Goal: Information Seeking & Learning: Compare options

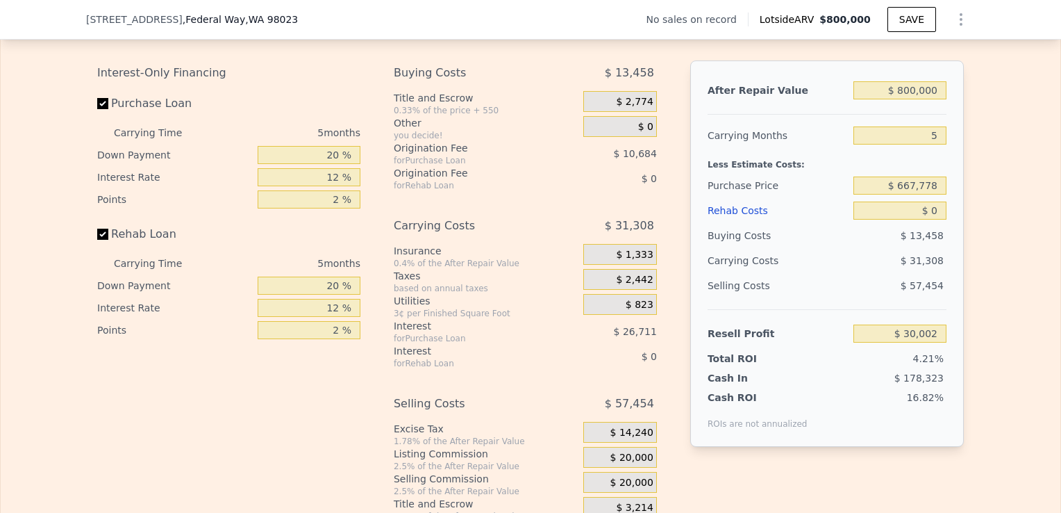
scroll to position [2009, 0]
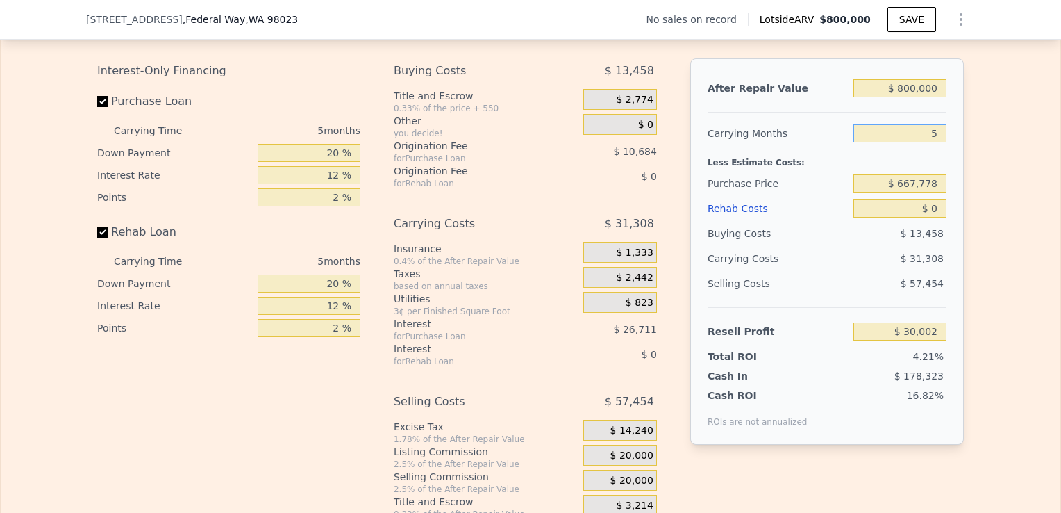
click at [931, 142] on input "5" at bounding box center [900, 133] width 93 height 18
type input "4"
type input "$ 36,264"
type input "4"
click at [939, 192] on input "$ 667,778" at bounding box center [900, 183] width 93 height 18
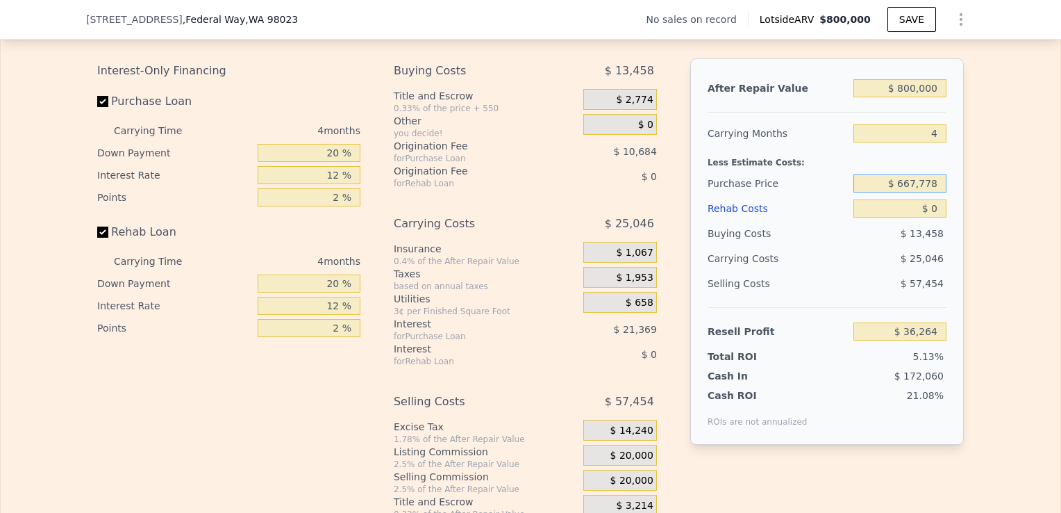
drag, startPoint x: 896, startPoint y: 192, endPoint x: 869, endPoint y: 195, distance: 27.2
click at [869, 192] on input "$ 667,778" at bounding box center [900, 183] width 93 height 18
type input "$ 667,778"
drag, startPoint x: 933, startPoint y: 199, endPoint x: 887, endPoint y: 204, distance: 46.1
click at [887, 192] on input "$ 667,778" at bounding box center [900, 183] width 93 height 18
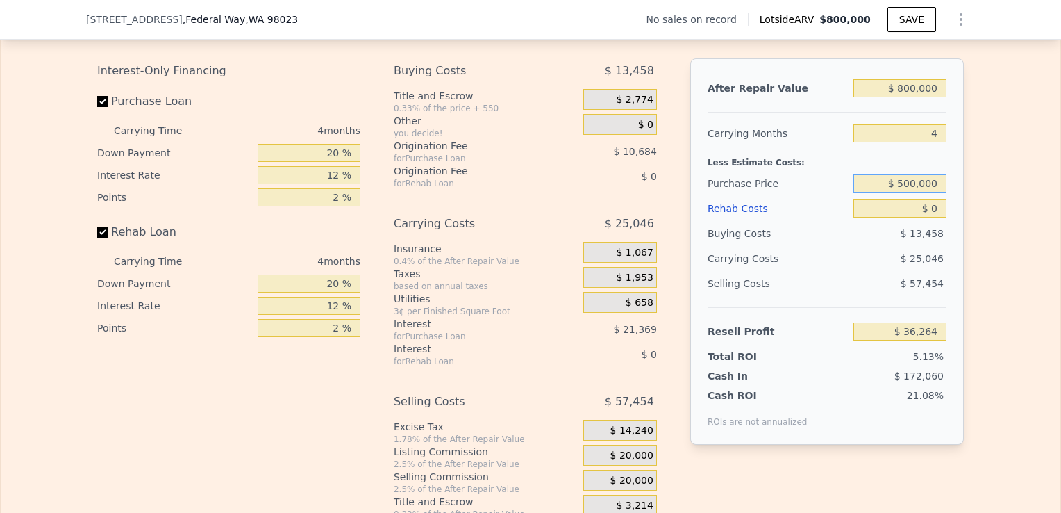
type input "$ 500,000"
click at [950, 225] on div "After Repair Value $ 800,000 Carrying Months 4 Less Estimate Costs: Purchase Pr…" at bounding box center [827, 251] width 274 height 386
type input "$ 212,653"
click at [933, 217] on input "$ 0" at bounding box center [900, 208] width 93 height 18
type input "$ 7"
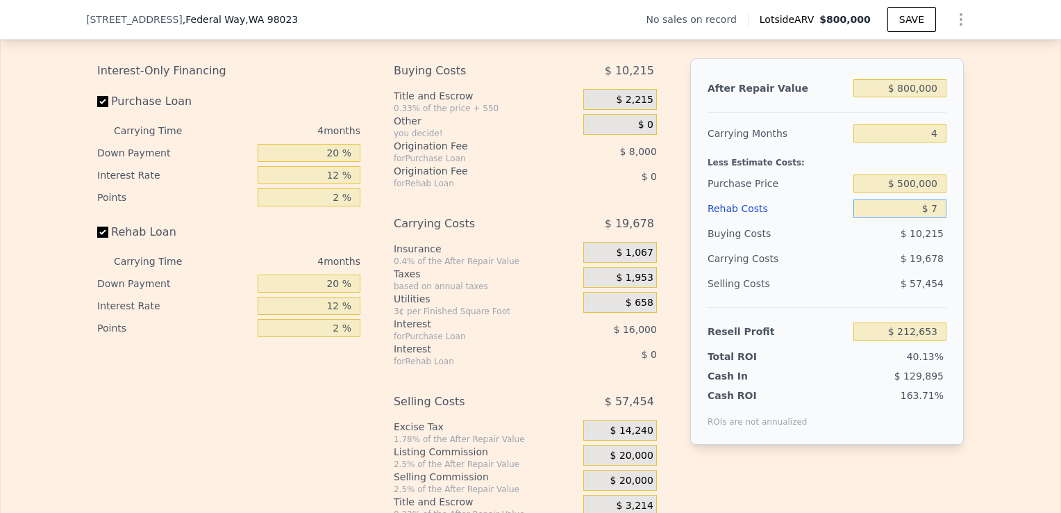
type input "$ 212,646"
type input "$ 70"
type input "$ 212,578"
type input "$ 700"
type input "$ 211,918"
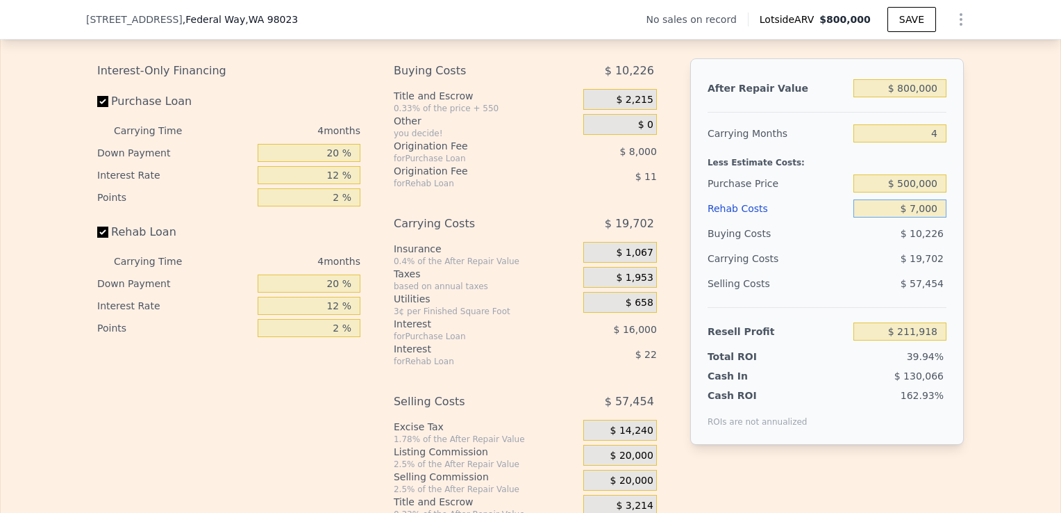
type input "$ 70,000"
type input "$ 139,293"
type input "$ 70,000"
click at [983, 288] on div "Edit the assumptions in yellow boxes. Input profit to calculate an offer price.…" at bounding box center [531, 261] width 1060 height 517
drag, startPoint x: 933, startPoint y: 202, endPoint x: 886, endPoint y: 204, distance: 47.3
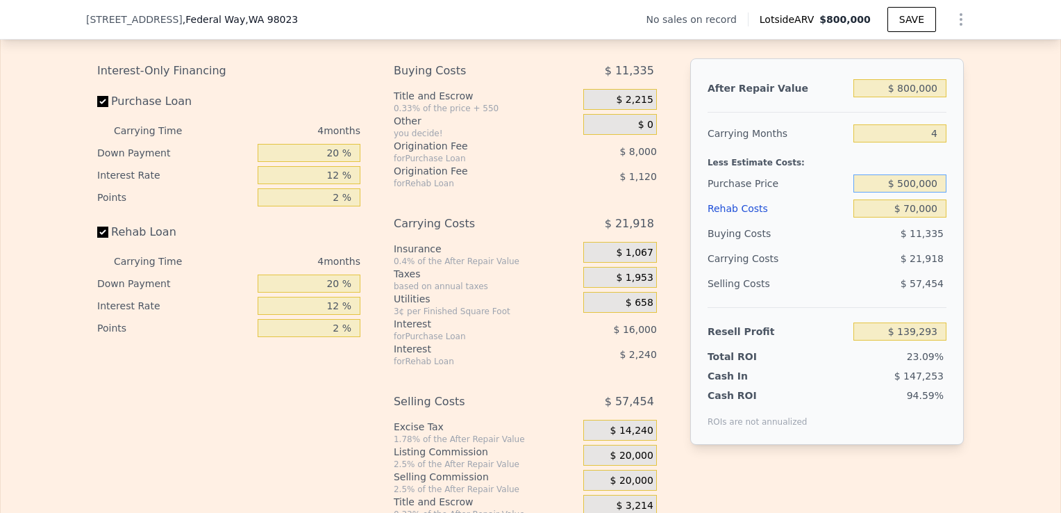
click at [886, 192] on input "$ 500,000" at bounding box center [900, 183] width 93 height 18
type input "$ 580,000"
click at [959, 247] on div "Edit the assumptions in yellow boxes. Input profit to calculate an offer price.…" at bounding box center [530, 261] width 889 height 517
type input "$ 55,187"
drag, startPoint x: 933, startPoint y: 201, endPoint x: 905, endPoint y: 203, distance: 28.5
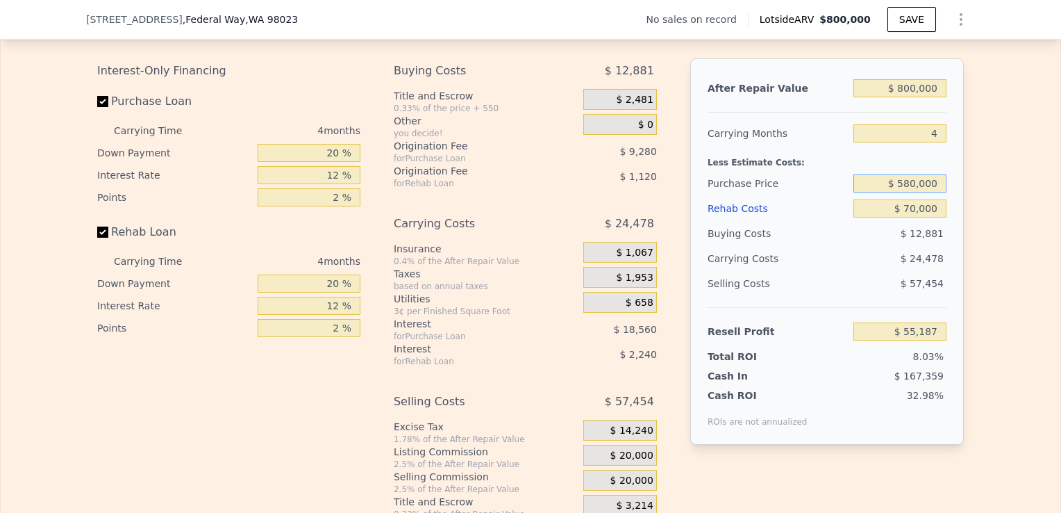
click at [905, 192] on input "$ 580,000" at bounding box center [900, 183] width 93 height 18
type input "$ 570,000"
click at [950, 200] on div "After Repair Value $ 800,000 Carrying Months 4 Less Estimate Costs: Purchase Pr…" at bounding box center [827, 251] width 274 height 386
type input "$ 65,700"
click at [933, 192] on input "$ 570,000" at bounding box center [900, 183] width 93 height 18
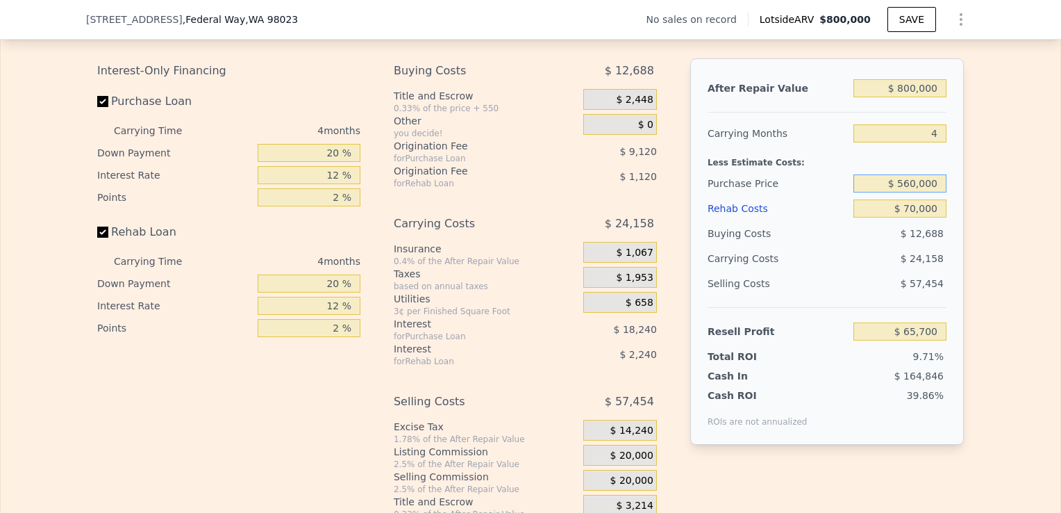
type input "$ 560,000"
click at [967, 236] on div "Edit the assumptions in yellow boxes. Input profit to calculate an offer price.…" at bounding box center [530, 261] width 889 height 517
type input "$ 76,213"
click at [915, 192] on input "$ 560,000" at bounding box center [900, 183] width 93 height 18
type input "$ 540,000"
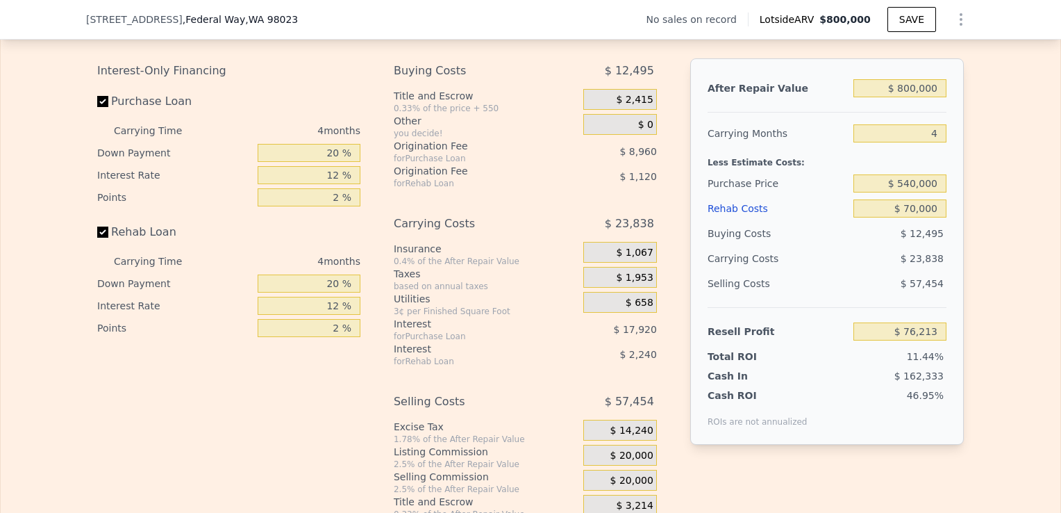
click at [970, 269] on div "Edit the assumptions in yellow boxes. Input profit to calculate an offer price.…" at bounding box center [531, 261] width 1060 height 517
type input "$ 97,240"
click at [101, 238] on input "Rehab Loan" at bounding box center [102, 231] width 11 height 11
checkbox input "false"
type input "$ 100,600"
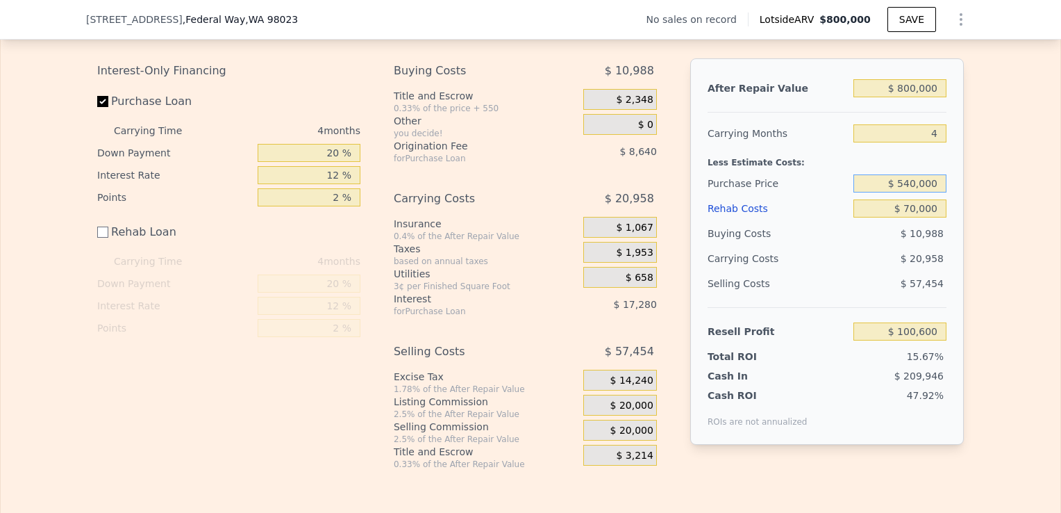
click at [913, 192] on input "$ 540,000" at bounding box center [900, 183] width 93 height 18
type input "$ 545,000"
click at [990, 226] on div "Edit the assumptions in yellow boxes. Input profit to calculate an offer price.…" at bounding box center [531, 236] width 1060 height 467
type input "$ 95,343"
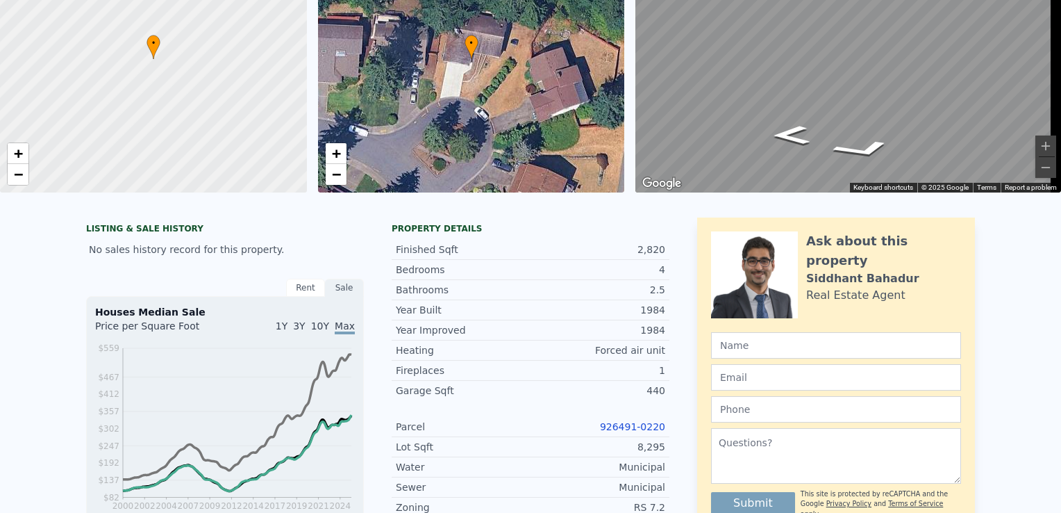
scroll to position [0, 0]
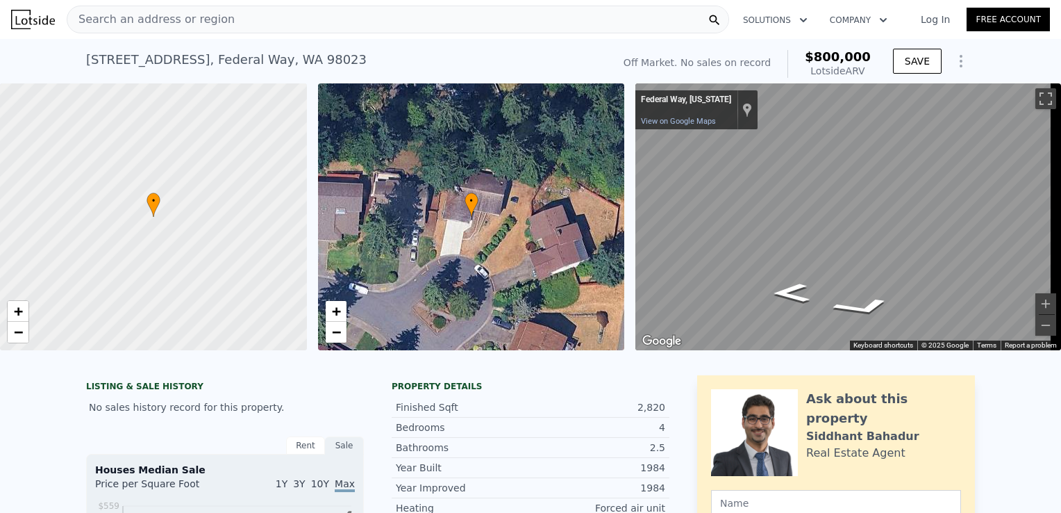
checkbox input "true"
type input "5"
type input "$ 0"
type input "$ 30,002"
drag, startPoint x: 658, startPoint y: 360, endPoint x: 725, endPoint y: 357, distance: 66.8
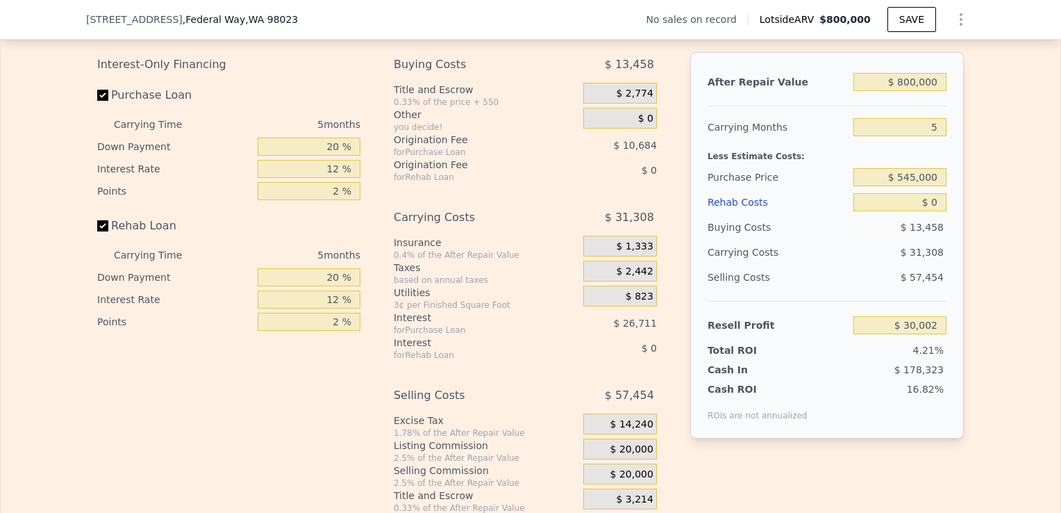
scroll to position [2016, 0]
drag, startPoint x: 934, startPoint y: 194, endPoint x: 878, endPoint y: 206, distance: 57.6
click at [878, 206] on div "After Repair Value $ 800,000 Carrying Months 5 Less Estimate Costs: Purchase Pr…" at bounding box center [827, 244] width 274 height 386
type input "$ 560,000"
click at [935, 210] on input "$ 0" at bounding box center [900, 201] width 93 height 18
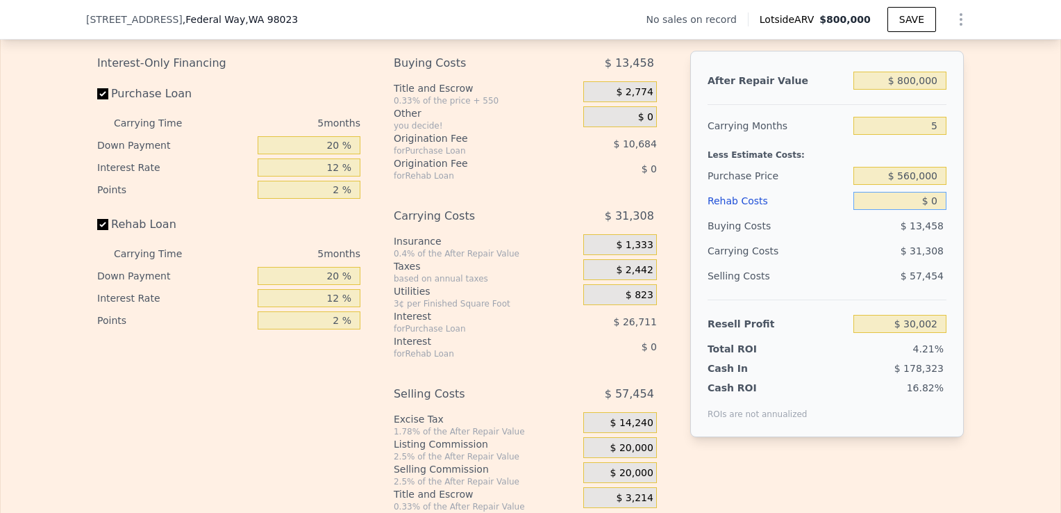
type input "$ 144,173"
type input "$ 5"
type input "$ 144,168"
type input "$ 50"
type input "$ 144,122"
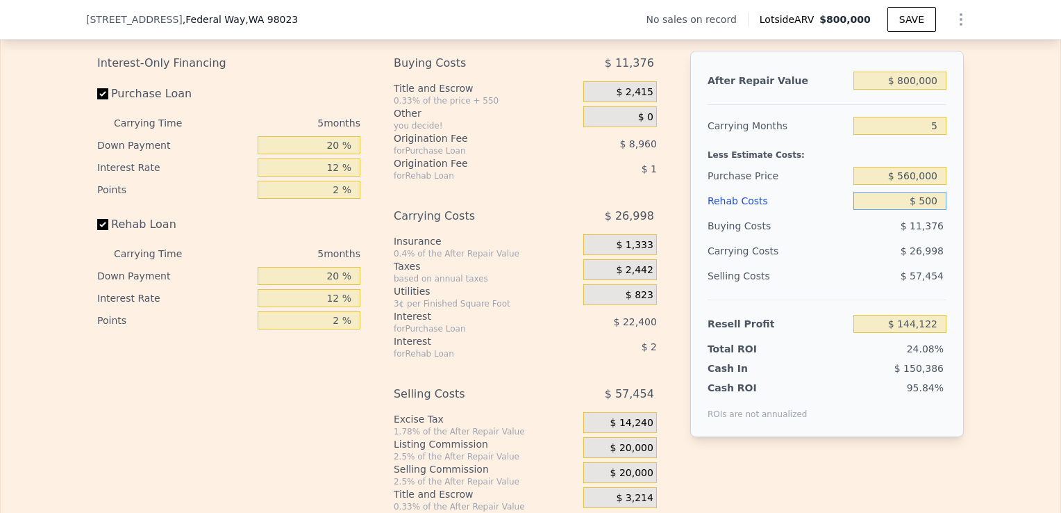
type input "$ 5,000"
type input "$ 138,893"
type input "$ 50,000"
type input "$ 91,373"
type input "$ 500"
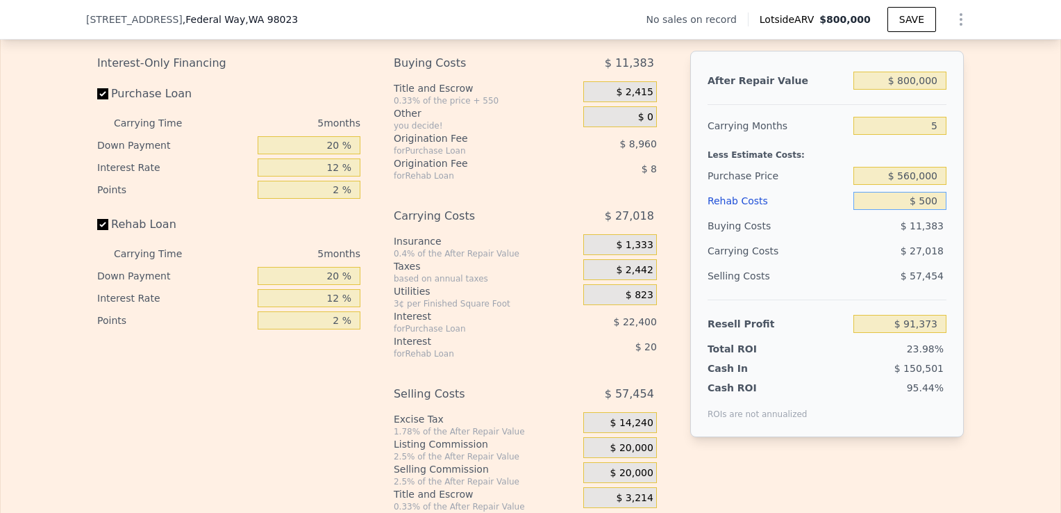
type input "$ 143,645"
type input "$ 5"
type input "$ 144,168"
type input "$ 6"
type input "$ 144,167"
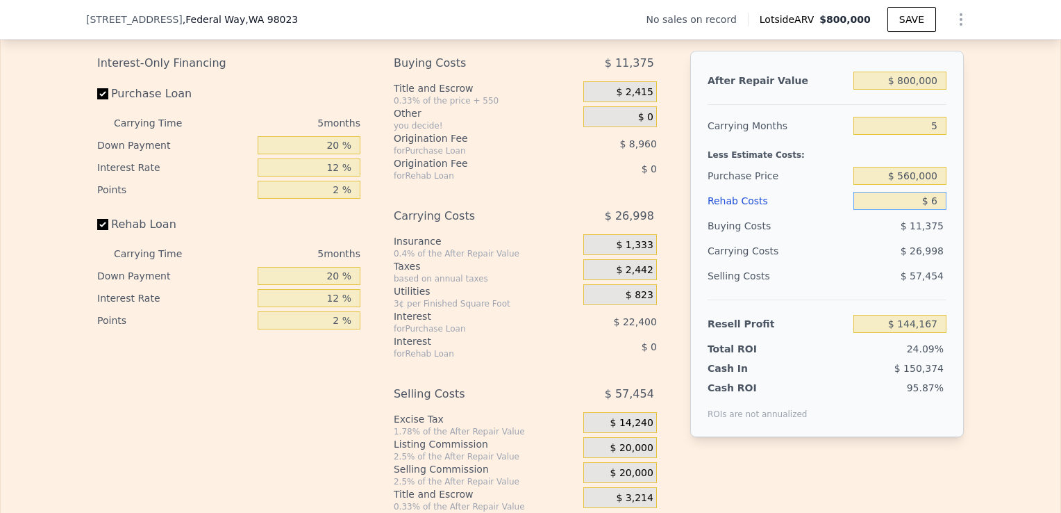
type input "$ 60"
type input "$ 144,112"
type input "$ 600"
type input "$ 143,538"
type input "$ 60,000"
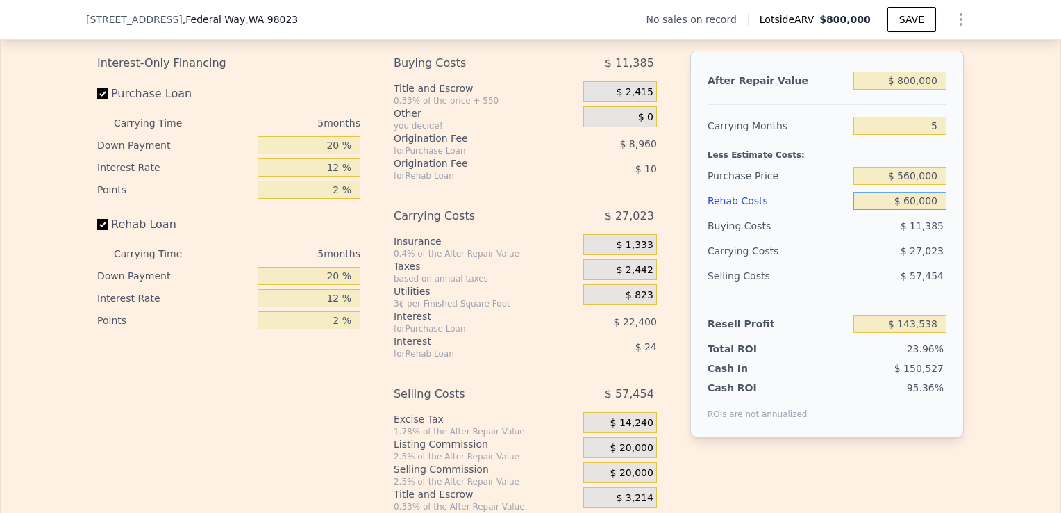
type input "$ 80,813"
type input "$ 60,000"
click at [986, 304] on div "Edit the assumptions in yellow boxes. Input profit to calculate an offer price.…" at bounding box center [531, 253] width 1060 height 517
click at [98, 230] on input "Rehab Loan" at bounding box center [102, 224] width 11 height 11
checkbox input "false"
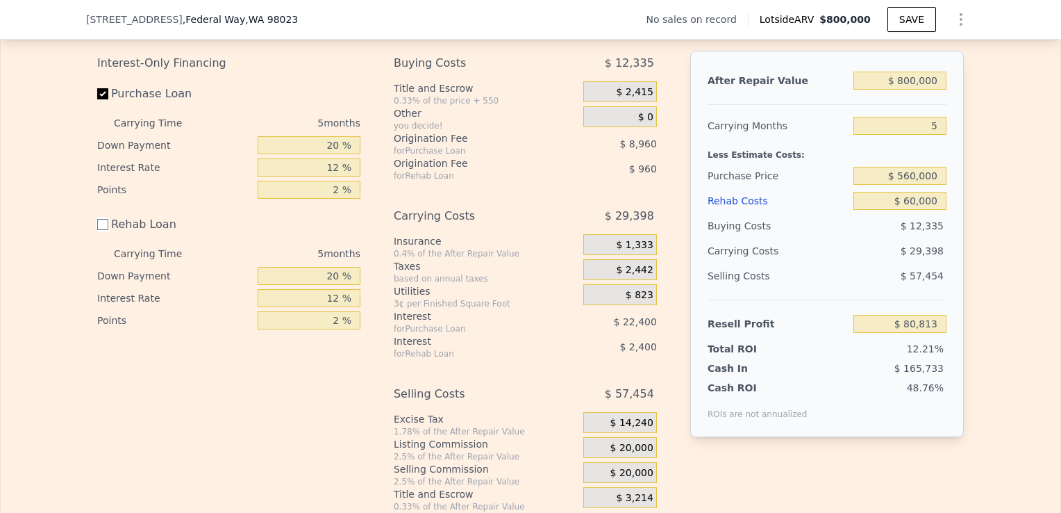
type input "$ 84,173"
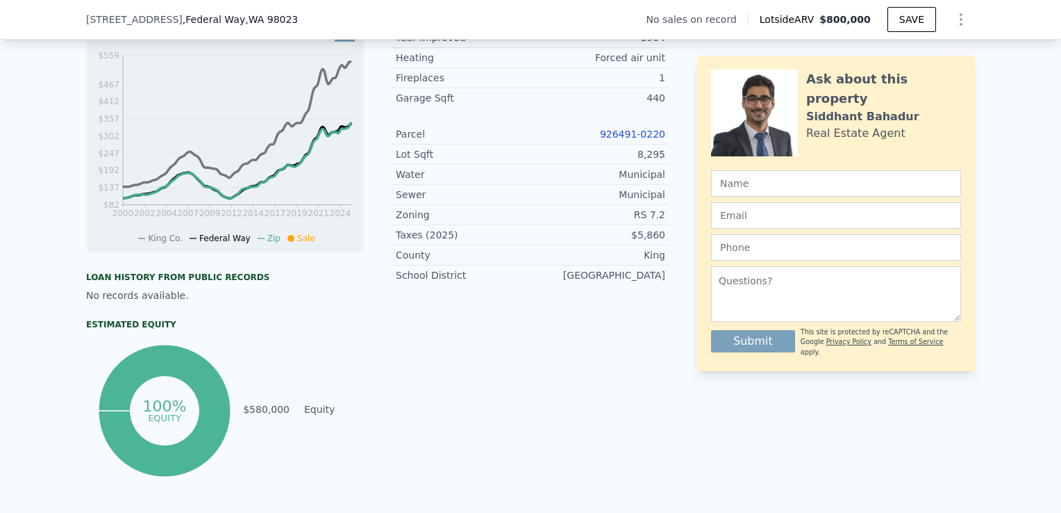
scroll to position [294, 0]
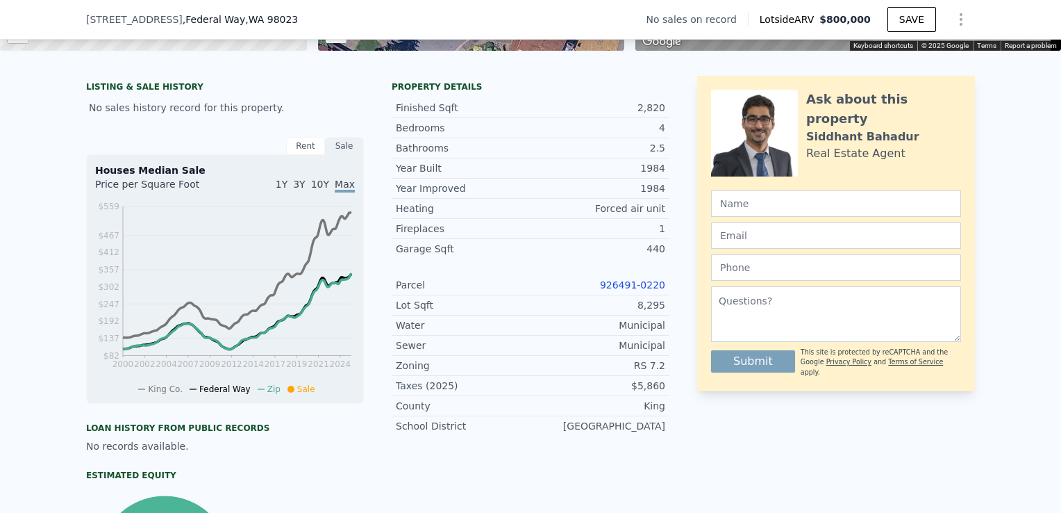
checkbox input "true"
type input "$ 0"
type input "$ 30,002"
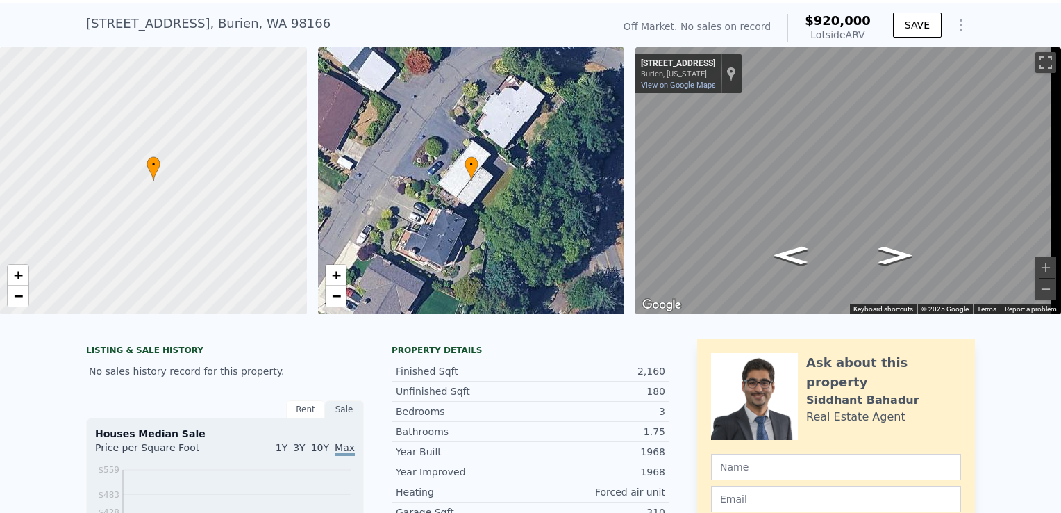
scroll to position [36, 0]
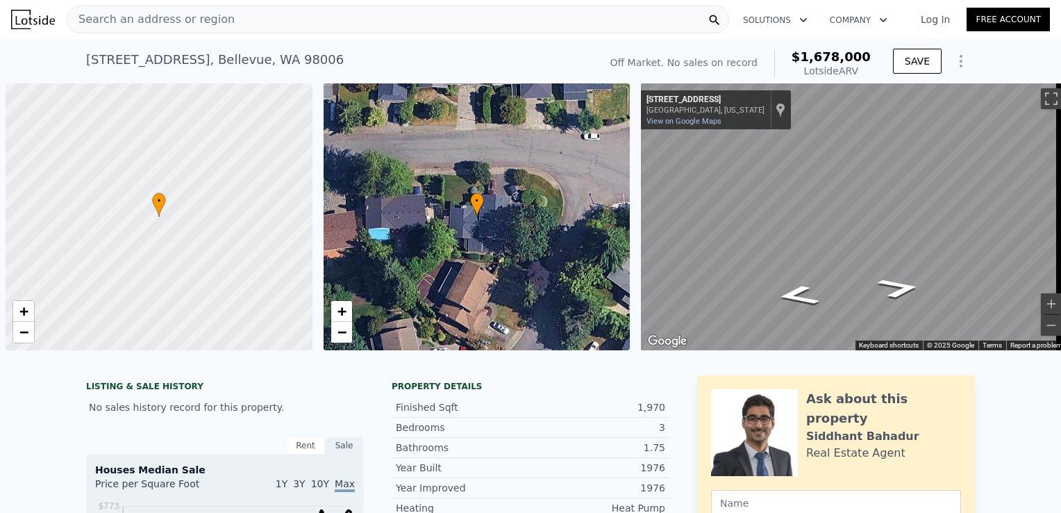
scroll to position [0, 172]
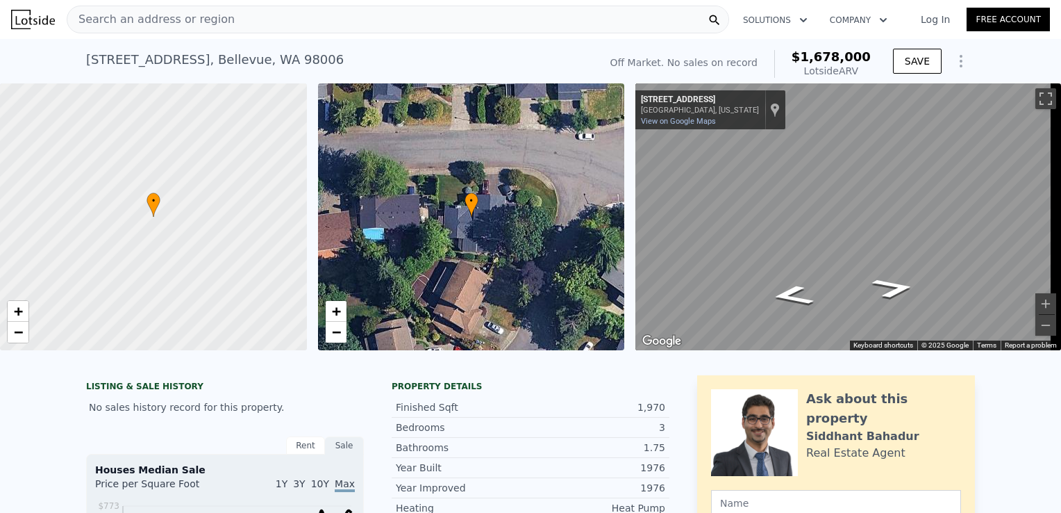
checkbox input "true"
type input "$ 1,678,000"
type input "8"
type input "$ 0"
type input "$ 29,996"
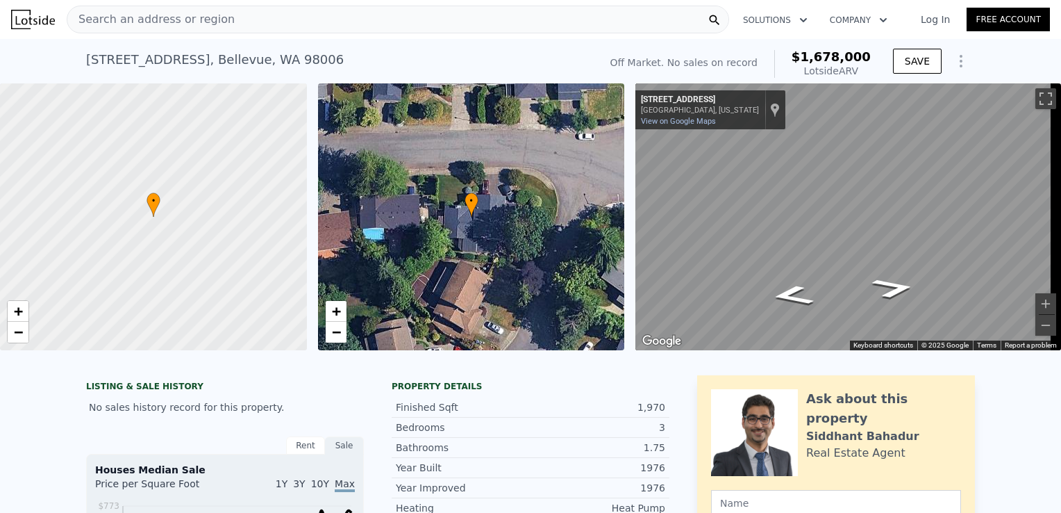
click at [224, 28] on div "Search an address or region" at bounding box center [398, 20] width 663 height 28
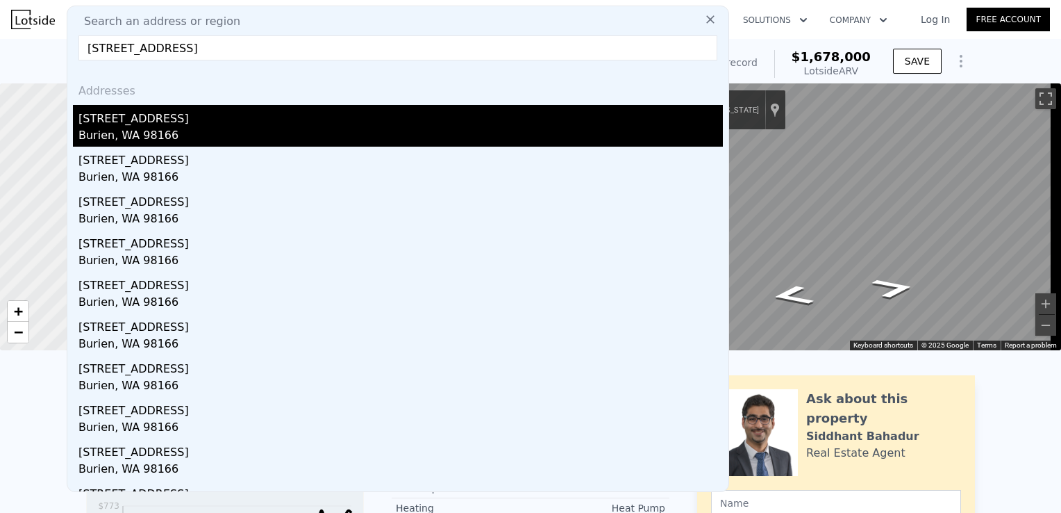
type input "14456 18th Ave SW, Burien, WA 98166"
click at [227, 116] on div "14456 18th Ave SW" at bounding box center [400, 116] width 645 height 22
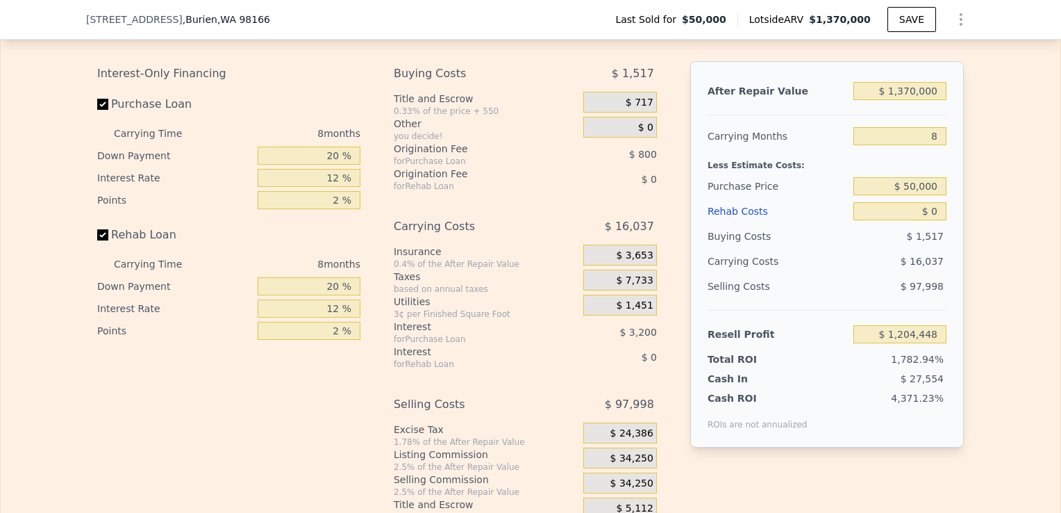
scroll to position [2028, 0]
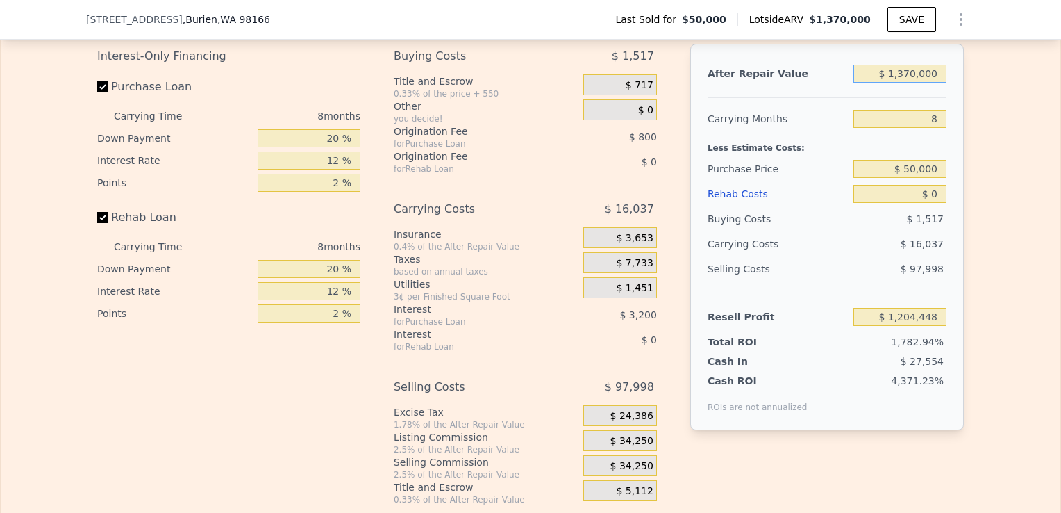
click at [908, 83] on input "$ 1,370,000" at bounding box center [900, 74] width 93 height 18
type input "$ 10,000"
type input "-$ 55,189"
type input "$ 120,000"
type input "$ 46,693"
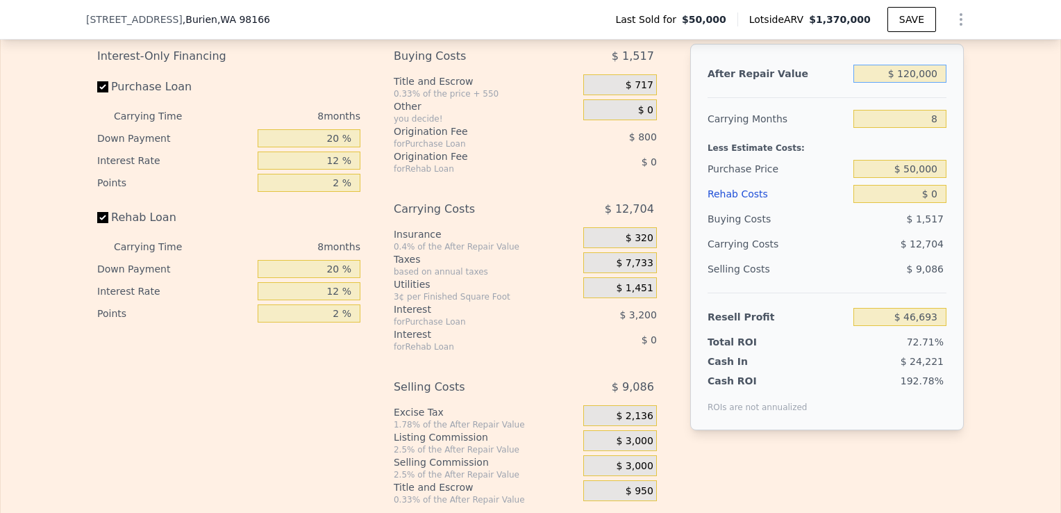
type input "$ 1,200,000"
type input "$ 1,046,993"
type input "$ 1,200,000"
click at [933, 178] on input "$ 50,000" at bounding box center [900, 169] width 93 height 18
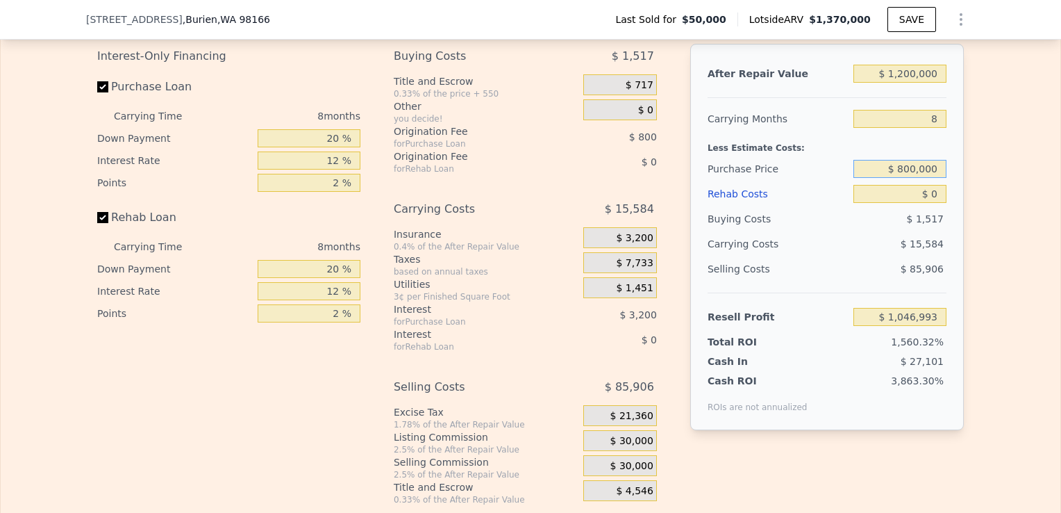
type input "$ 800,000"
click at [933, 203] on input "$ 0" at bounding box center [900, 194] width 93 height 18
type input "$ 234,496"
type input "$ 7"
type input "$ 234,489"
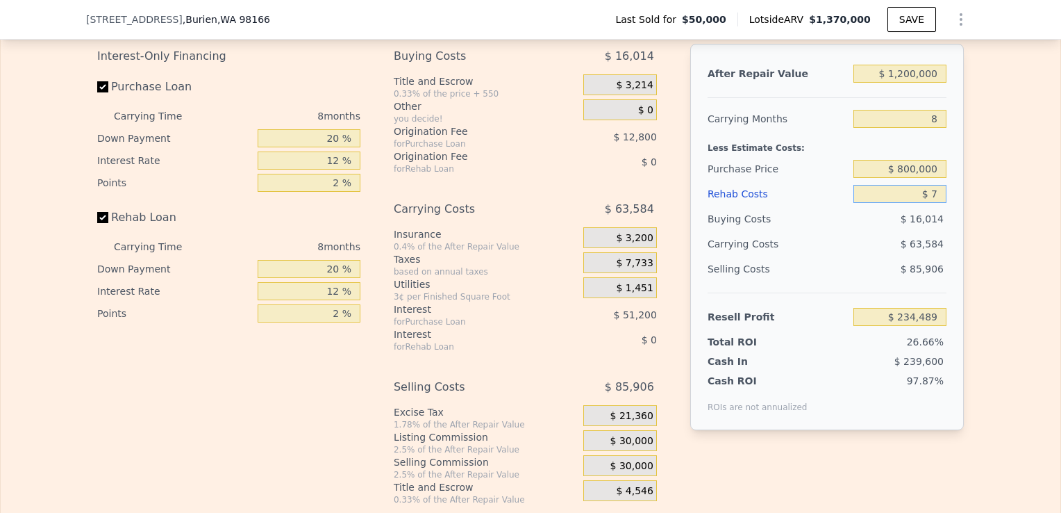
type input "$ 70"
type input "$ 234,417"
type input "$ 7,000"
type input "$ 226,936"
type input "$ 70,000"
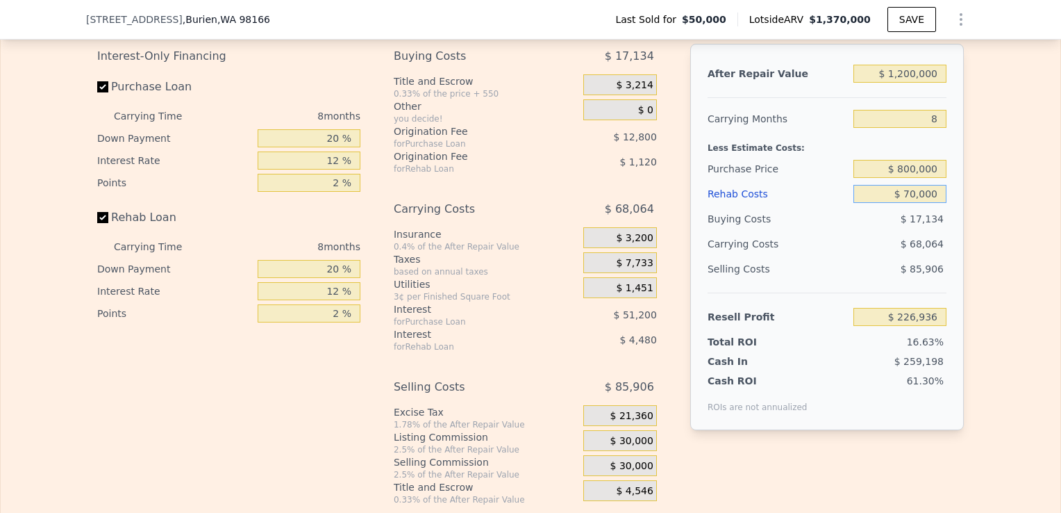
type input "$ 158,896"
type input "$ 700,000"
type input "-$ 521,504"
type input "$ 70,000"
type input "$ 158,896"
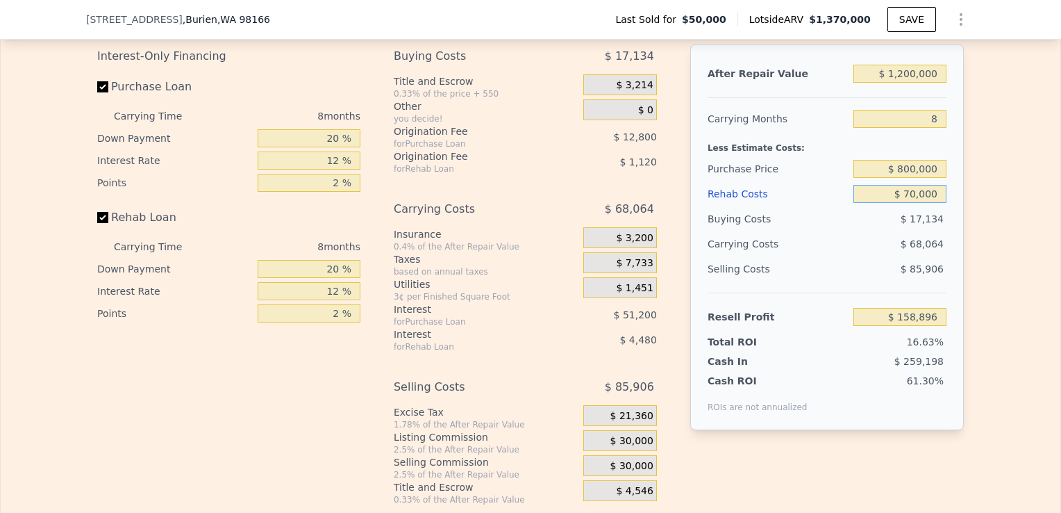
type input "$ 70,000"
click at [961, 244] on div "Edit the assumptions in yellow boxes. Input profit to calculate an offer price.…" at bounding box center [530, 246] width 889 height 517
click at [97, 223] on input "Rehab Loan" at bounding box center [102, 217] width 11 height 11
checkbox input "false"
type input "$ 164,496"
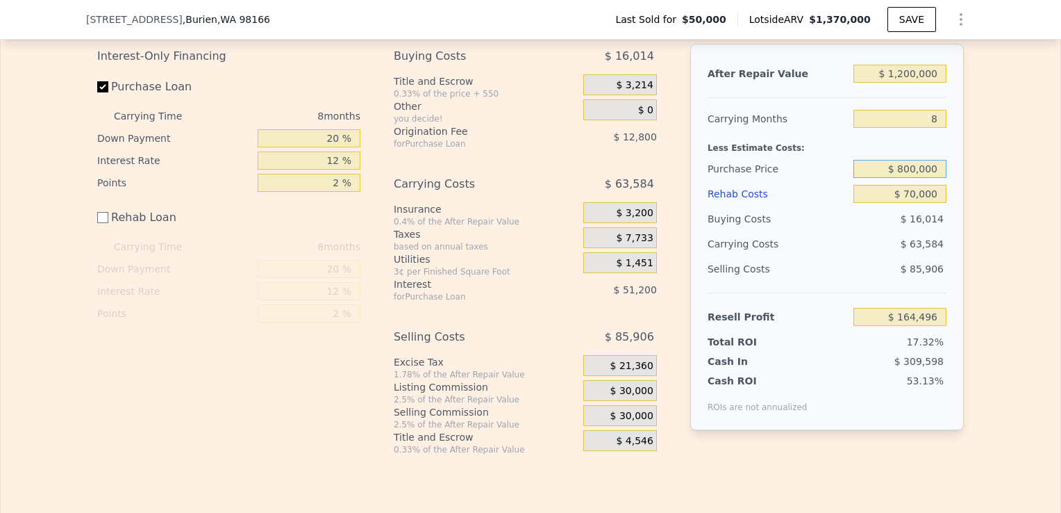
click at [914, 178] on input "$ 800,000" at bounding box center [900, 169] width 93 height 18
type input "$ 840,000"
click at [990, 240] on div "Edit the assumptions in yellow boxes. Input profit to calculate an offer price.…" at bounding box center [531, 221] width 1060 height 467
type input "$ 121,163"
click at [911, 83] on input "$ 1,200,000" at bounding box center [900, 74] width 93 height 18
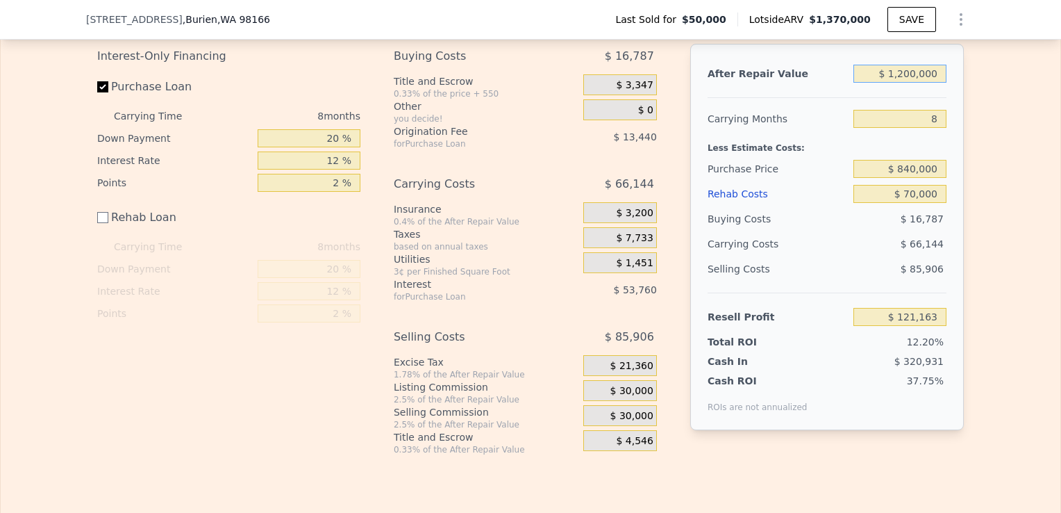
click at [915, 83] on input "$ 1,200,000" at bounding box center [900, 74] width 93 height 18
type input "$ 120,000"
type input "-$ 879,137"
type input "$ 12,000"
type input "-$ 979,167"
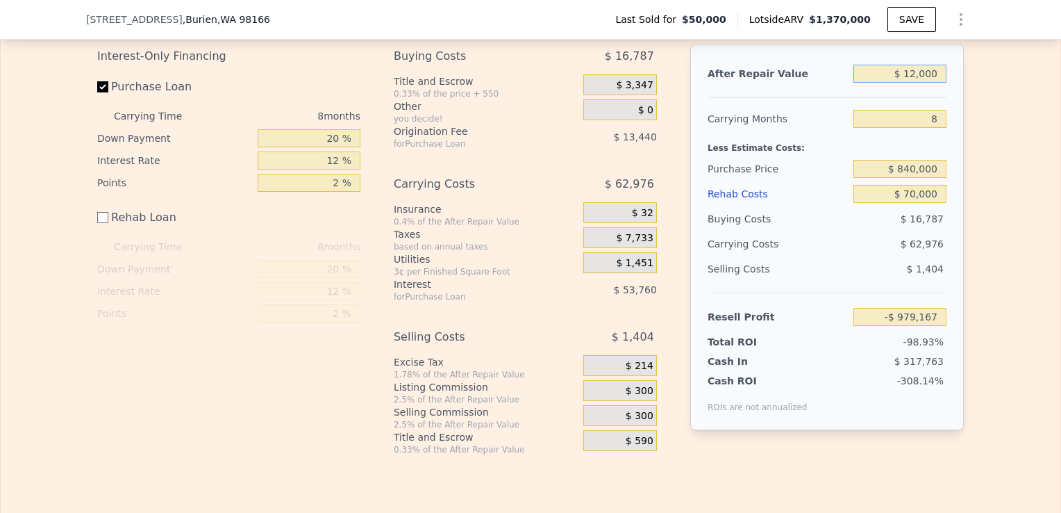
type input "$ 125,000"
type input "-$ 874,505"
type input "$ 1,250,000"
type input "$ 167,473"
type input "$ 1,250,000"
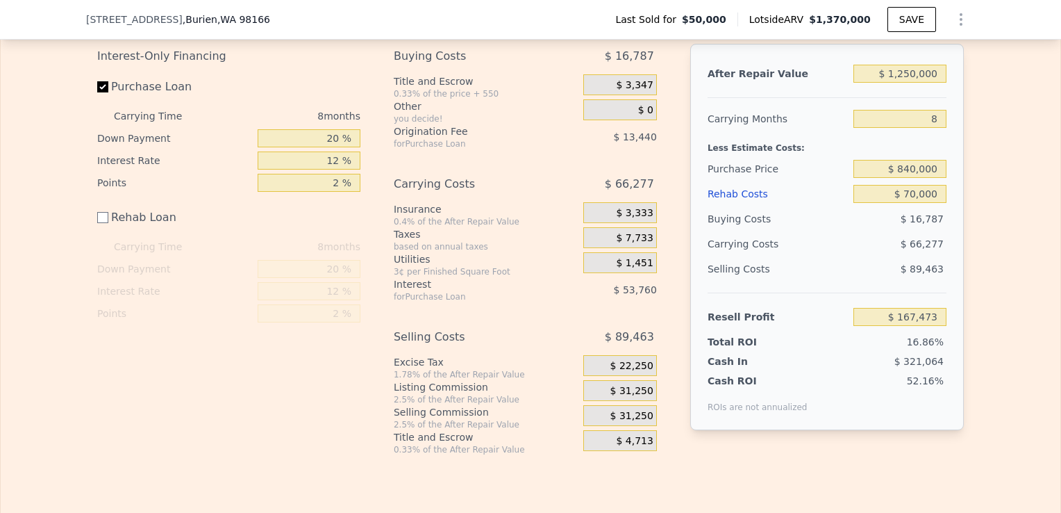
click at [990, 160] on div "Edit the assumptions in yellow boxes. Input profit to calculate an offer price.…" at bounding box center [531, 221] width 1060 height 467
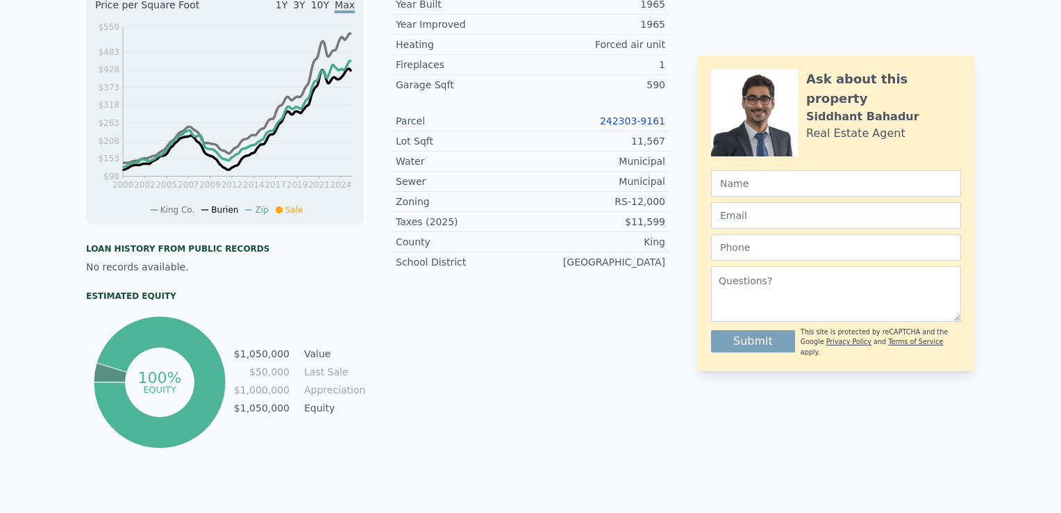
scroll to position [0, 0]
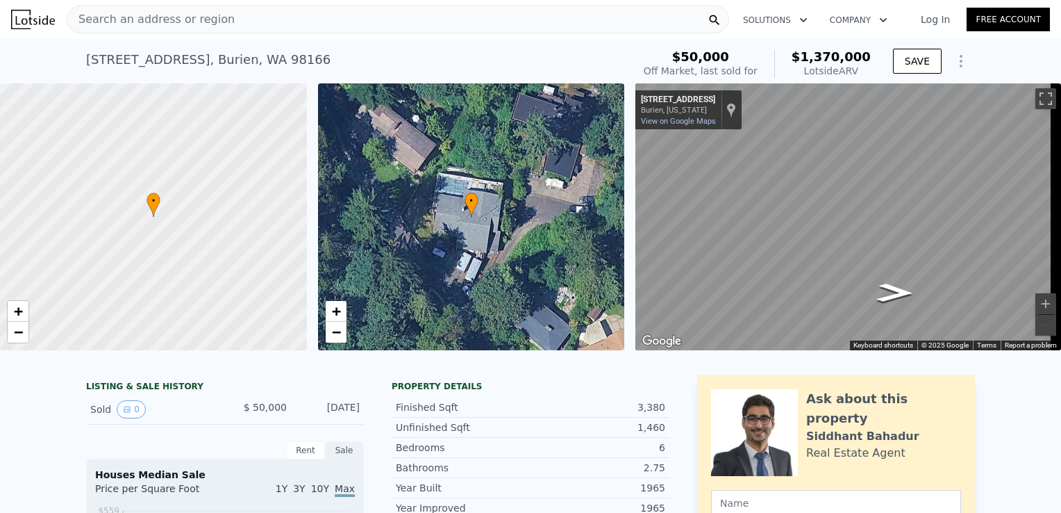
checkbox input "true"
type input "$ 1,370,000"
type input "$ 0"
type input "$ 1,204,448"
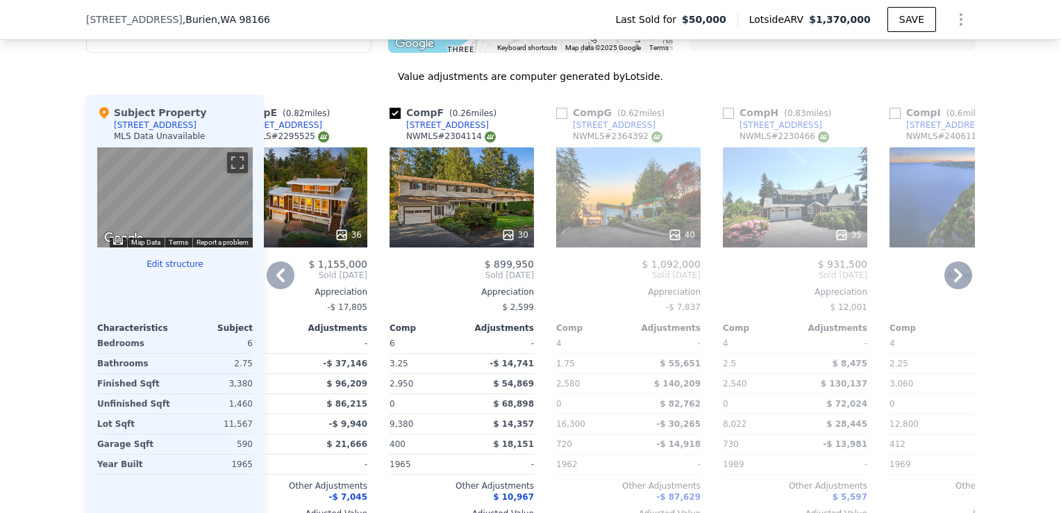
scroll to position [0, 989]
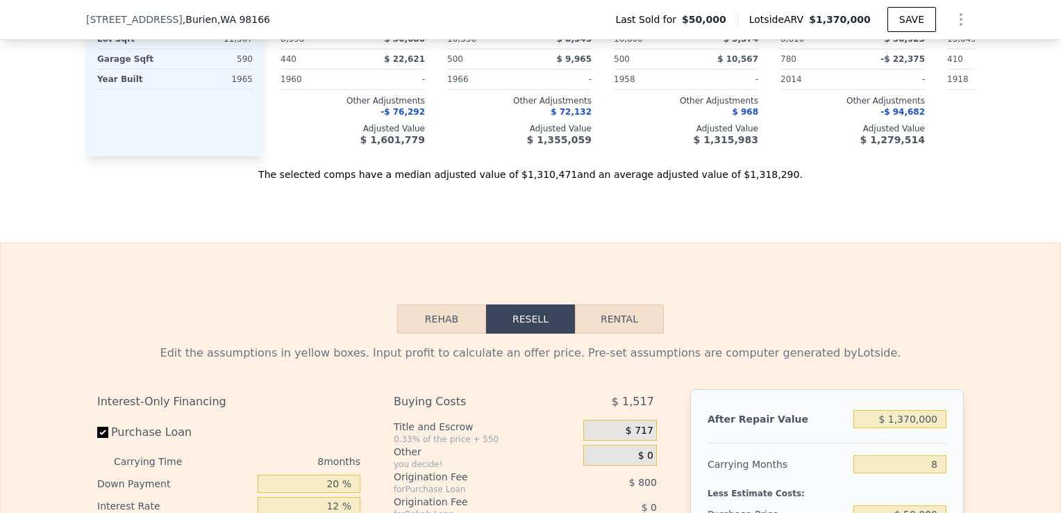
scroll to position [1954, 0]
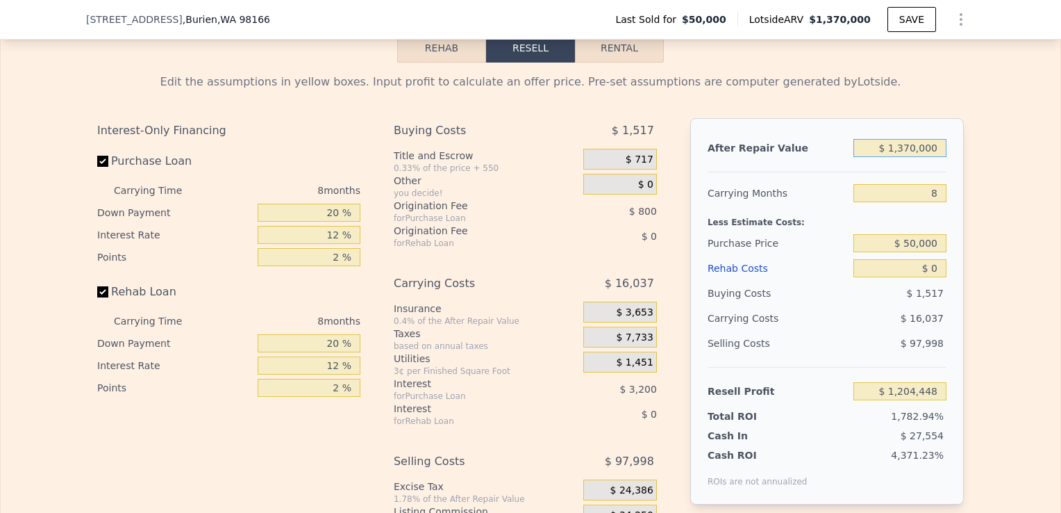
click at [910, 157] on input "$ 1,370,000" at bounding box center [900, 148] width 93 height 18
type input "$ 130,000"
type input "$ 55,955"
type input "$ 1,300,000"
type input "$ 1,139,613"
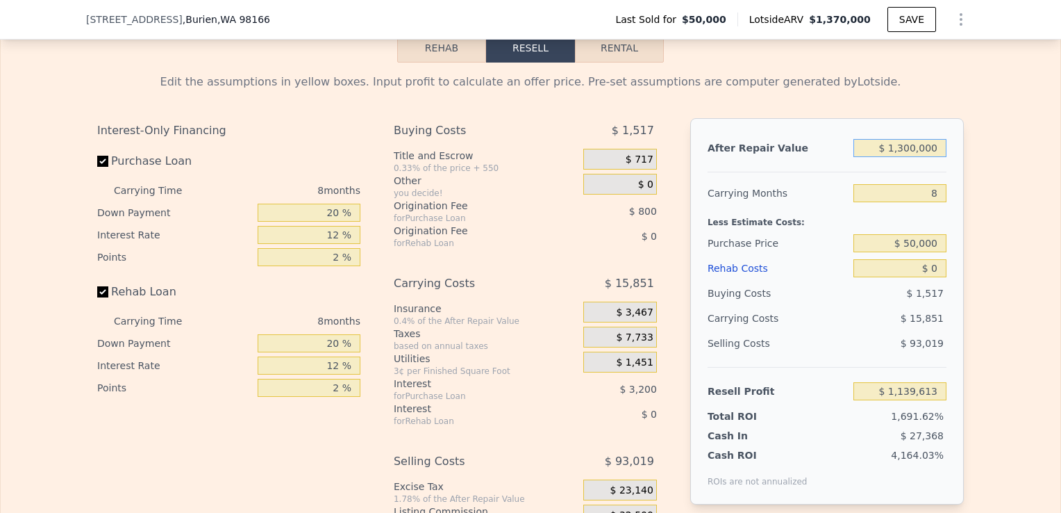
type input "$ 1,300,000"
click at [935, 202] on input "8" at bounding box center [900, 193] width 93 height 18
type input "6"
type input "$ 1,143,576"
type input "6"
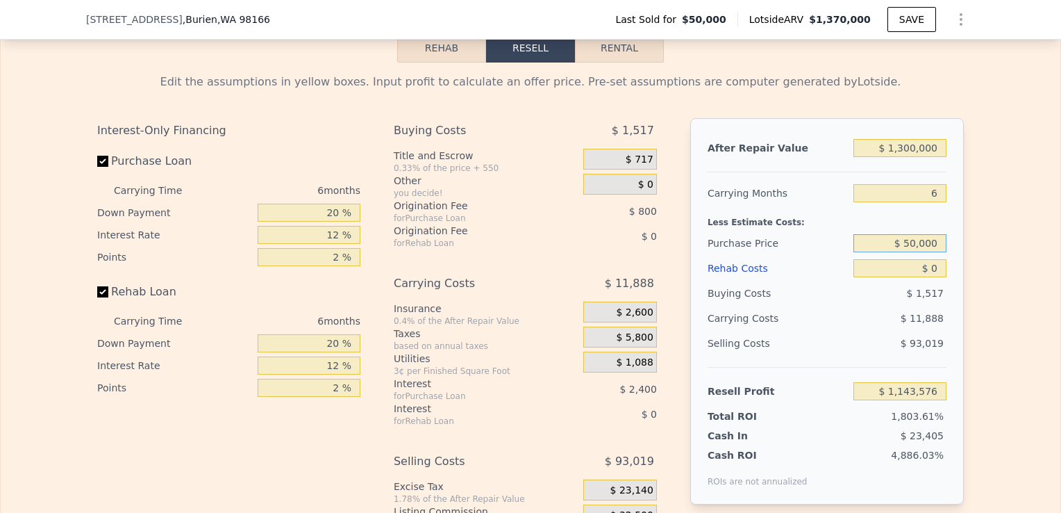
click at [928, 252] on input "$ 50,000" at bounding box center [900, 243] width 93 height 18
drag, startPoint x: 934, startPoint y: 262, endPoint x: 858, endPoint y: 274, distance: 76.7
click at [858, 274] on div "After Repair Value $ 1,300,000 Carrying Months 6 Less Estimate Costs: Purchase …" at bounding box center [827, 311] width 274 height 386
type input "$ 800,000"
click at [938, 277] on input "$ 0" at bounding box center [900, 268] width 93 height 18
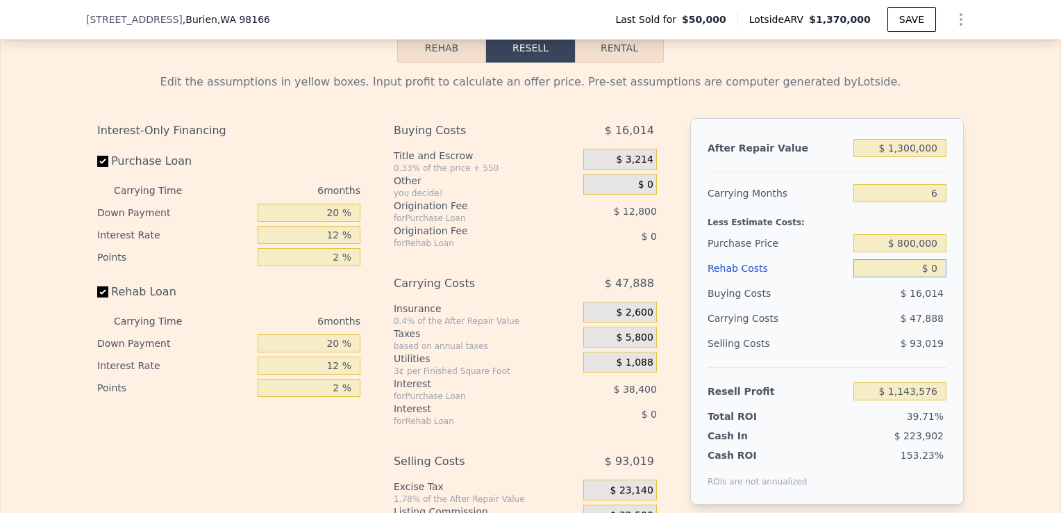
type input "$ 343,079"
type input "$ 7"
type input "$ 343,072"
type input "$ 1"
type input "$ 343,078"
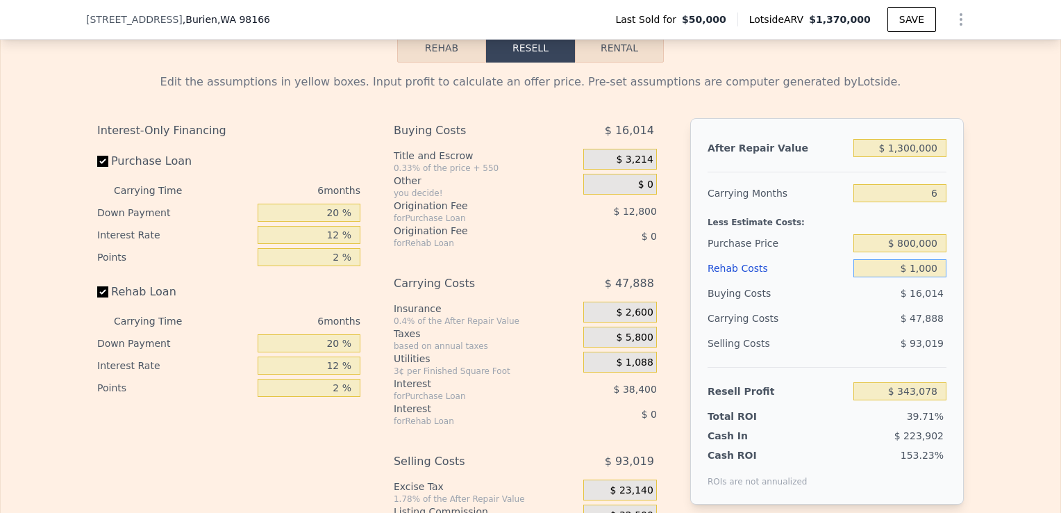
type input "$ 10,000"
type input "$ 332,439"
type input "$ 100,000"
type input "$ 236,679"
type input "$ 100,000"
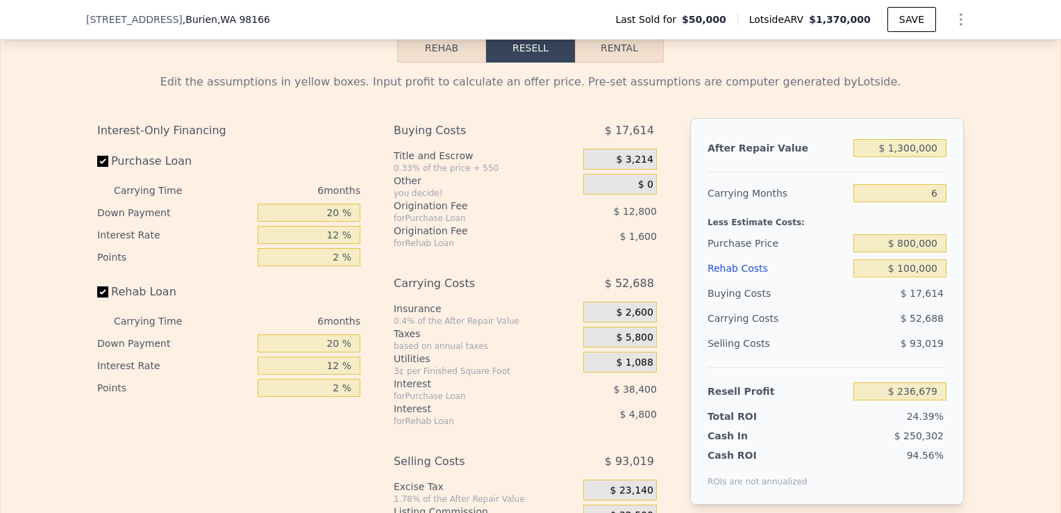
click at [956, 323] on div "After Repair Value $ 1,300,000 Carrying Months 6 Less Estimate Costs: Purchase …" at bounding box center [827, 311] width 274 height 386
click at [914, 252] on input "$ 800,000" at bounding box center [900, 243] width 93 height 18
type input "$ 890,000"
click at [969, 300] on div "Edit the assumptions in yellow boxes. Input profit to calculate an offer price.…" at bounding box center [530, 321] width 889 height 517
type input "$ 140,619"
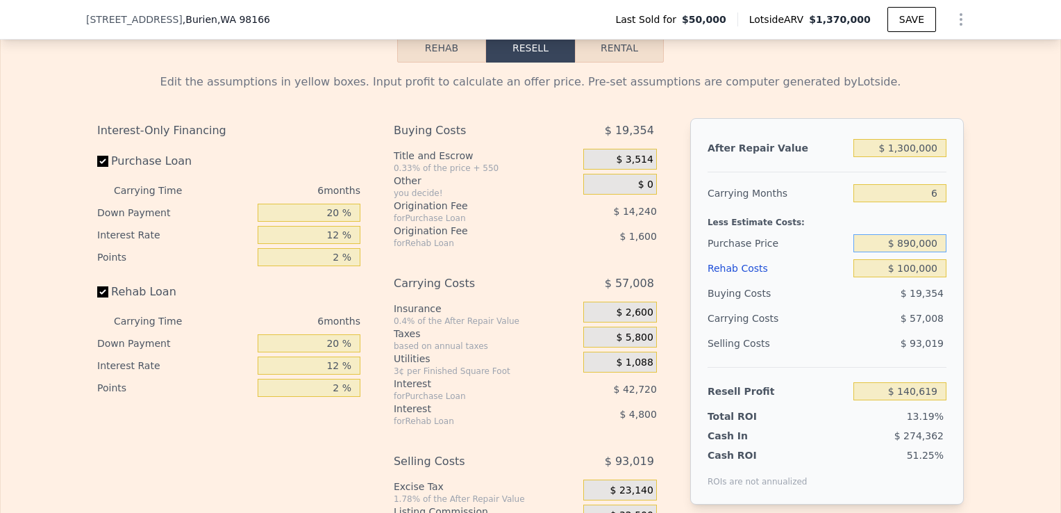
click at [911, 252] on input "$ 890,000" at bounding box center [900, 243] width 93 height 18
type input "$ 870,000"
click at [1002, 306] on div "Edit the assumptions in yellow boxes. Input profit to calculate an offer price.…" at bounding box center [531, 321] width 1060 height 517
type input "$ 161,966"
click at [630, 80] on div "Edit the assumptions in yellow boxes. Input profit to calculate an offer price.…" at bounding box center [530, 321] width 889 height 517
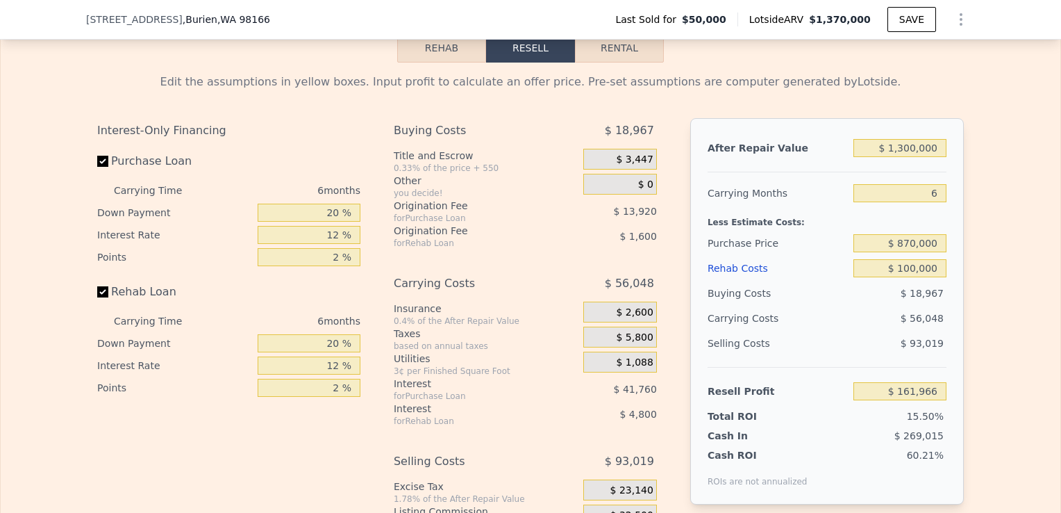
click at [628, 63] on button "Rental" at bounding box center [619, 47] width 89 height 29
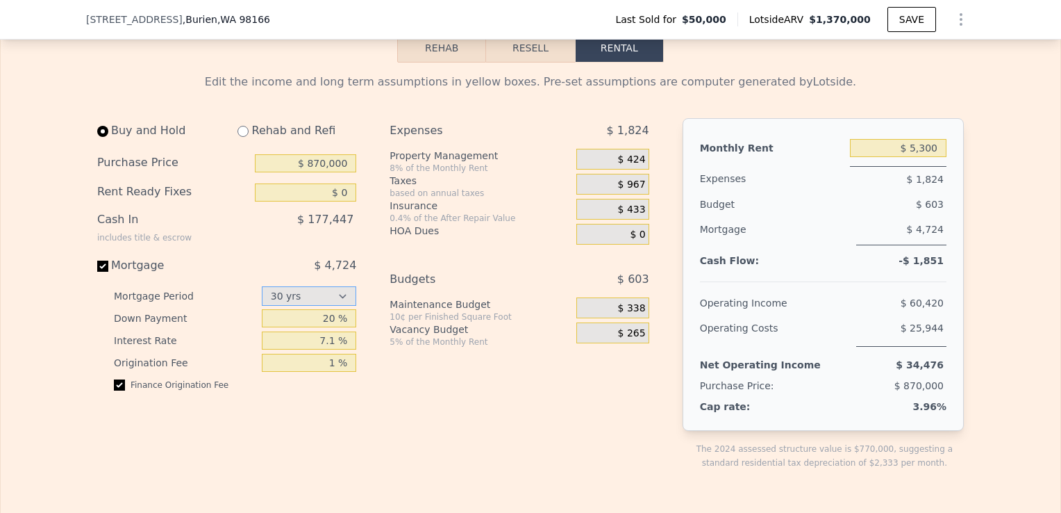
click at [334, 306] on select "15 yrs 30 yrs" at bounding box center [309, 295] width 95 height 19
select select "15"
click at [262, 304] on select "15 yrs 30 yrs" at bounding box center [309, 295] width 95 height 19
drag, startPoint x: 329, startPoint y: 335, endPoint x: 319, endPoint y: 336, distance: 9.7
click at [319, 327] on input "20 %" at bounding box center [309, 318] width 95 height 18
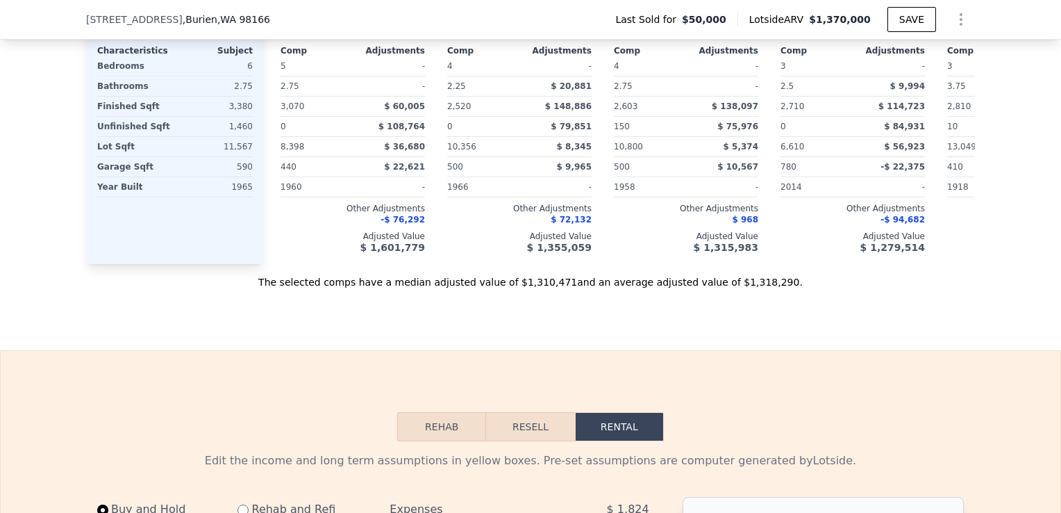
scroll to position [1565, 0]
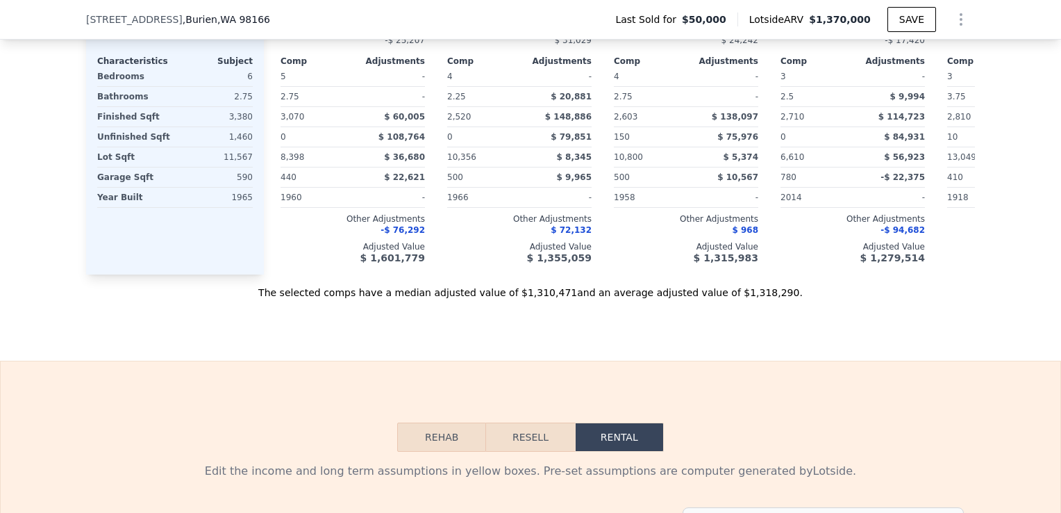
click at [442, 451] on button "Rehab" at bounding box center [441, 436] width 89 height 29
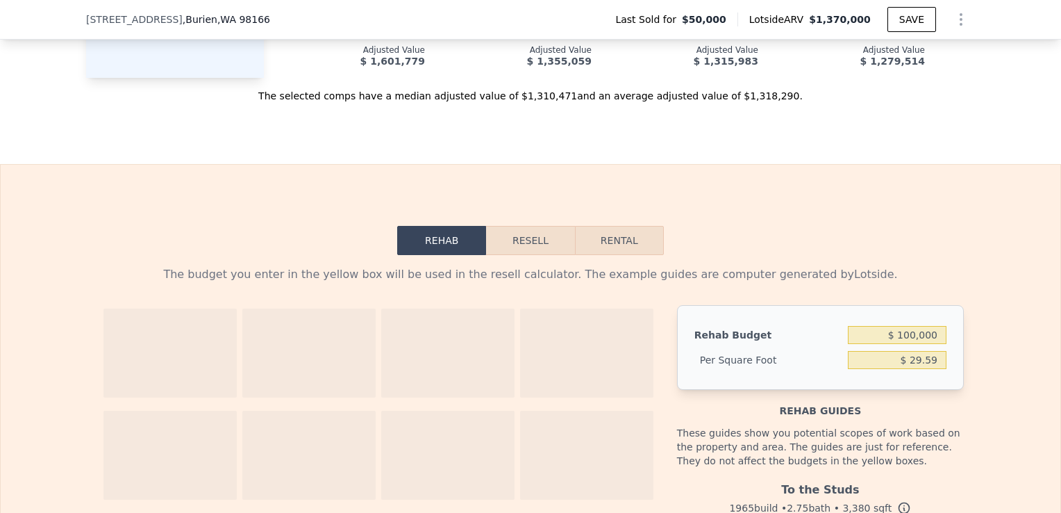
scroll to position [1856, 0]
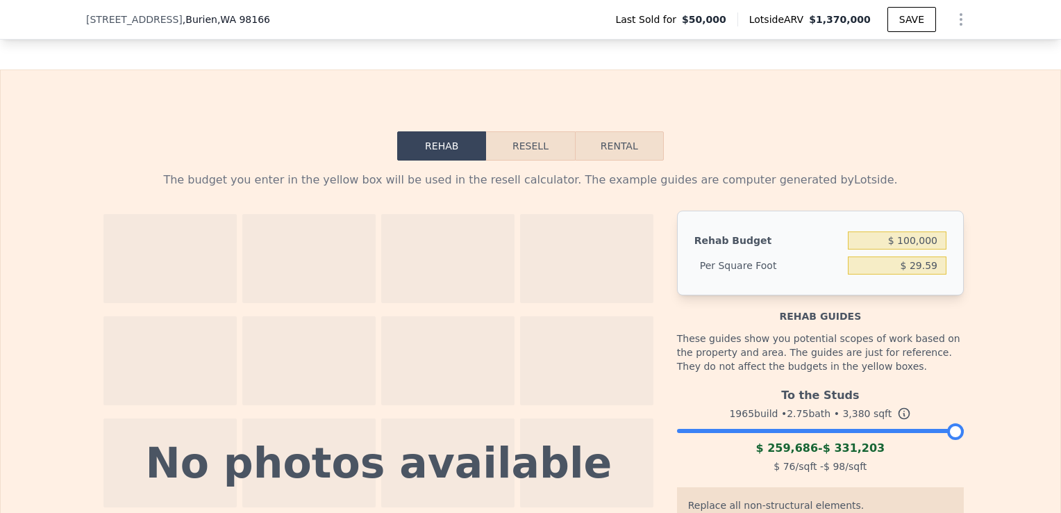
click at [531, 160] on button "Resell" at bounding box center [530, 145] width 88 height 29
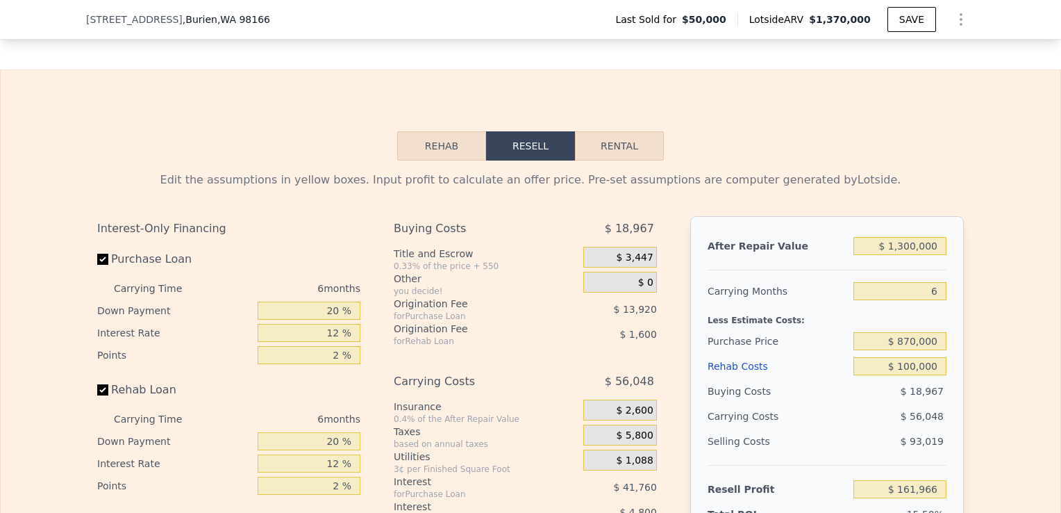
type input "$ 1,370,000"
type input "8"
type input "$ 0"
type input "$ 1,204,448"
click at [908, 255] on input "$ 1,370,000" at bounding box center [900, 246] width 93 height 18
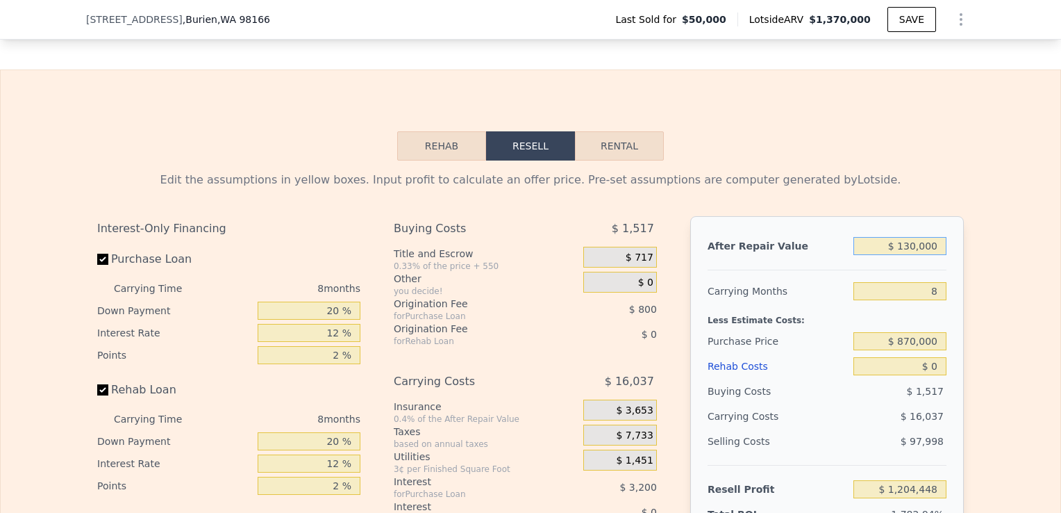
type input "$ 10,000"
type input "-$ 55,189"
type input "$ 130,000"
type input "$ 55,955"
type input "$ 1,300,000"
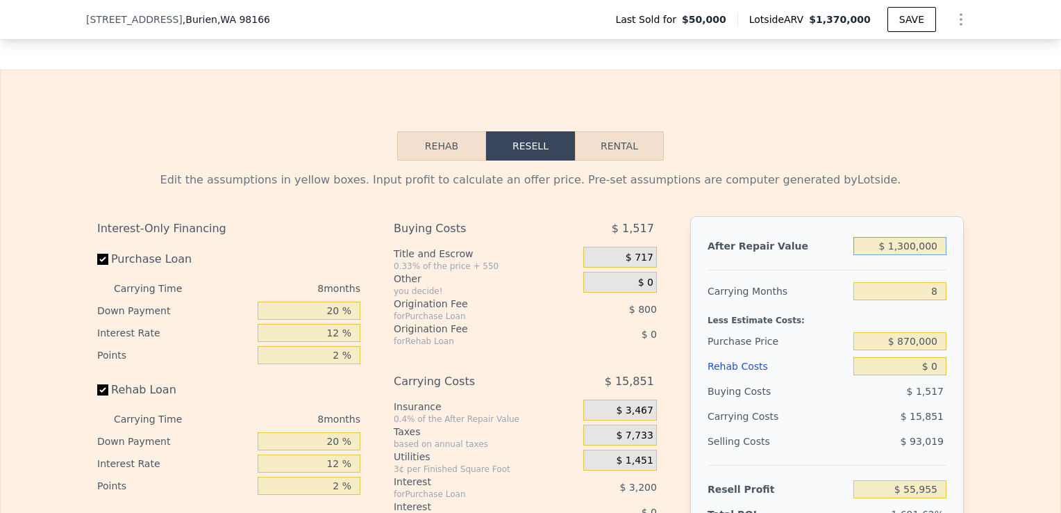
type input "$ 1,139,613"
type input "$ 13,000,000"
type input "$ 11,976,192"
type input "$ 1,300,000"
type input "$ 1,139,613"
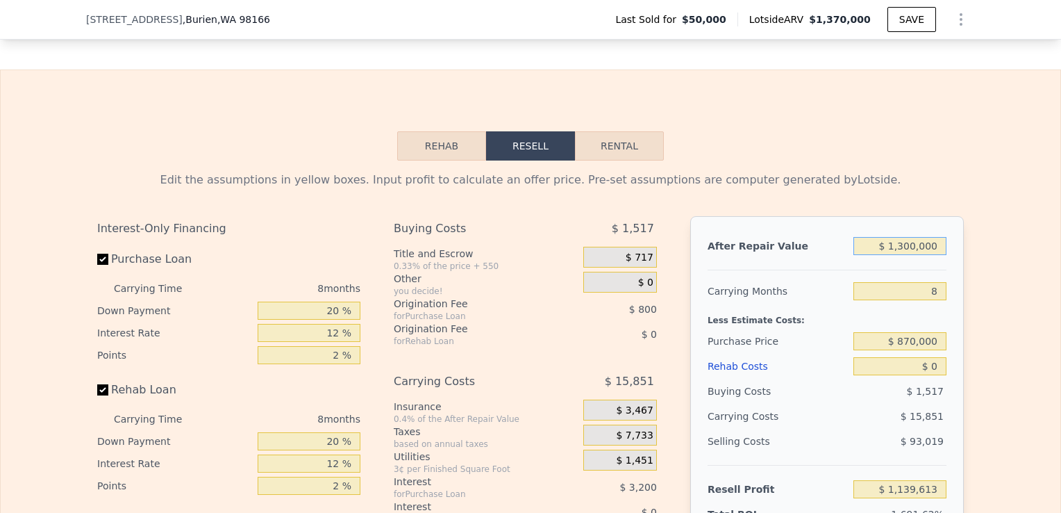
type input "$ 1,300,000"
click at [997, 348] on div "Edit the assumptions in yellow boxes. Input profit to calculate an offer price.…" at bounding box center [531, 418] width 1060 height 517
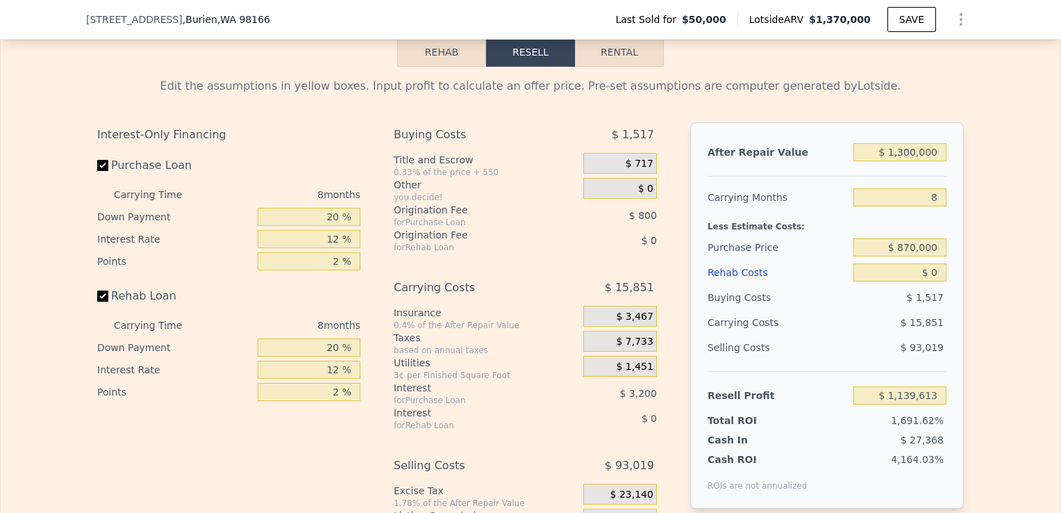
scroll to position [1959, 0]
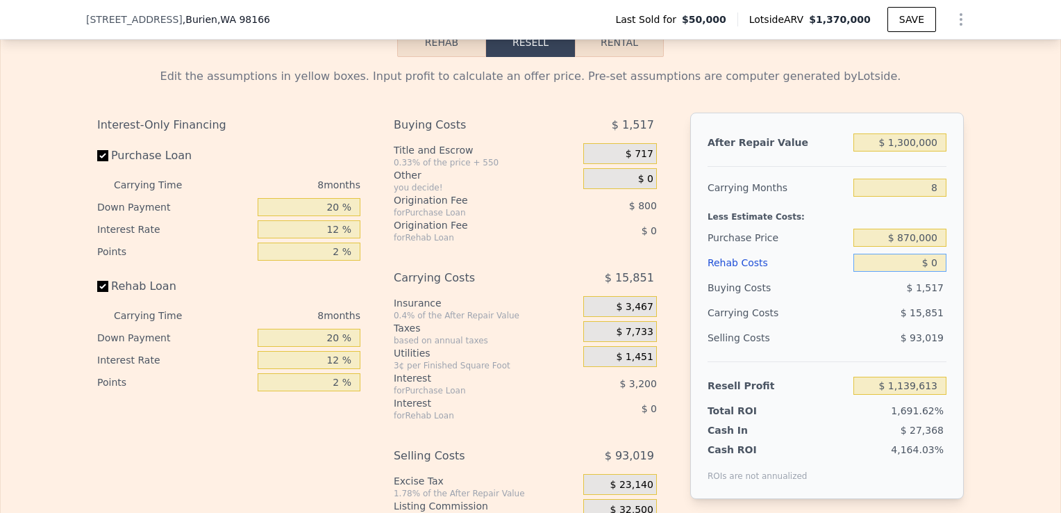
click at [935, 272] on input "$ 0" at bounding box center [900, 263] width 93 height 18
type input "$ 1"
type input "$ 1,139,612"
type input "$ 100"
type input "$ 1,139,503"
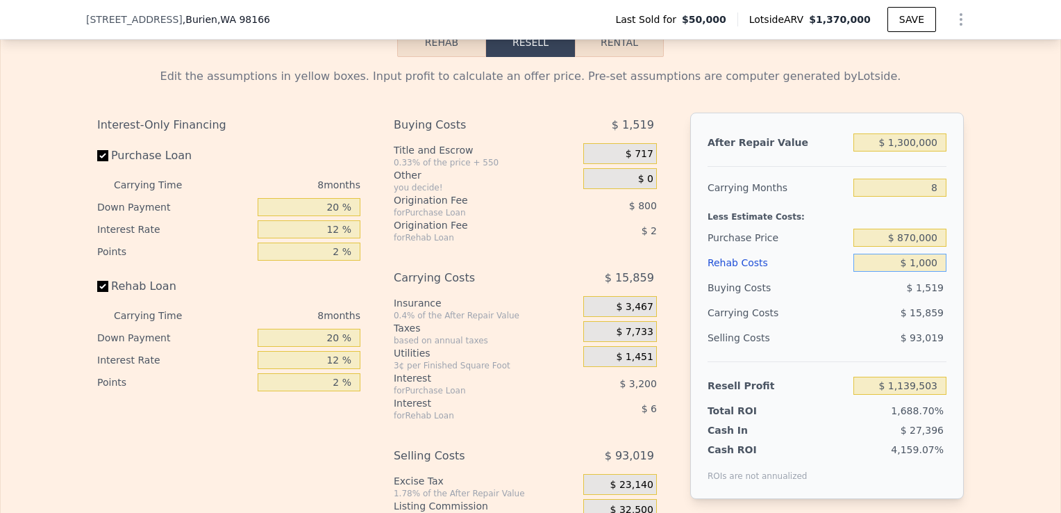
type input "$ 10,000"
type input "$ 1,128,813"
type input "$ 100,000"
type input "$ 1,031,613"
type input "$ 100,000"
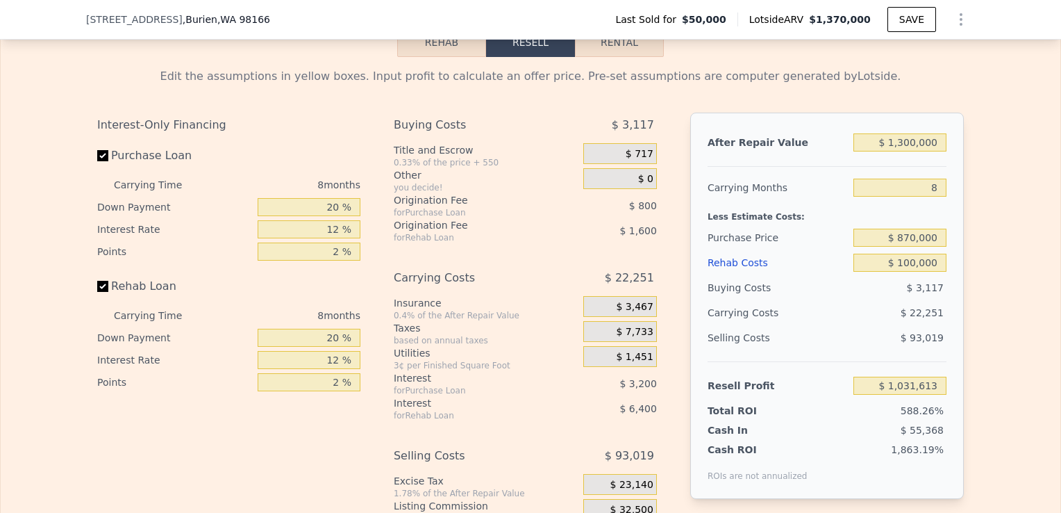
click at [973, 265] on div "Edit the assumptions in yellow boxes. Input profit to calculate an offer price.…" at bounding box center [531, 315] width 1060 height 517
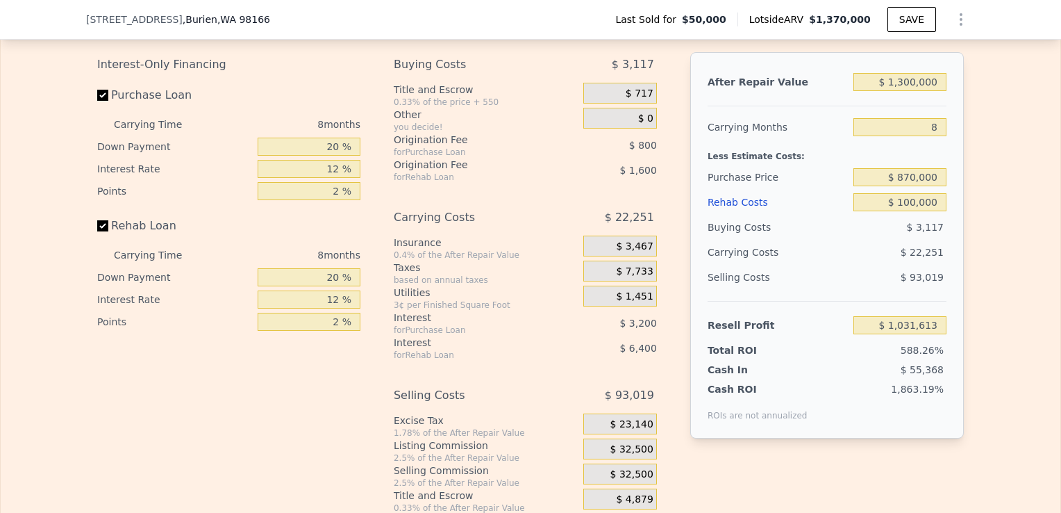
scroll to position [2042, 0]
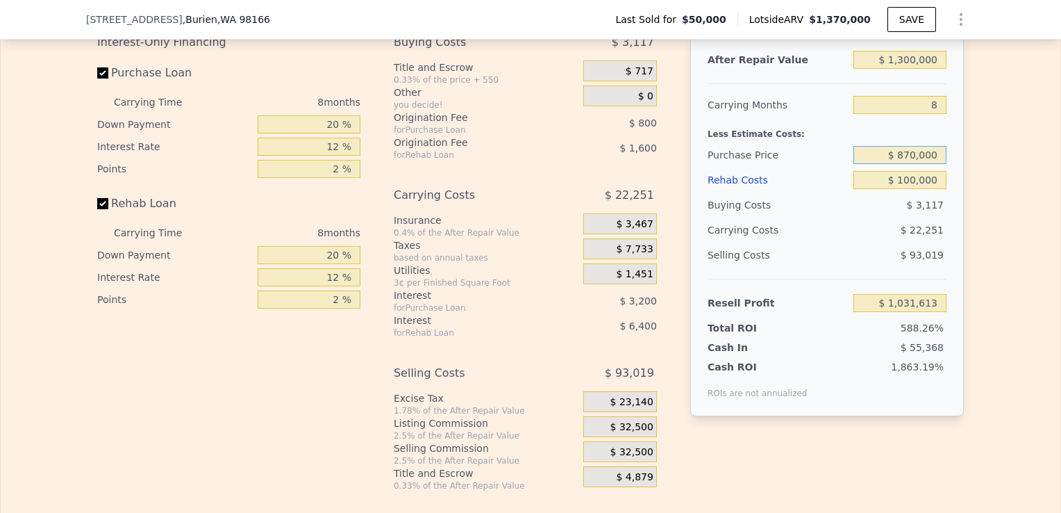
click at [931, 164] on input "$ 870,000" at bounding box center [900, 155] width 93 height 18
type input "$ 870,000"
click at [981, 215] on div "Edit the assumptions in yellow boxes. Input profit to calculate an offer price.…" at bounding box center [531, 232] width 1060 height 517
type input "$ 143,283"
click at [101, 209] on input "Rehab Loan" at bounding box center [102, 203] width 11 height 11
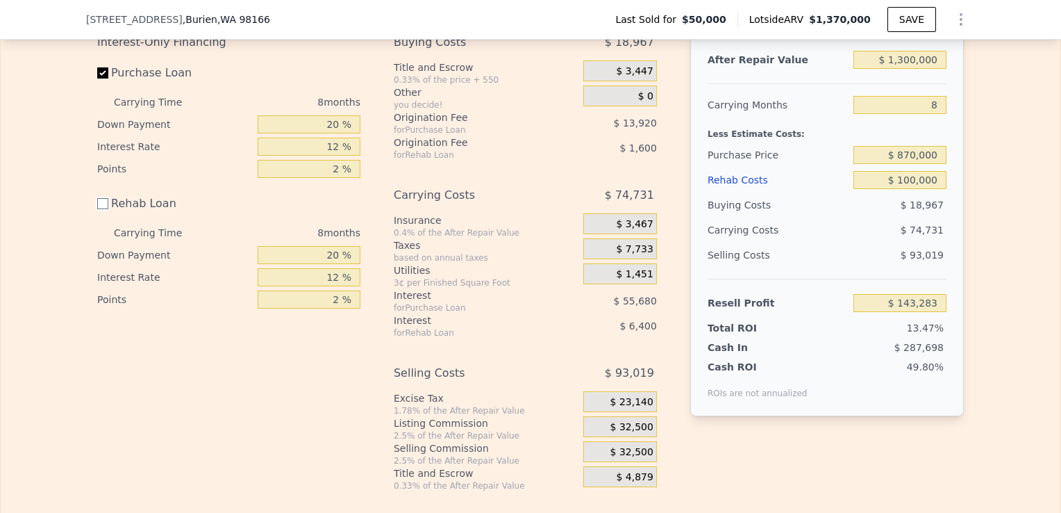
checkbox input "false"
type input "$ 151,283"
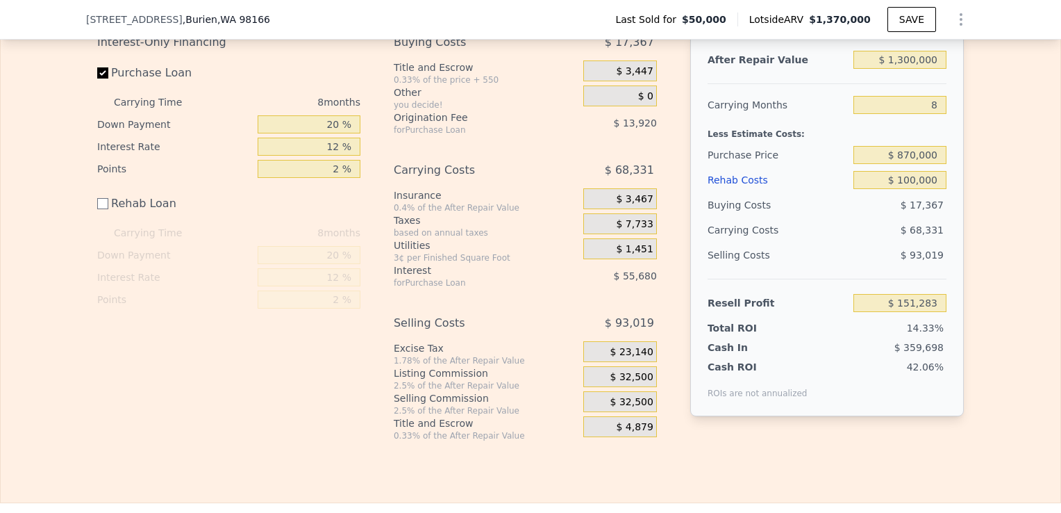
click at [974, 295] on div "Edit the assumptions in yellow boxes. Input profit to calculate an offer price.…" at bounding box center [531, 207] width 1060 height 467
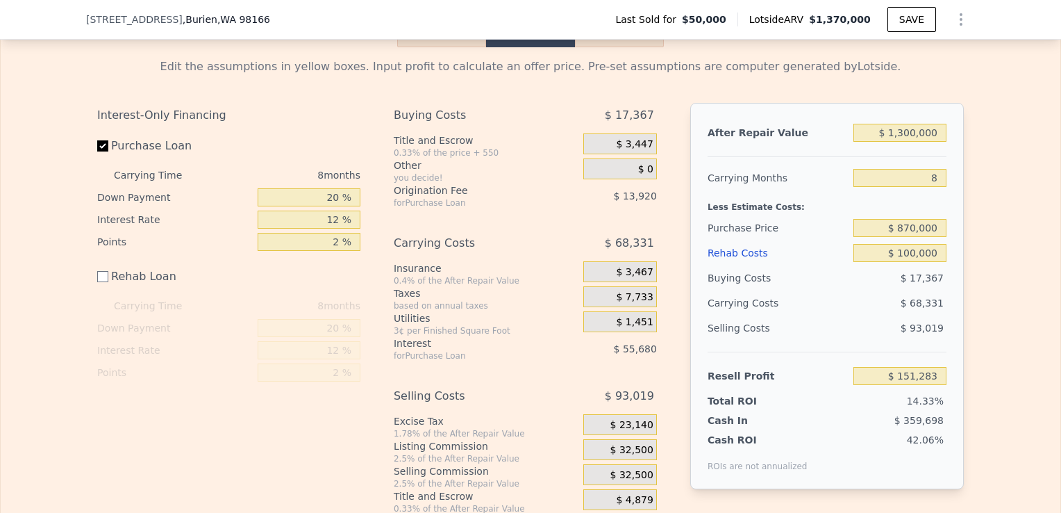
scroll to position [1970, 0]
click at [908, 236] on input "$ 870,000" at bounding box center [900, 227] width 93 height 18
click at [912, 236] on input "$ 8,650,000" at bounding box center [900, 227] width 93 height 18
type input "$ 865,000"
click at [983, 338] on div "Edit the assumptions in yellow boxes. Input profit to calculate an offer price.…" at bounding box center [531, 280] width 1060 height 467
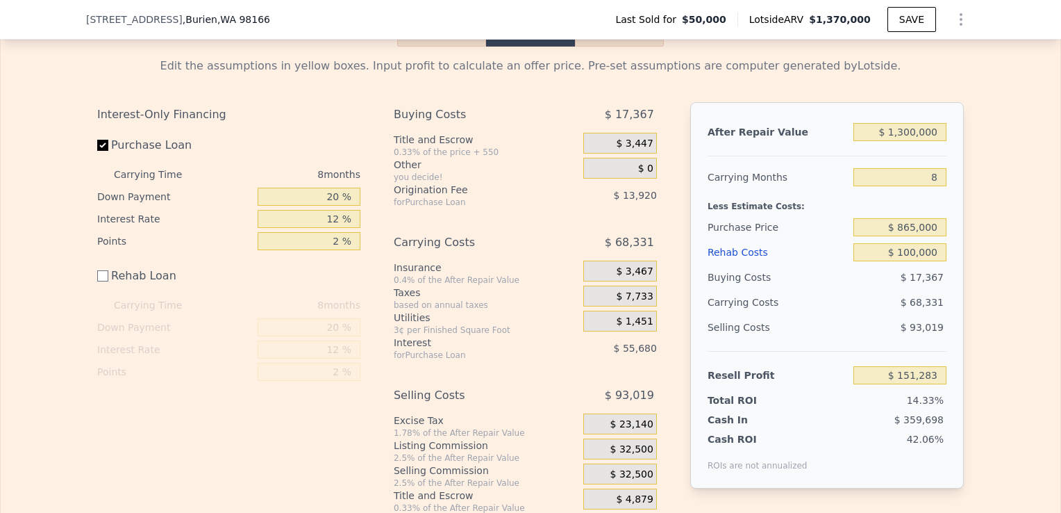
type input "$ 156,700"
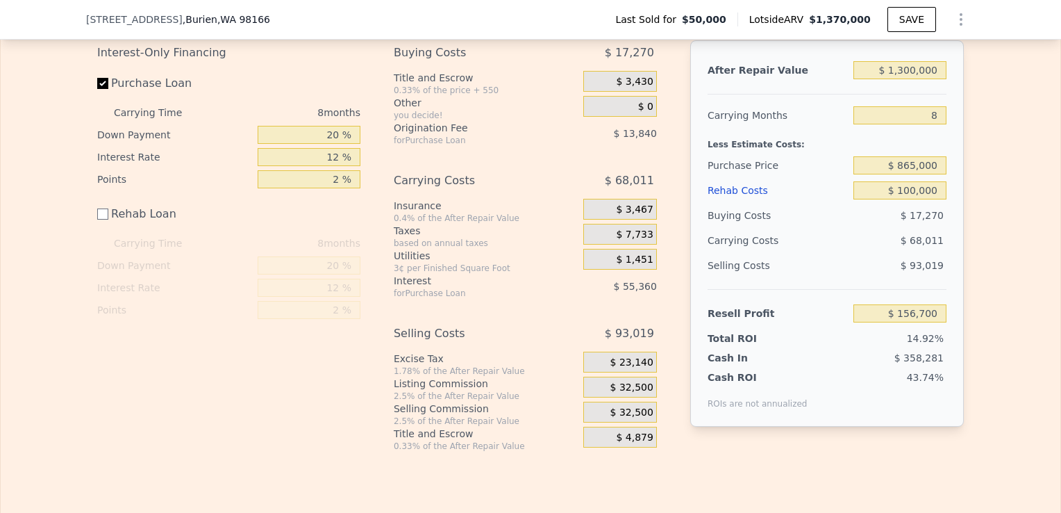
scroll to position [2034, 0]
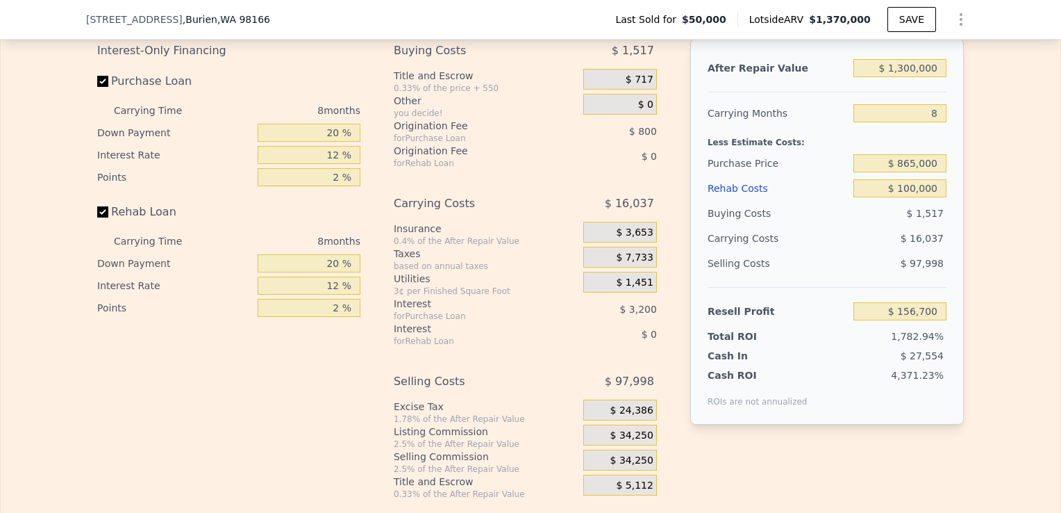
checkbox input "true"
type input "$ 1,370,000"
type input "$ 0"
type input "$ 1,204,448"
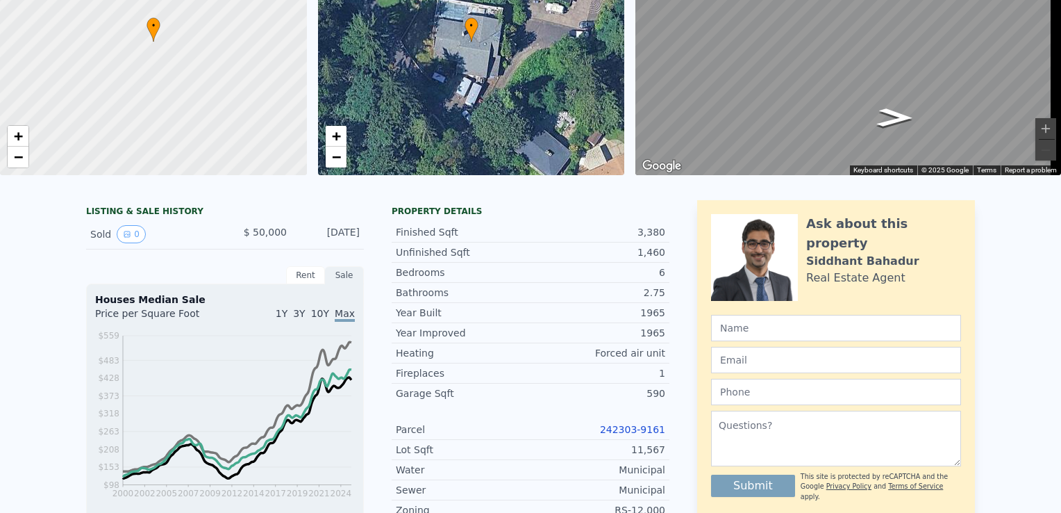
scroll to position [0, 0]
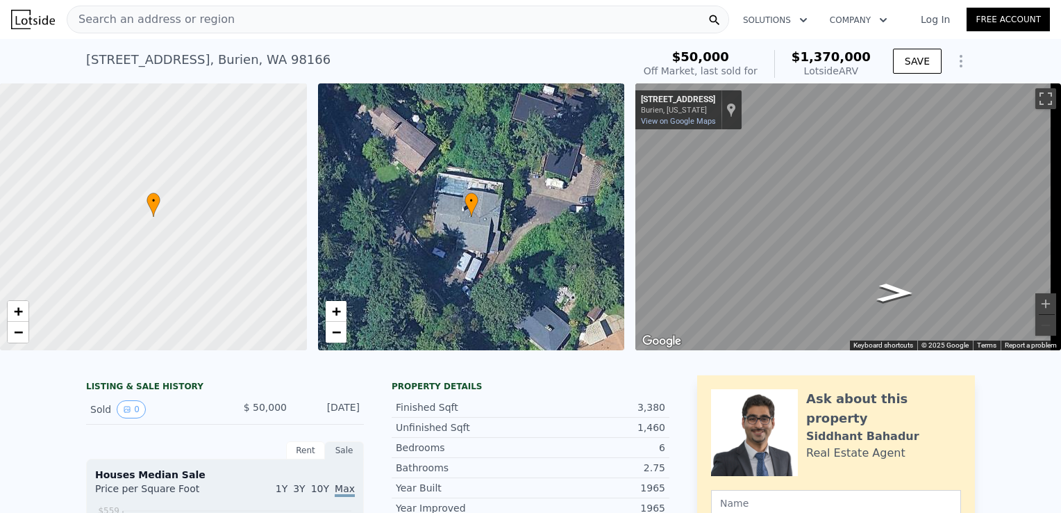
click at [294, 23] on div "Search an address or region" at bounding box center [398, 20] width 663 height 28
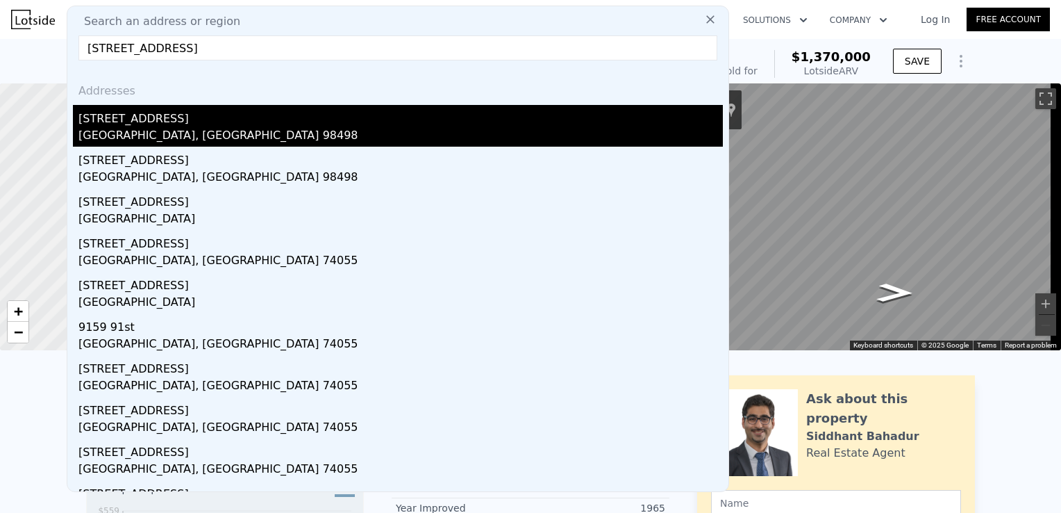
type input "7405 91st Ave SW"
click at [200, 123] on div "7405 91st Ave SW" at bounding box center [400, 116] width 645 height 22
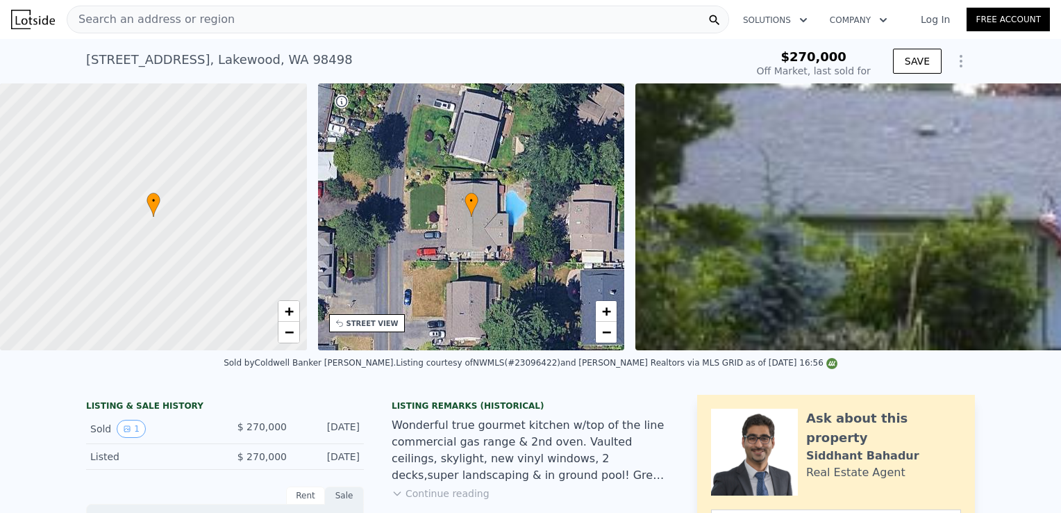
click at [475, 10] on div "Search an address or region" at bounding box center [398, 20] width 663 height 28
type input "$ 765,000"
type input "$ 415,528"
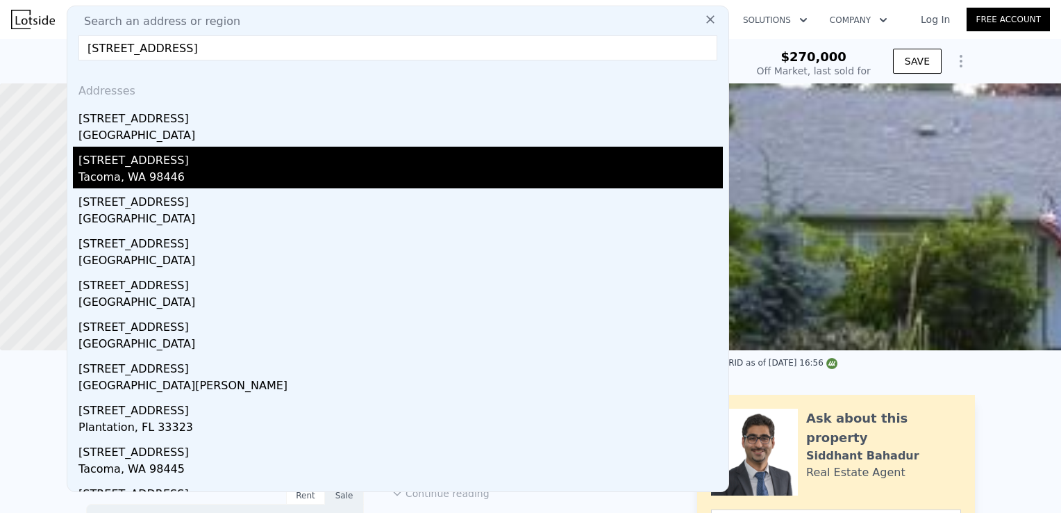
type input "12301 20th Ave E, Tacoma"
click at [200, 172] on div "Tacoma, WA 98446" at bounding box center [400, 178] width 645 height 19
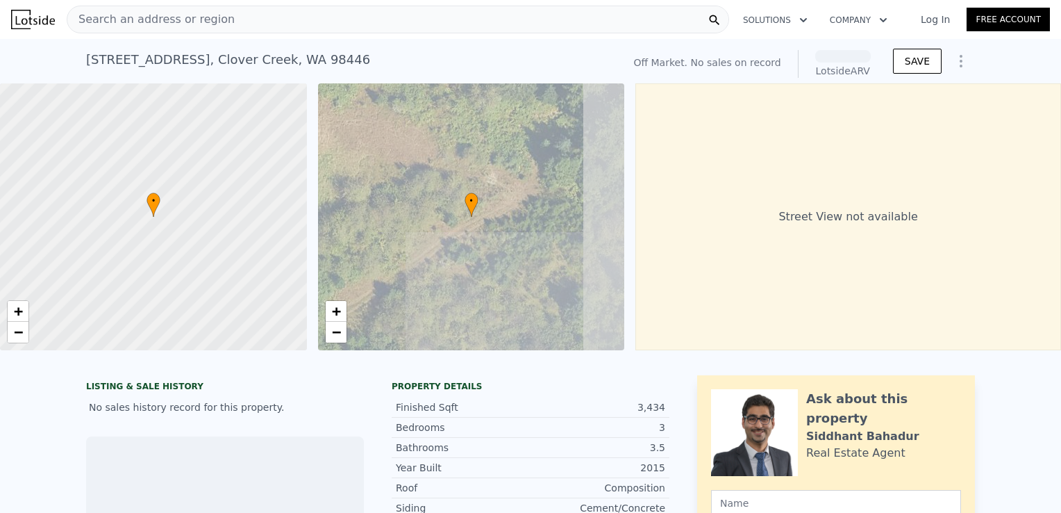
click at [207, 28] on div "Search an address or region" at bounding box center [150, 19] width 167 height 26
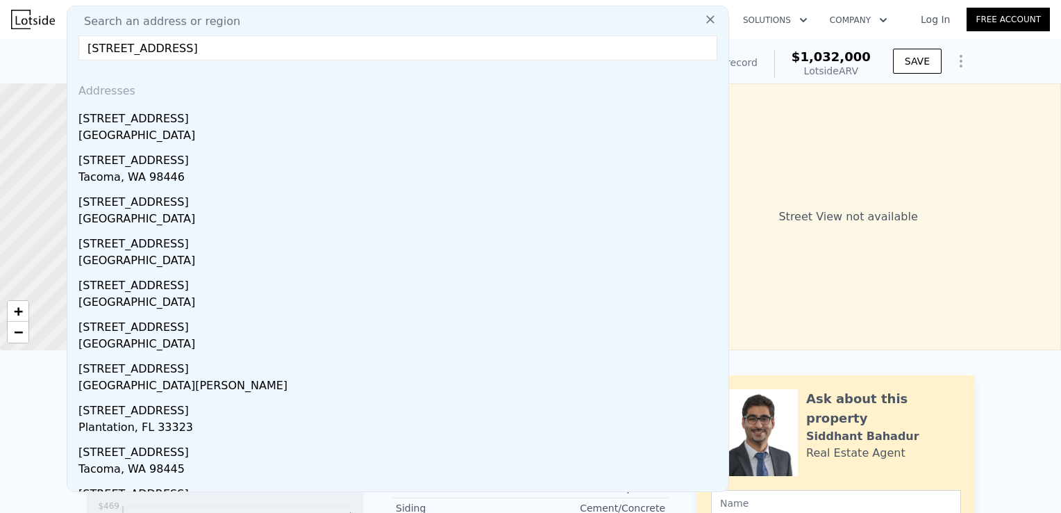
click at [97, 45] on input "12301 20th Ave E, Tacoma" at bounding box center [397, 47] width 639 height 25
click at [256, 49] on input "12301 20th Ave E, Tacoma" at bounding box center [397, 47] width 639 height 25
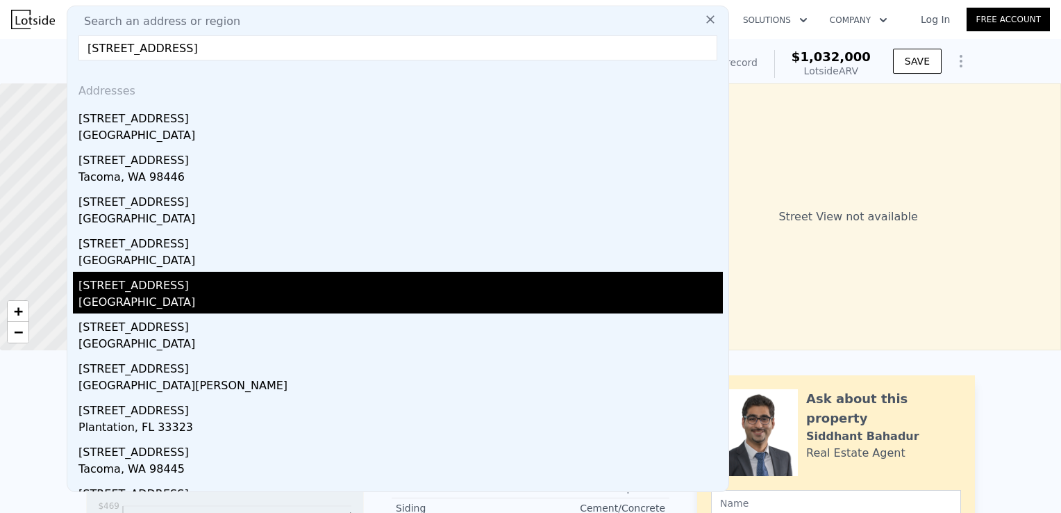
type input "12301 20th Ave E, Tacoma"
click at [157, 305] on div "Edgewood, WA 98372" at bounding box center [400, 303] width 645 height 19
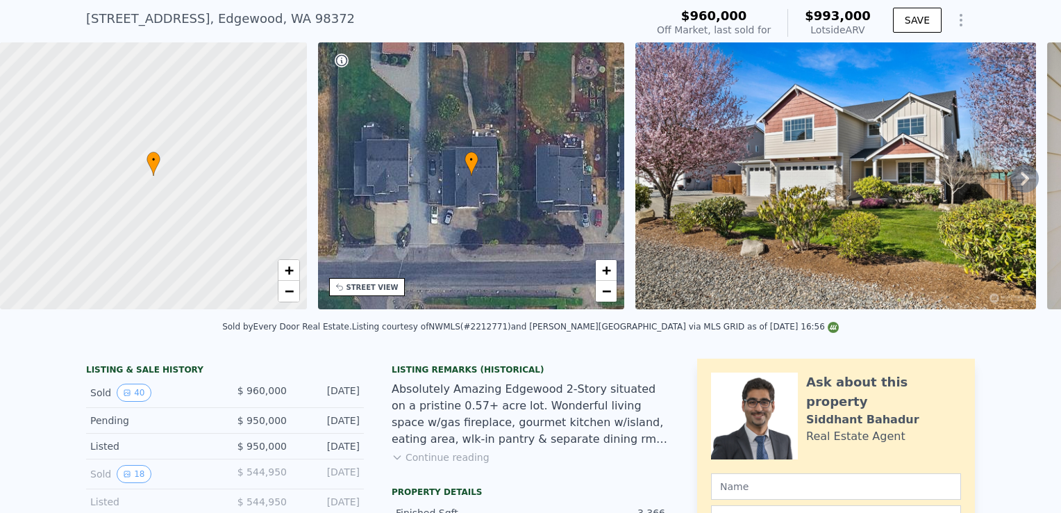
scroll to position [42, 0]
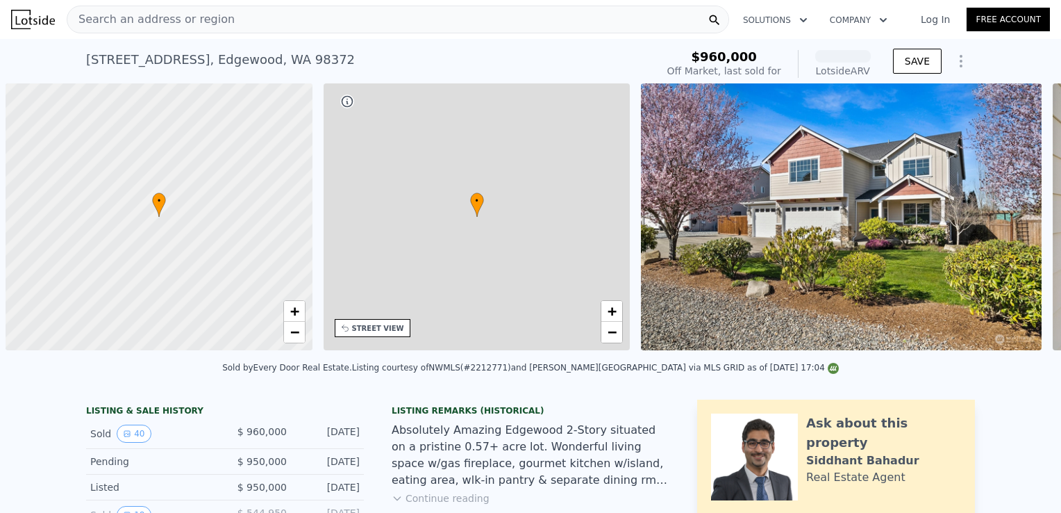
scroll to position [0, 6]
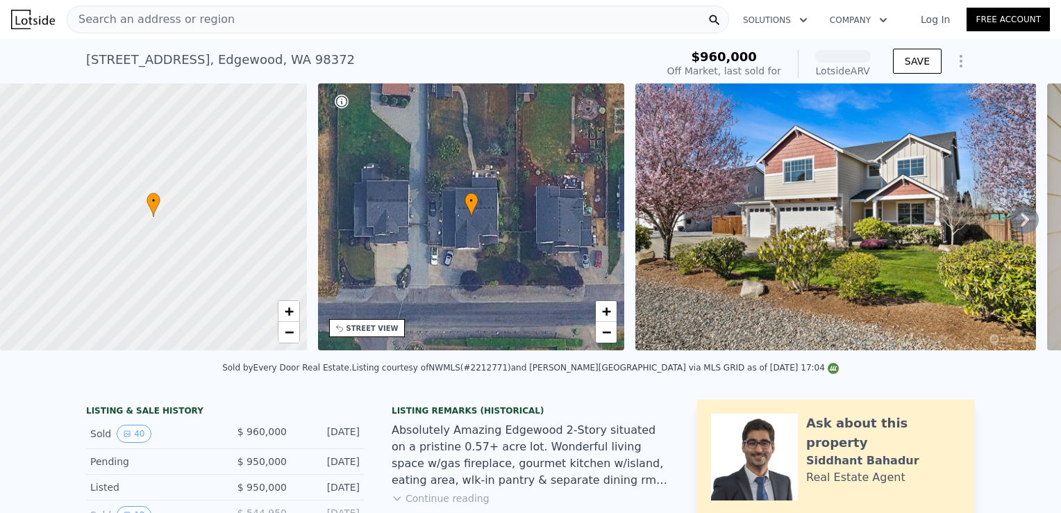
click at [240, 28] on div "Search an address or region" at bounding box center [398, 20] width 663 height 28
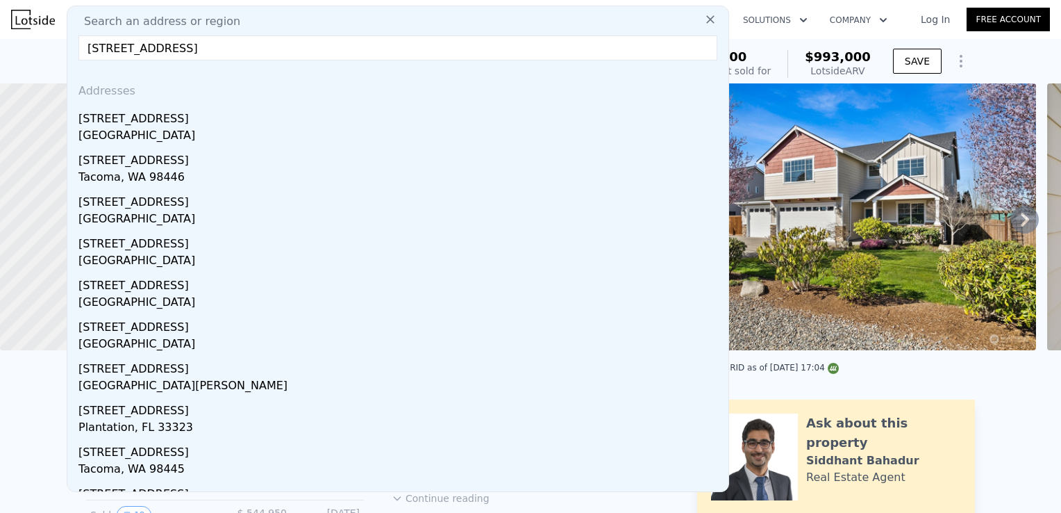
click at [103, 44] on input "[STREET_ADDRESS]" at bounding box center [397, 47] width 639 height 25
click at [97, 48] on input "[STREET_ADDRESS]" at bounding box center [397, 47] width 639 height 25
click at [236, 51] on input "[STREET_ADDRESS]" at bounding box center [397, 47] width 639 height 25
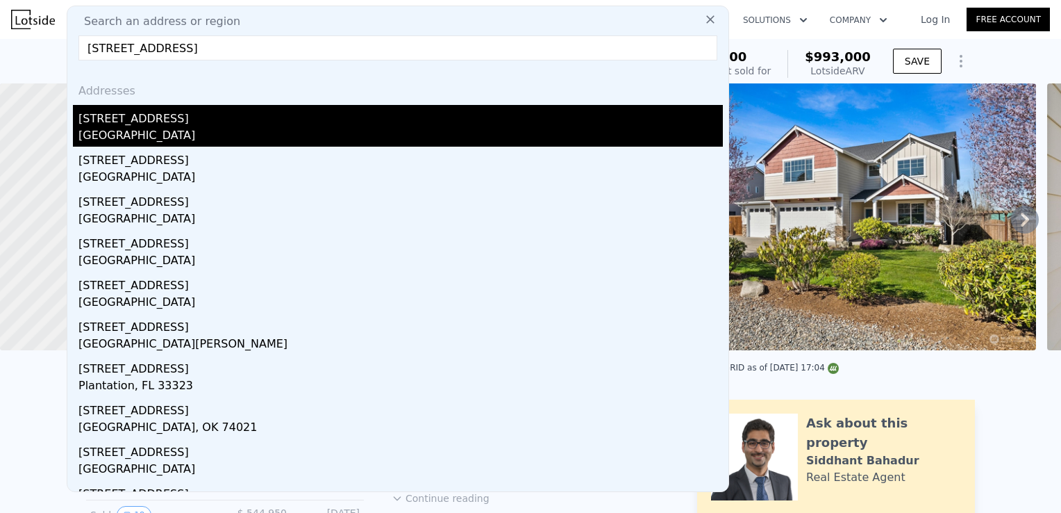
type input "[STREET_ADDRESS]"
click at [172, 115] on div "[STREET_ADDRESS]" at bounding box center [400, 116] width 645 height 22
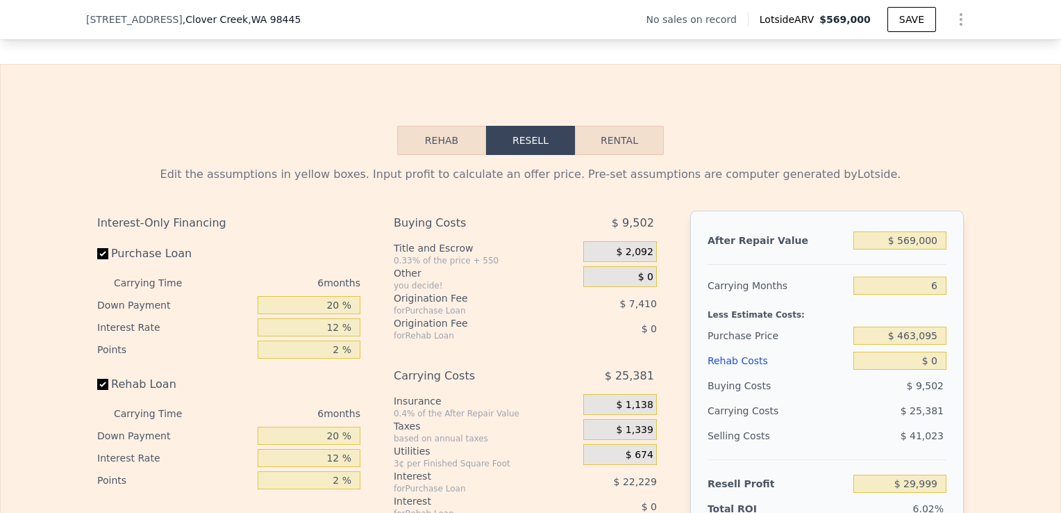
scroll to position [1836, 0]
click at [933, 249] on input "$ 569,000" at bounding box center [900, 240] width 93 height 18
type input "$ 56"
type input "-$ 497,337"
type input "$ 5"
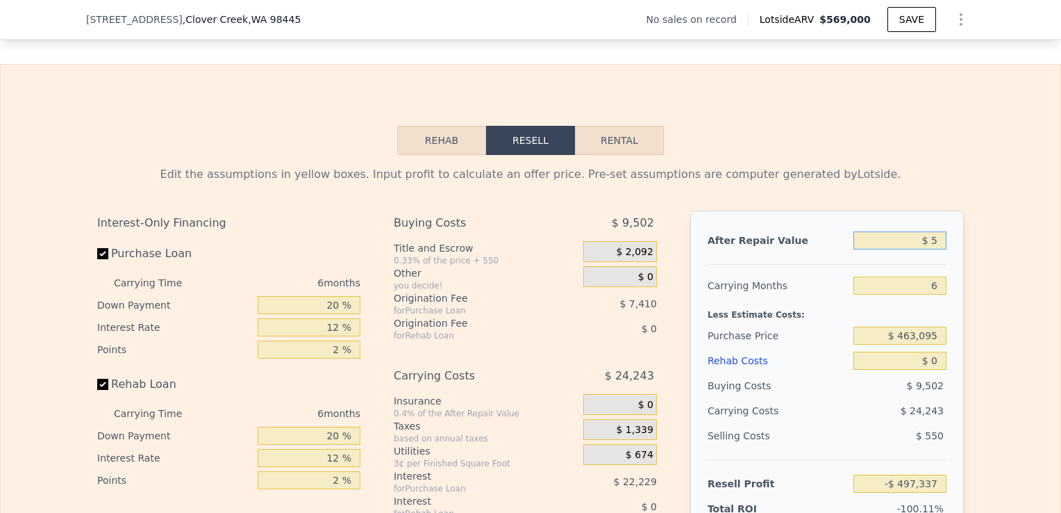
type input "-$ 497,385"
type input "$ 54"
type input "-$ 497,339"
type input "$ 540"
type input "-$ 496,891"
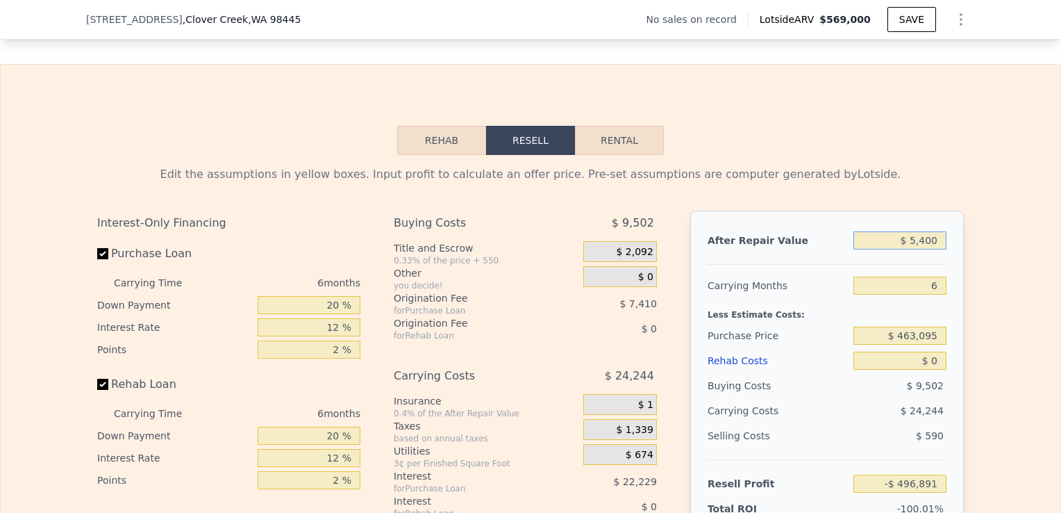
type input "$ 54,000"
type input "-$ 447,339"
type input "$ 540,000"
type input "$ 3,120"
type input "$ 540,000"
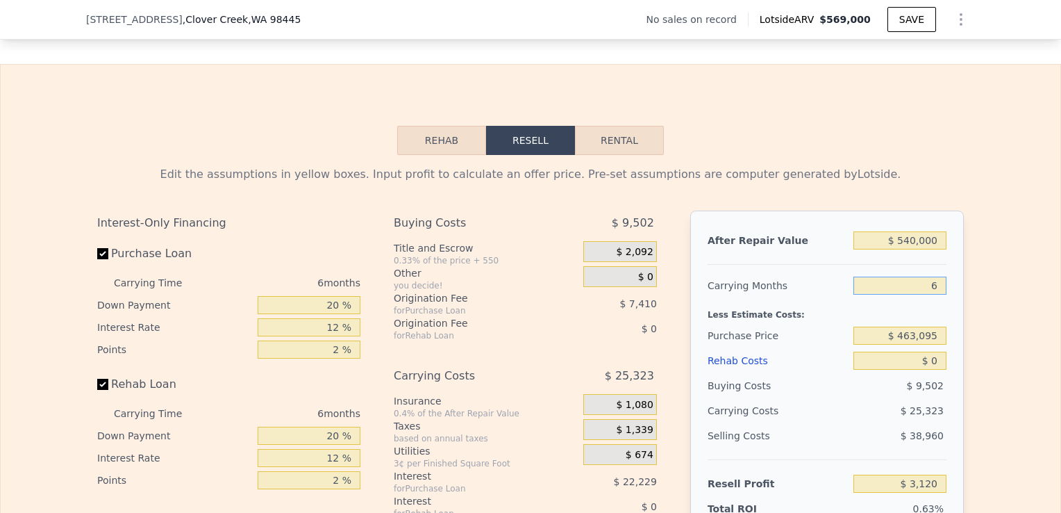
click at [937, 294] on input "6" at bounding box center [900, 285] width 93 height 18
drag, startPoint x: 937, startPoint y: 342, endPoint x: 895, endPoint y: 343, distance: 42.4
click at [895, 343] on input "$ 463,095" at bounding box center [900, 335] width 93 height 18
click at [938, 365] on input "$ 0" at bounding box center [900, 360] width 93 height 18
type input "$ 8"
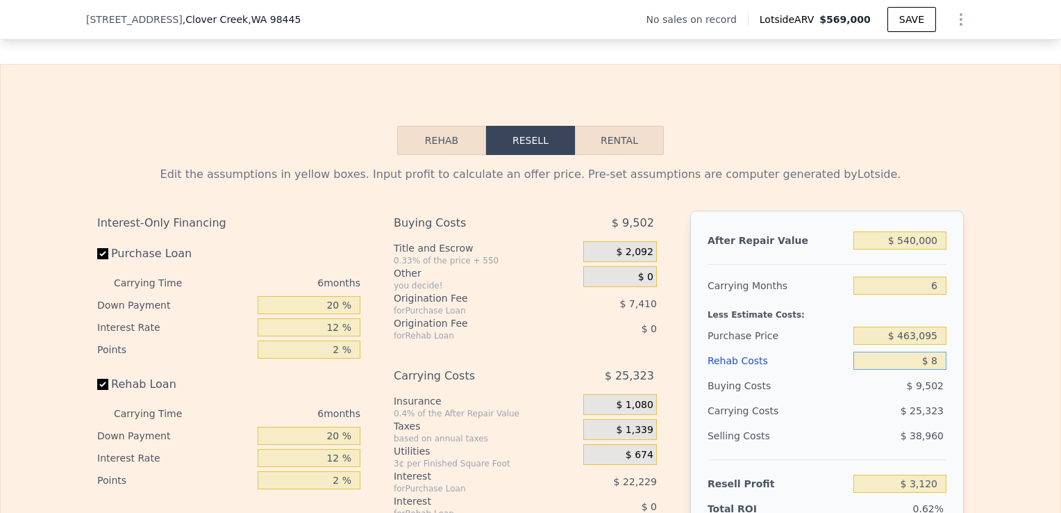
type input "$ 3,112"
type input "$ 8,000"
type input "-$ 5,392"
type input "$ 80,000"
type input "-$ 82,000"
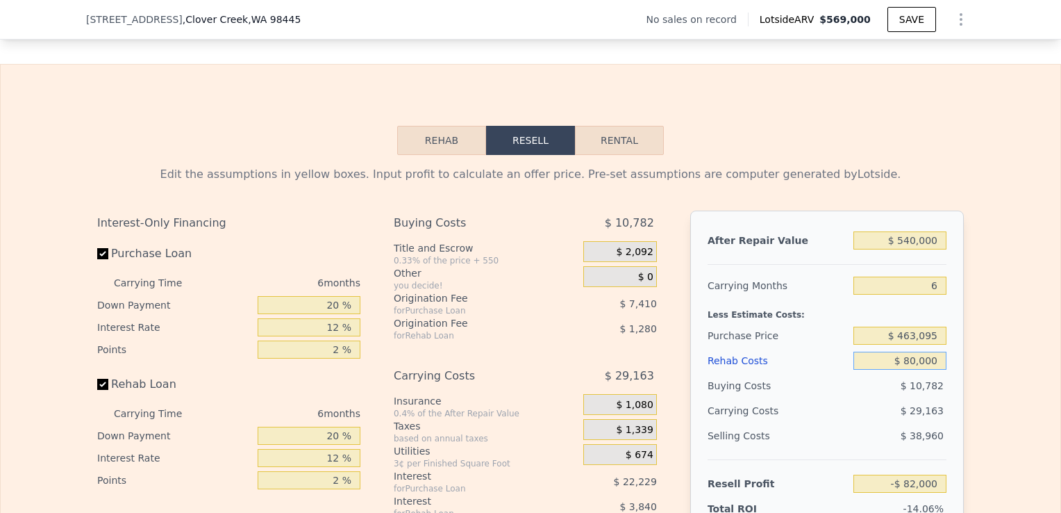
type input "$ 80,000"
click at [964, 420] on div "Edit the assumptions in yellow boxes. Input profit to calculate an offer price.…" at bounding box center [530, 413] width 889 height 517
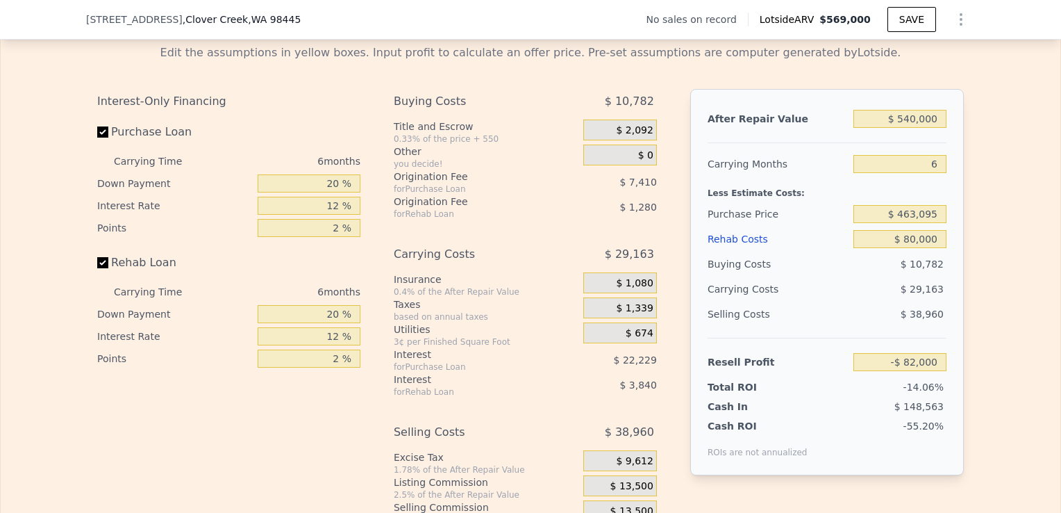
scroll to position [1975, 0]
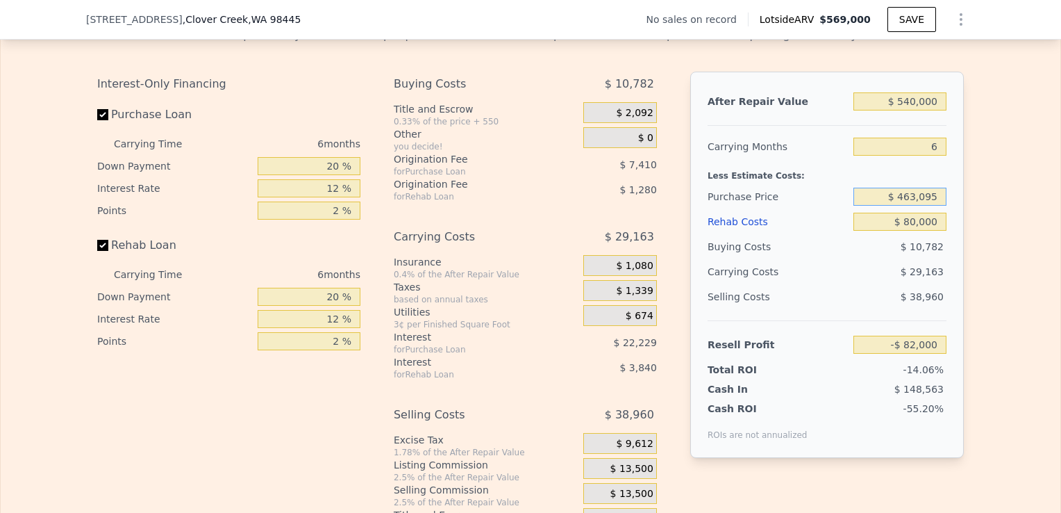
drag, startPoint x: 935, startPoint y: 205, endPoint x: 893, endPoint y: 212, distance: 42.9
click at [893, 206] on input "$ 463,095" at bounding box center [900, 197] width 93 height 18
type input "$ 200,000"
click at [975, 258] on div "Edit the assumptions in yellow boxes. Input profit to calculate an offer price.…" at bounding box center [531, 274] width 1060 height 517
type input "$ 198,811"
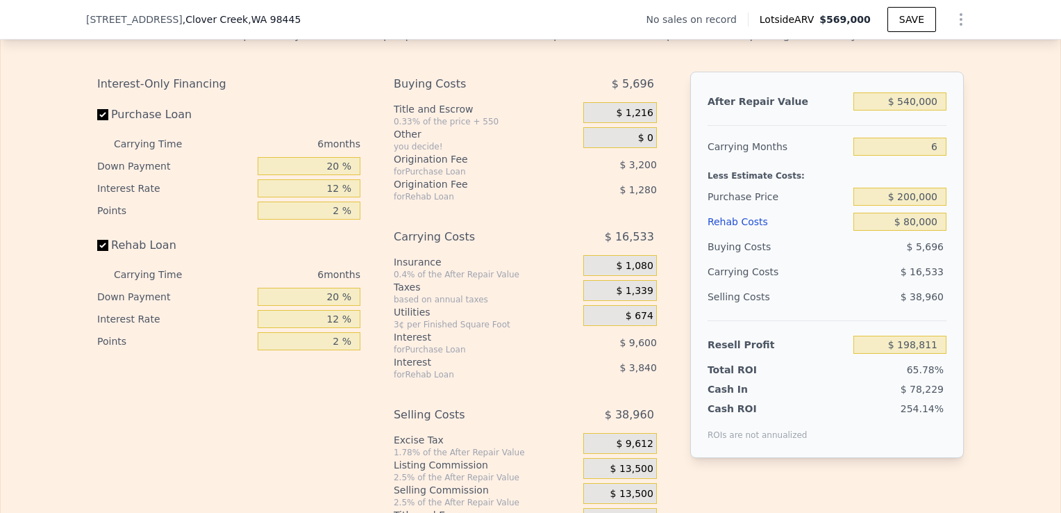
click at [975, 258] on div "Edit the assumptions in yellow boxes. Input profit to calculate an offer price.…" at bounding box center [531, 274] width 1060 height 517
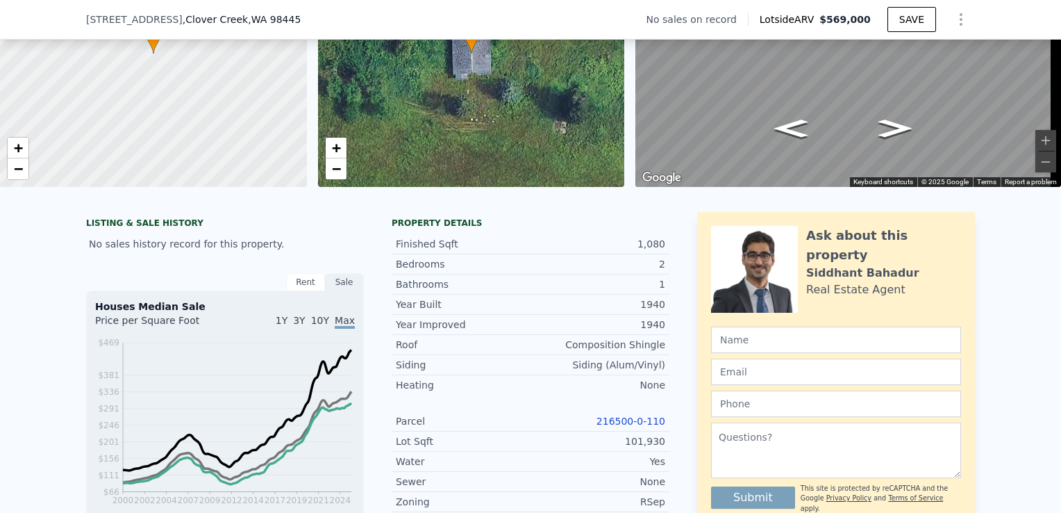
scroll to position [0, 0]
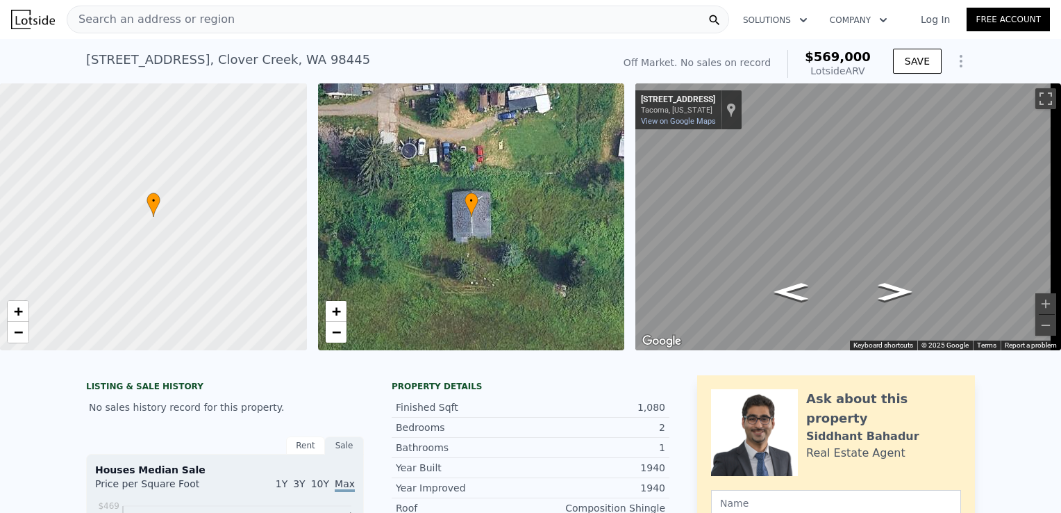
type input "$ 569,000"
type input "$ 0"
type input "$ 29,999"
click at [247, 15] on div "Search an address or region" at bounding box center [398, 20] width 663 height 28
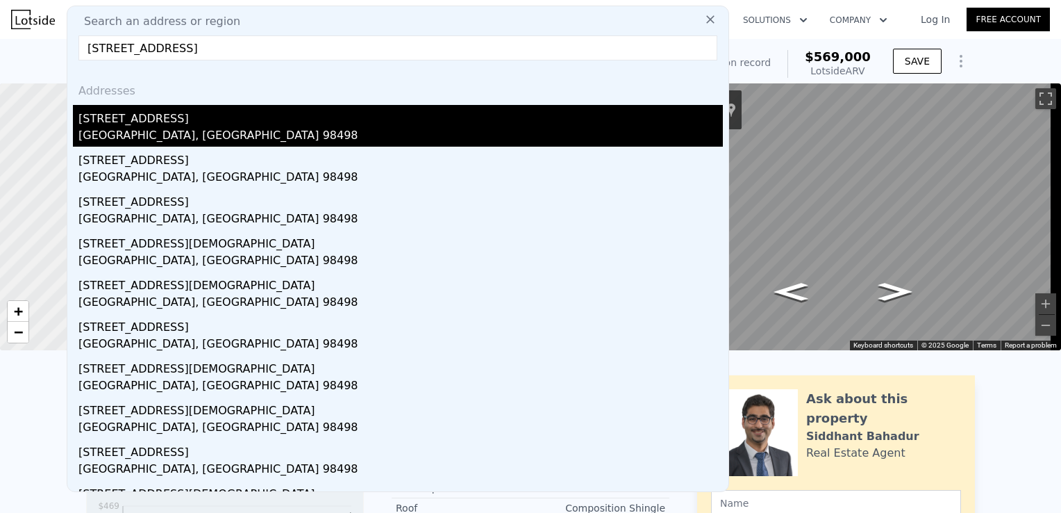
type input "[STREET_ADDRESS]"
click at [146, 119] on div "[STREET_ADDRESS]" at bounding box center [400, 116] width 645 height 22
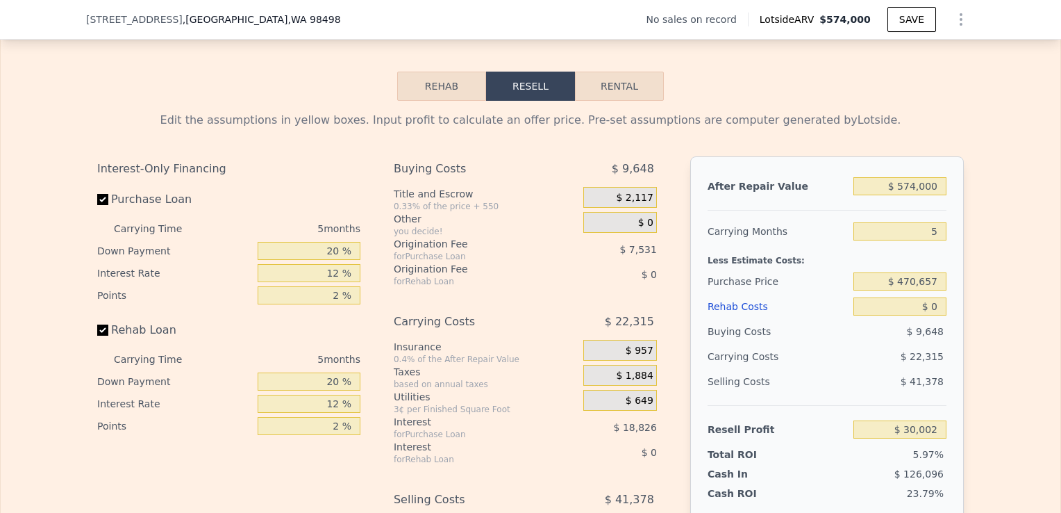
scroll to position [1945, 0]
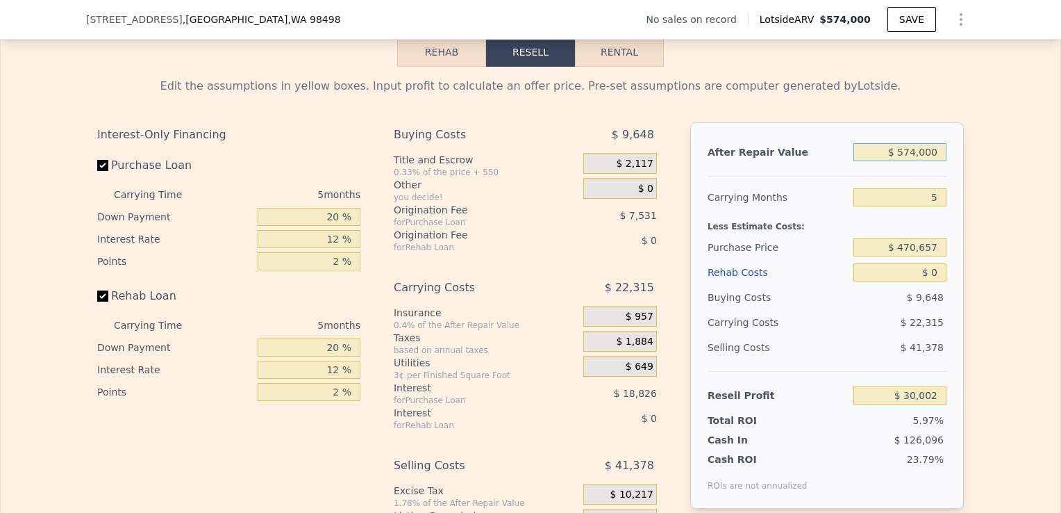
click at [913, 161] on input "$ 574,000" at bounding box center [900, 152] width 93 height 18
type input "$ 5,000"
type input "-$ 497,577"
type input "$ 56,000"
type input "-$ 450,289"
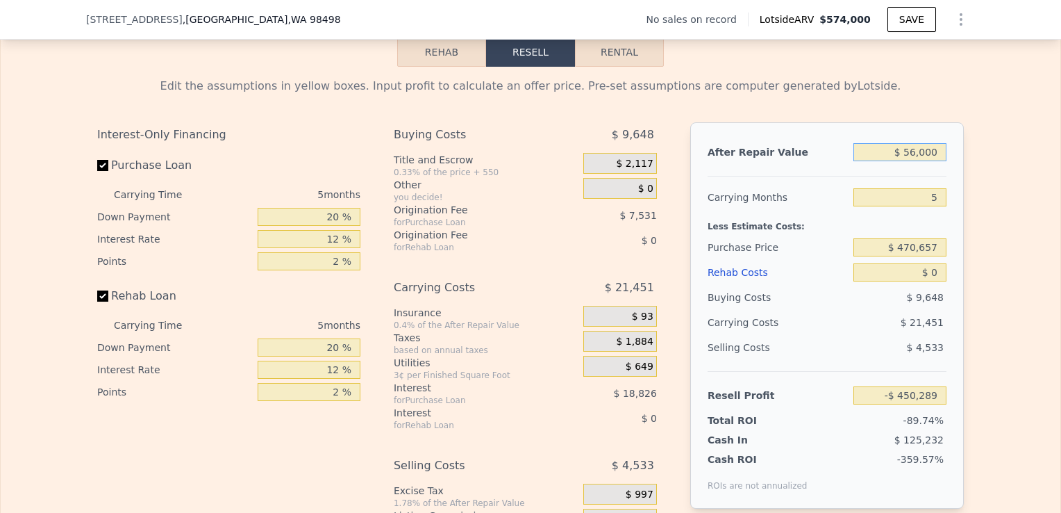
type input "$ 560,000"
type input "$ 17,021"
type input "$ 560,000"
click at [933, 206] on input "5" at bounding box center [900, 197] width 93 height 18
type input "4"
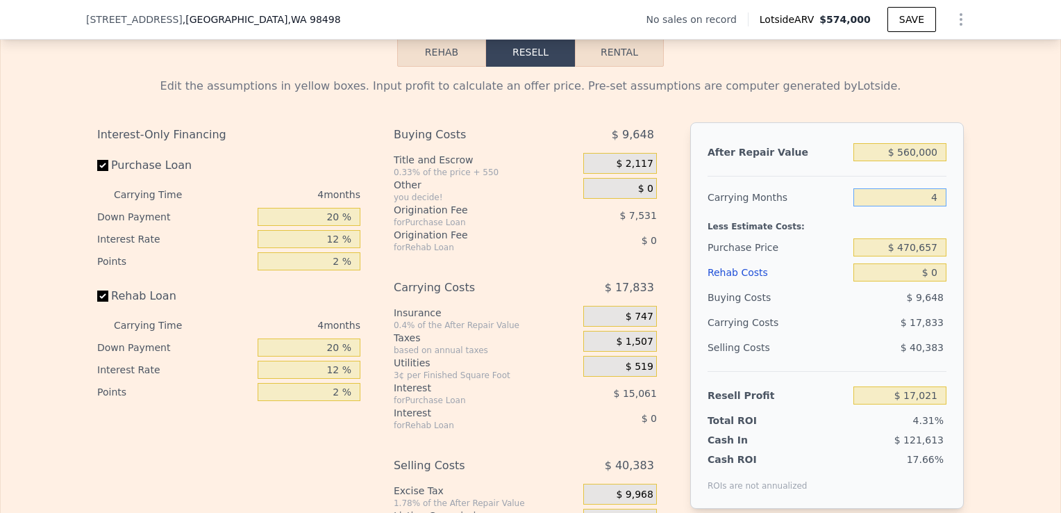
type input "$ 21,479"
type input "4"
drag, startPoint x: 934, startPoint y: 266, endPoint x: 872, endPoint y: 268, distance: 62.5
click at [872, 256] on input "$ 470,657" at bounding box center [900, 247] width 93 height 18
type input "$ 380,000"
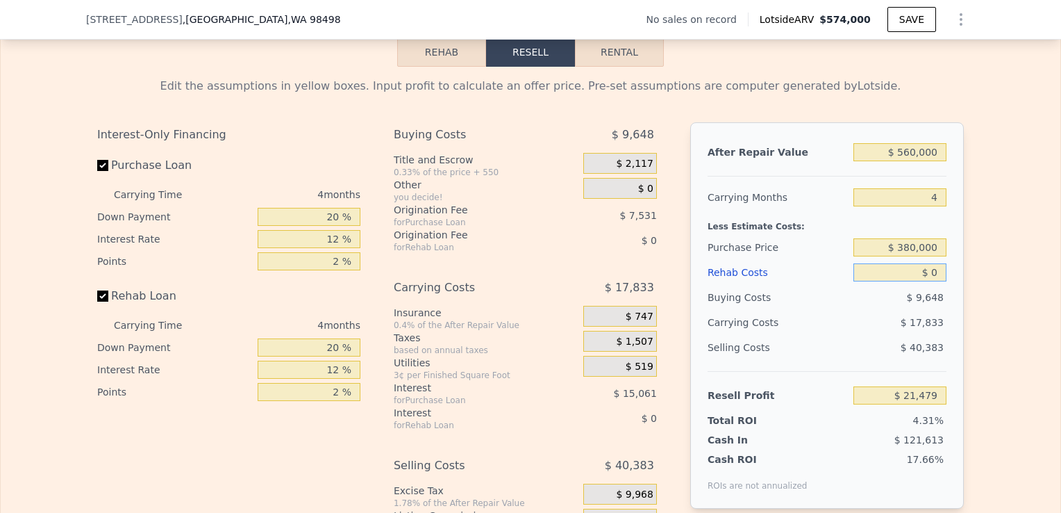
click at [933, 281] on input "$ 0" at bounding box center [900, 272] width 93 height 18
type input "$ 116,789"
type input "$ 5"
type input "$ 116,784"
type input "$ 50"
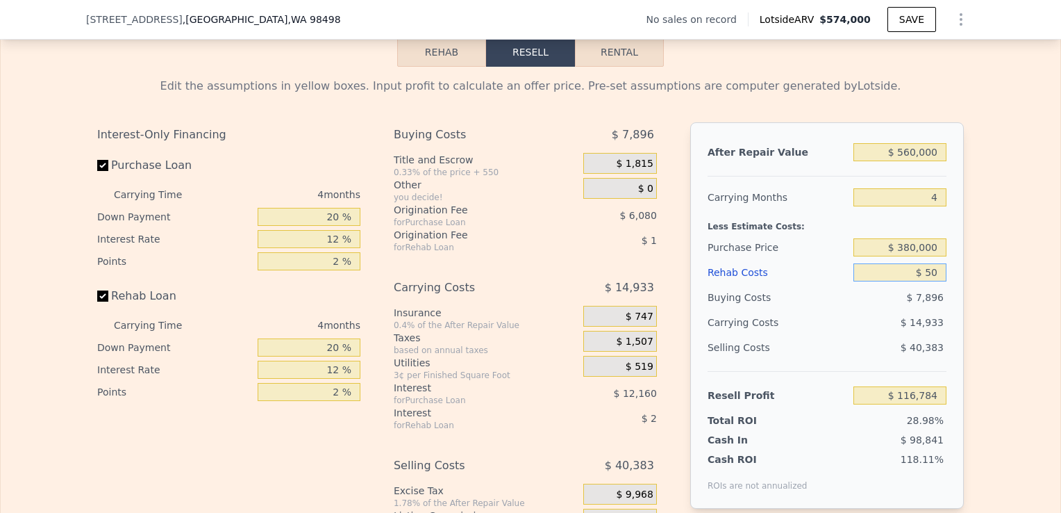
type input "$ 116,738"
type input "$ 500"
type input "$ 116,265"
type input "$ 50,000"
type input "$ 64,389"
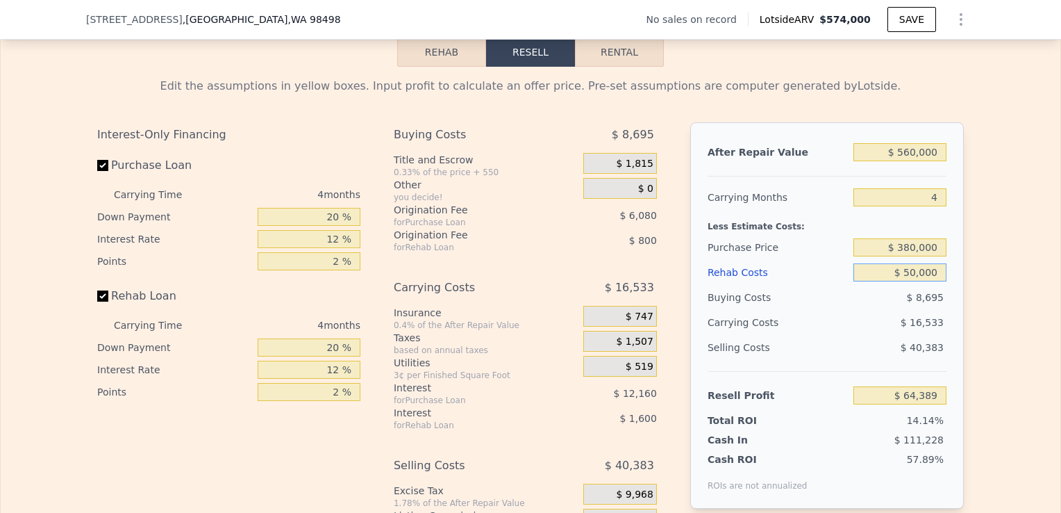
type input "$ 50,000"
click at [994, 373] on div "Edit the assumptions in yellow boxes. Input profit to calculate an offer price.…" at bounding box center [531, 325] width 1060 height 517
click at [101, 301] on input "Rehab Loan" at bounding box center [102, 295] width 11 height 11
checkbox input "false"
type input "$ 66,789"
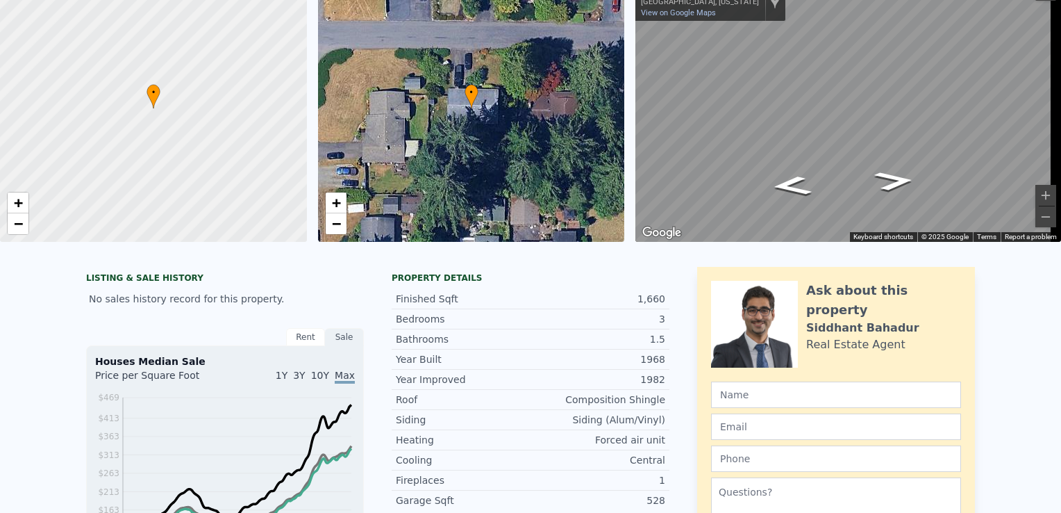
scroll to position [0, 0]
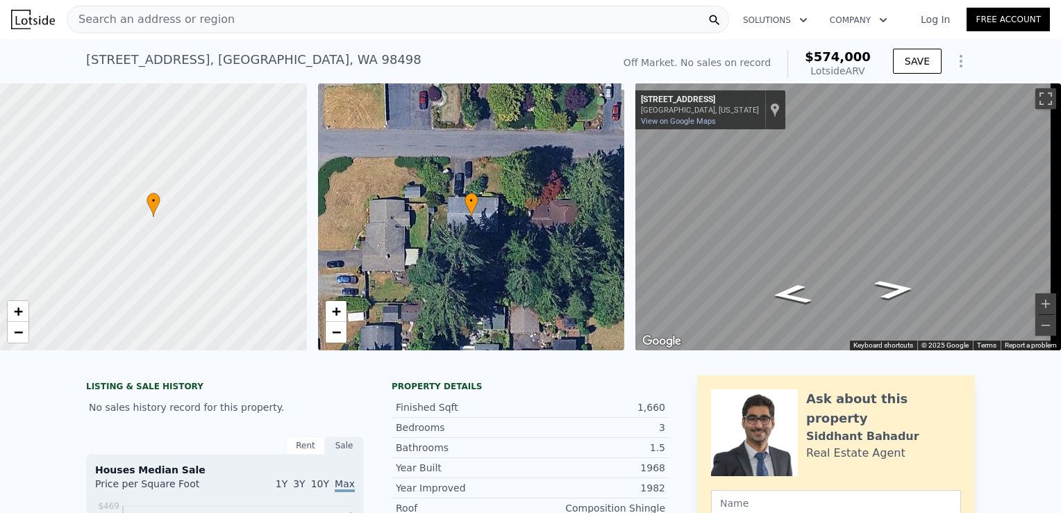
click at [317, 208] on div "• + − • + − ← Move left → Move right ↑ Move up ↓ Move down + Zoom in - Zoom out…" at bounding box center [530, 216] width 1061 height 267
click at [320, 18] on div "Search an address or region" at bounding box center [398, 20] width 663 height 28
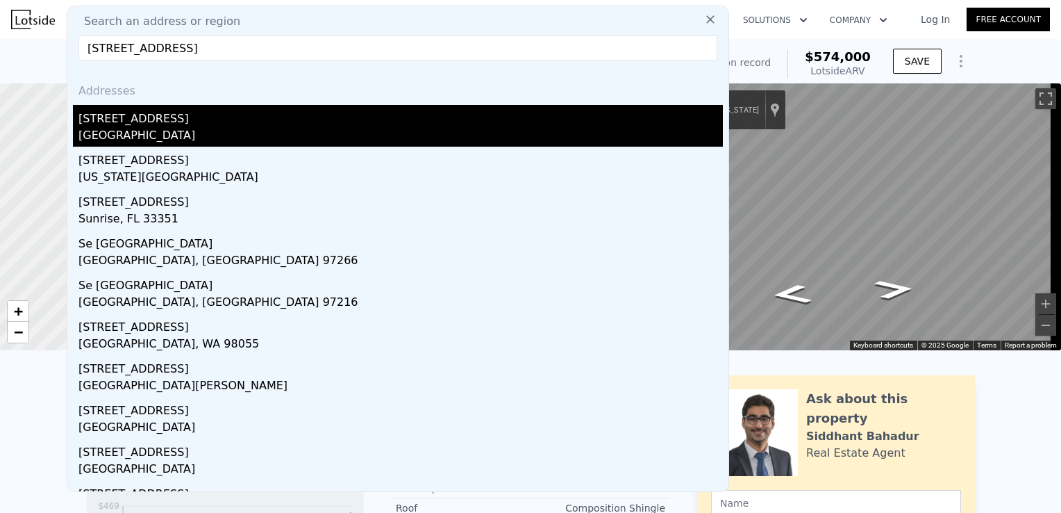
type input "3244 106th ave se"
click at [175, 112] on div "3244 106th Ave SE" at bounding box center [400, 116] width 645 height 22
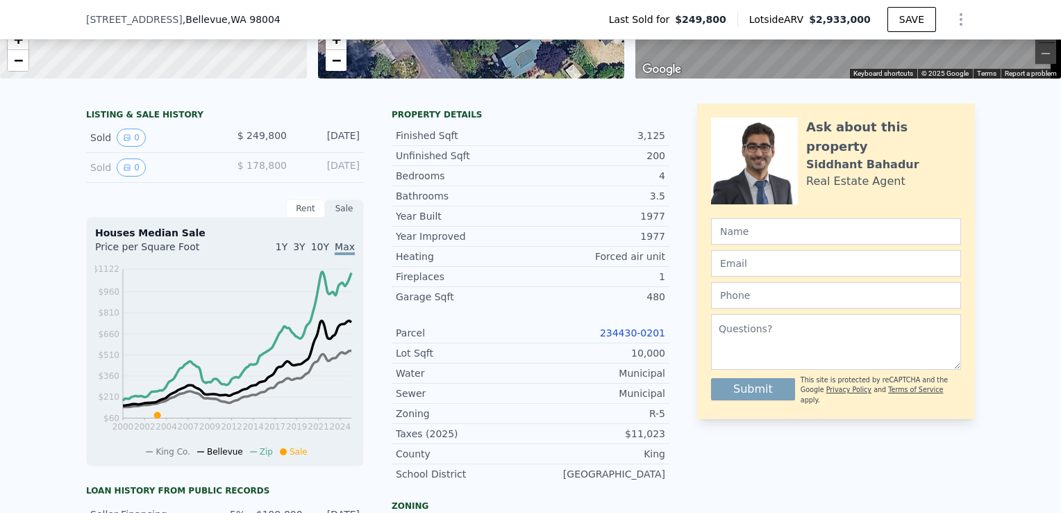
scroll to position [466, 0]
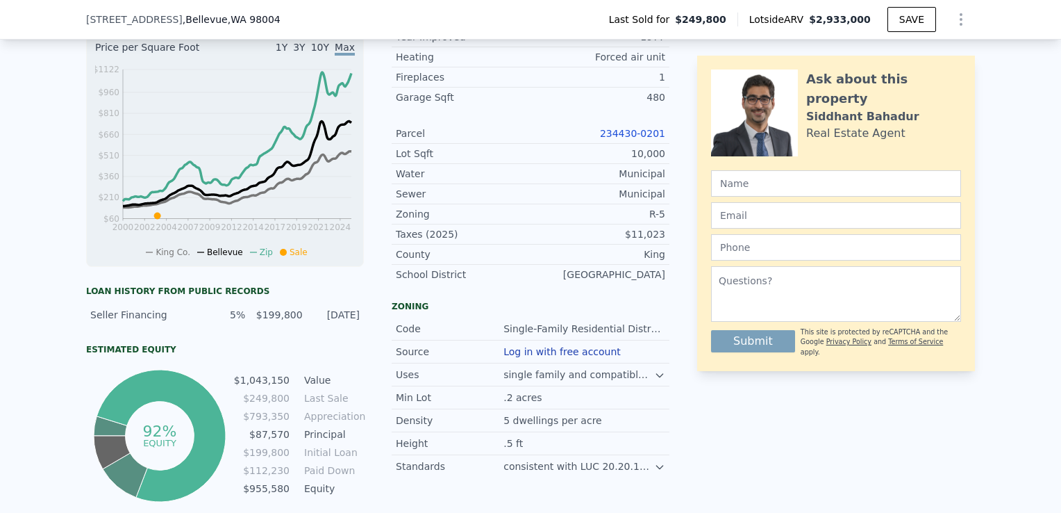
click at [625, 139] on link "234430-0201" at bounding box center [632, 133] width 65 height 11
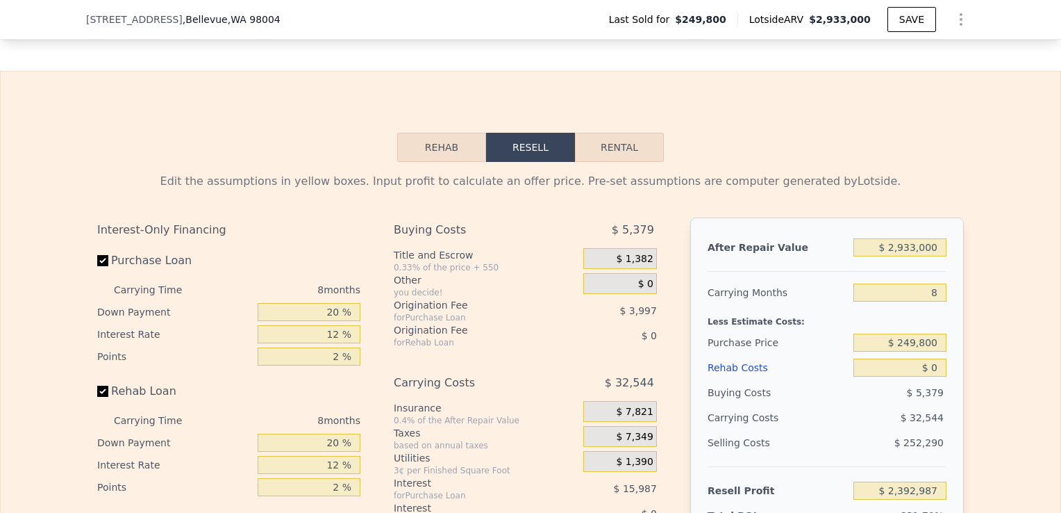
scroll to position [1903, 0]
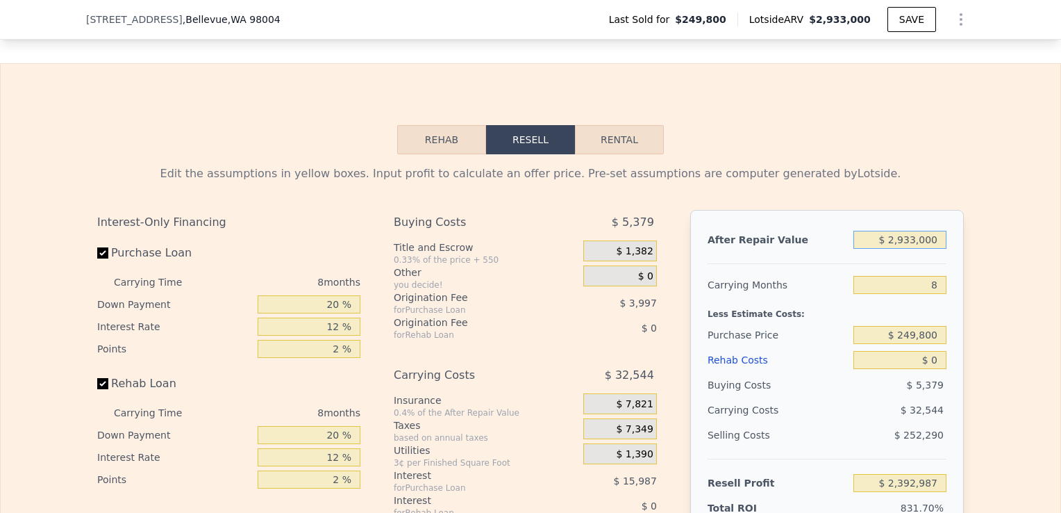
drag, startPoint x: 932, startPoint y: 260, endPoint x: 852, endPoint y: 265, distance: 80.8
click at [854, 249] on input "$ 2,933,000" at bounding box center [900, 240] width 93 height 18
type input "$ 30,000"
type input "-$ 253,107"
type input "$ 300,000"
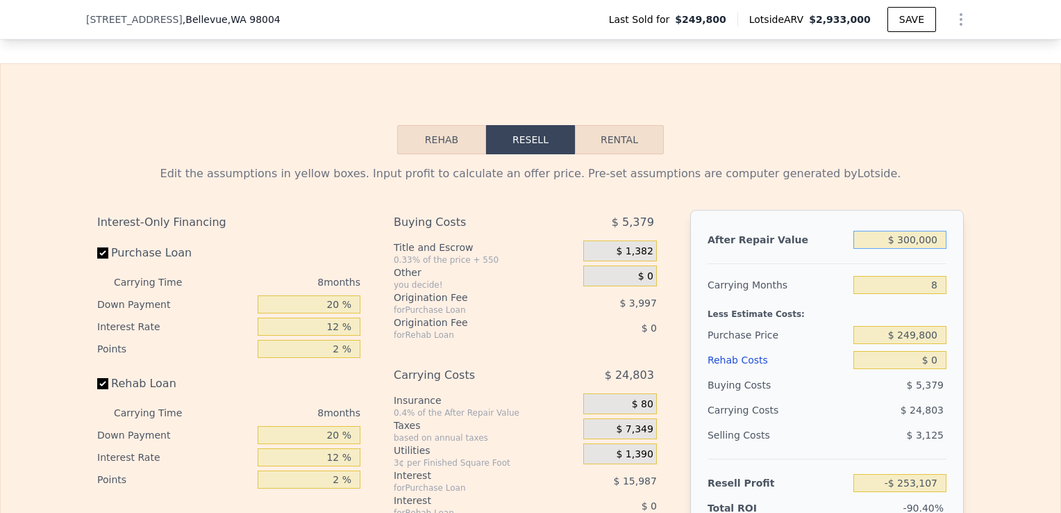
type input "-$ 7,001"
type input "$ 3,000,000"
type input "$ 2,454,058"
type input "$ 3,000,000"
click at [933, 294] on input "8" at bounding box center [900, 285] width 93 height 18
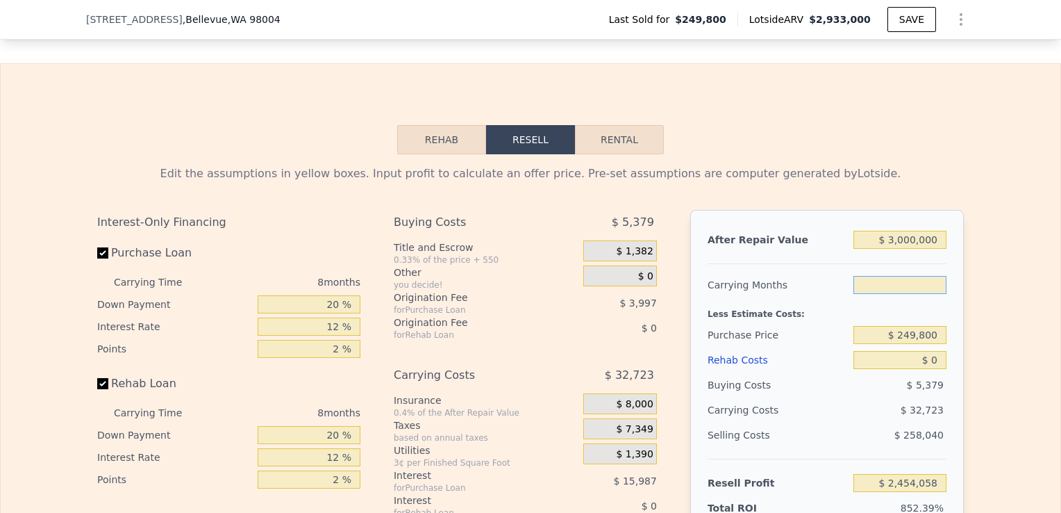
type input "6"
type input "$ 2,462,238"
type input "6"
click at [932, 344] on input "$ 249,800" at bounding box center [900, 335] width 93 height 18
drag, startPoint x: 932, startPoint y: 354, endPoint x: 856, endPoint y: 361, distance: 76.0
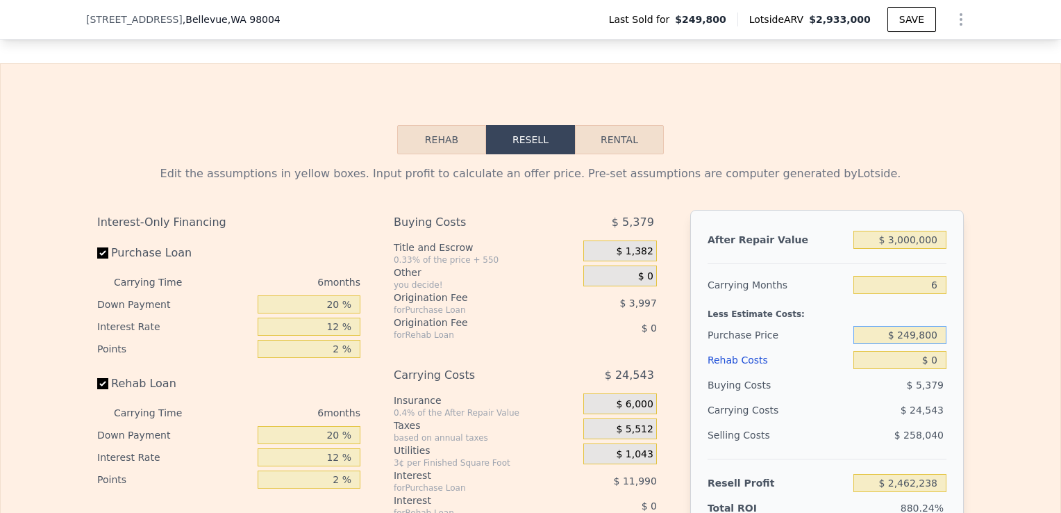
click at [856, 347] on div "$ 249,800" at bounding box center [900, 334] width 93 height 25
drag, startPoint x: 203, startPoint y: 18, endPoint x: 79, endPoint y: 22, distance: 123.7
click at [79, 22] on div "3244 106th Ave SE , Bellevue , WA 98004 Last Sold for $249,800 Lotside ARV $2,9…" at bounding box center [530, 20] width 1061 height 40
type input "$ 2,933,000"
type input "8"
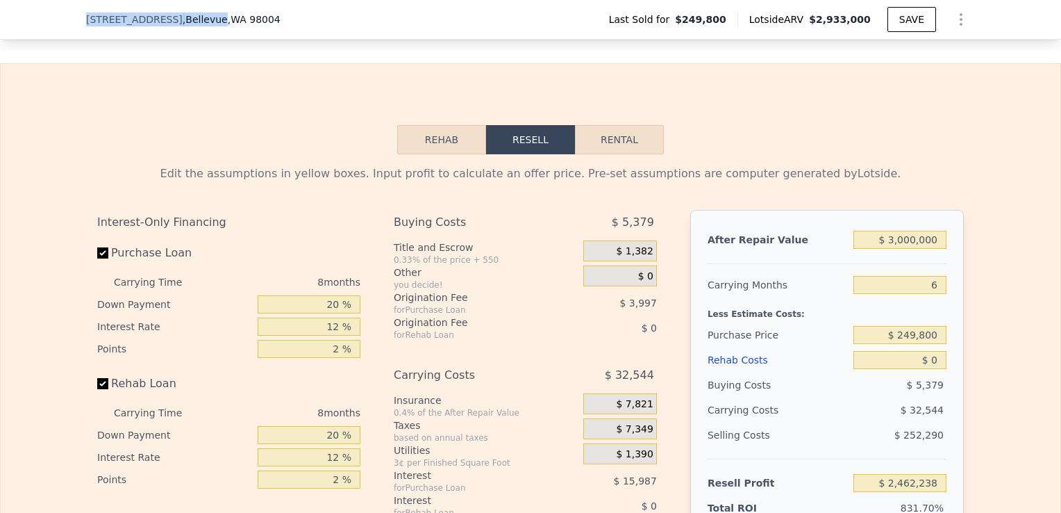
type input "$ 2,392,987"
click at [930, 344] on input "$ 249,800" at bounding box center [900, 335] width 93 height 18
drag, startPoint x: 931, startPoint y: 356, endPoint x: 872, endPoint y: 363, distance: 58.8
click at [872, 347] on div "$ 249,800" at bounding box center [900, 334] width 93 height 25
type input "$ 2,000,000"
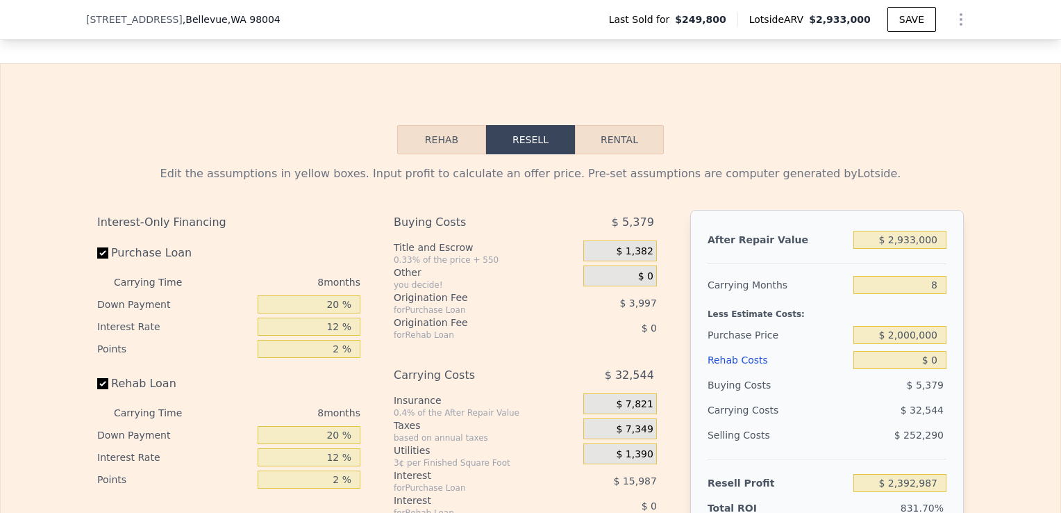
click at [1029, 363] on div "Edit the assumptions in yellow boxes. Input profit to calculate an offer price.…" at bounding box center [531, 412] width 1060 height 517
type input "$ 496,940"
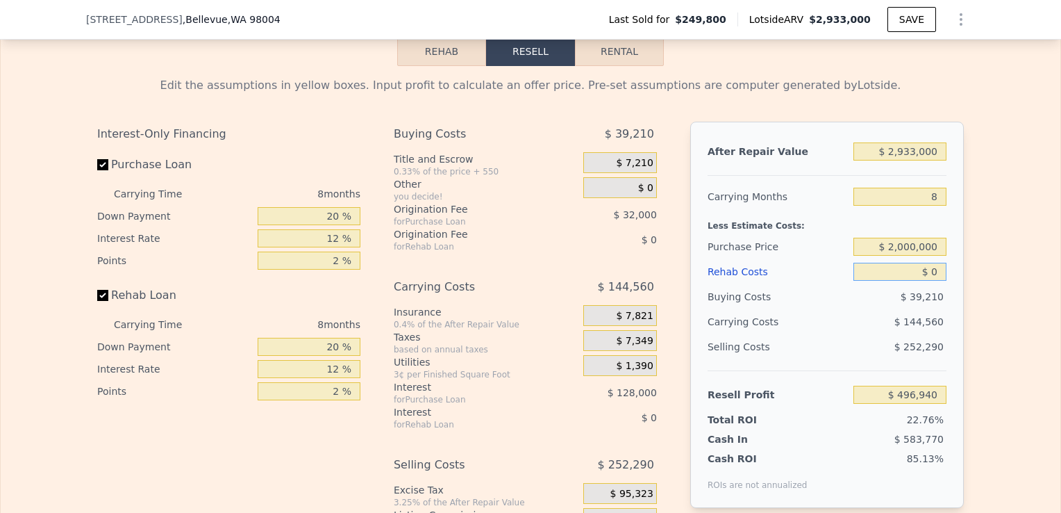
drag, startPoint x: 934, startPoint y: 290, endPoint x: 916, endPoint y: 296, distance: 18.9
click at [916, 281] on input "$ 0" at bounding box center [900, 272] width 93 height 18
type input "$ 1"
type input "$ 496,939"
type input "$ 15"
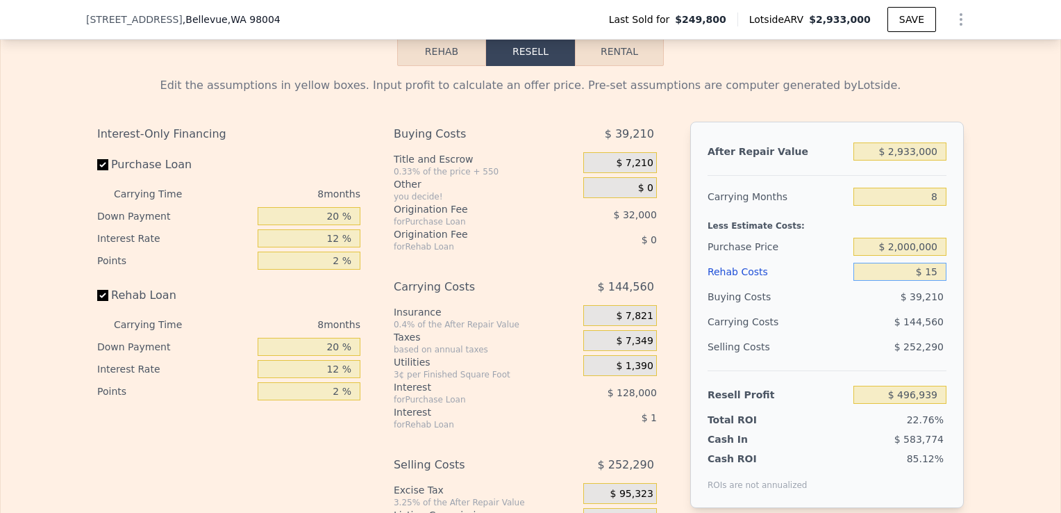
type input "$ 496,925"
type input "$ 150,000"
type input "$ 334,940"
type input "$ 150,000"
click at [992, 320] on div "Edit the assumptions in yellow boxes. Input profit to calculate an offer price.…" at bounding box center [531, 324] width 1060 height 517
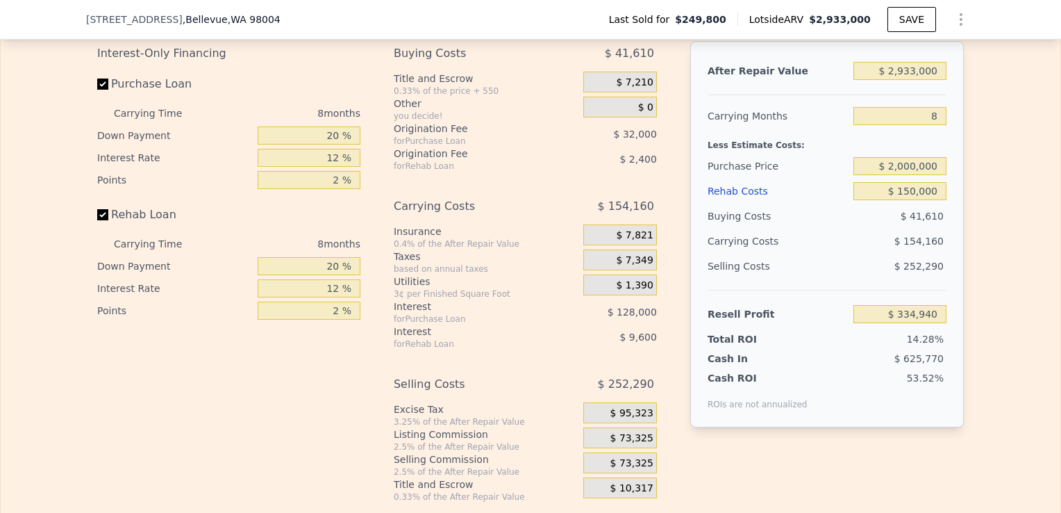
scroll to position [2034, 0]
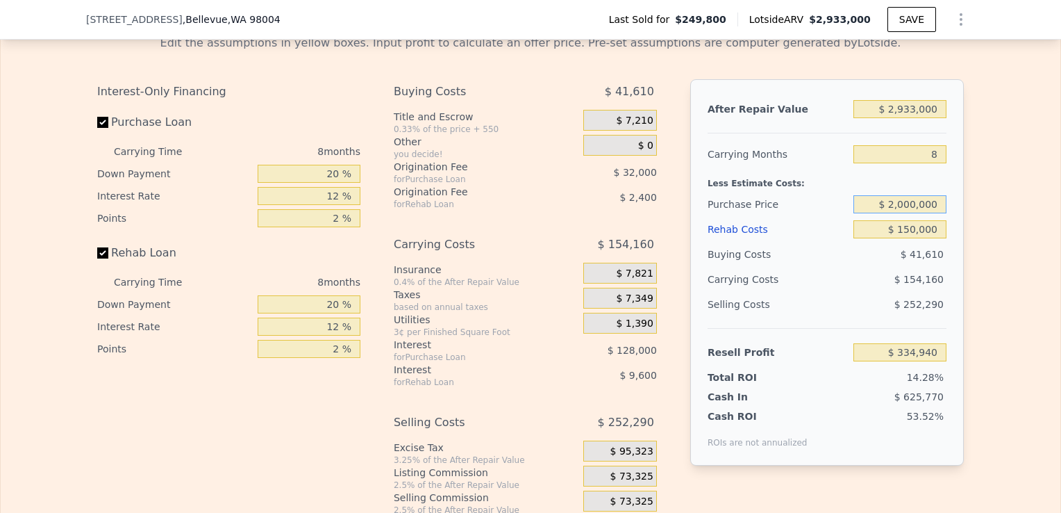
drag, startPoint x: 914, startPoint y: 221, endPoint x: 896, endPoint y: 221, distance: 18.1
click at [896, 213] on input "$ 2,000,000" at bounding box center [900, 204] width 93 height 18
type input "$ 2,200,000"
click at [959, 219] on div "Edit the assumptions in yellow boxes. Input profit to calculate an offer price.…" at bounding box center [530, 282] width 889 height 517
type input "$ 118,274"
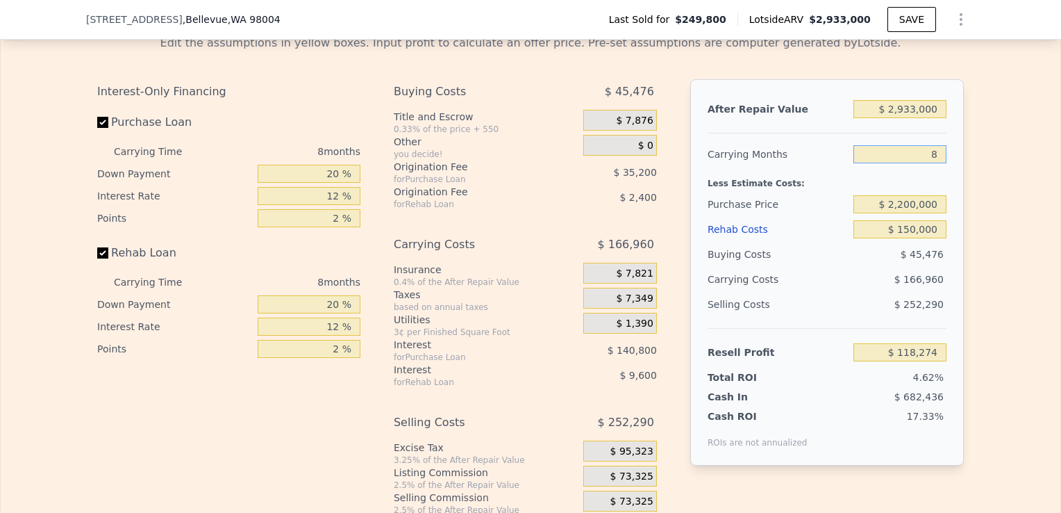
drag, startPoint x: 936, startPoint y: 176, endPoint x: 918, endPoint y: 175, distance: 18.1
click at [918, 163] on input "8" at bounding box center [900, 154] width 93 height 18
type input "6"
type input "$ 160,013"
click at [1020, 176] on div "Edit the assumptions in yellow boxes. Input profit to calculate an offer price.…" at bounding box center [531, 282] width 1060 height 517
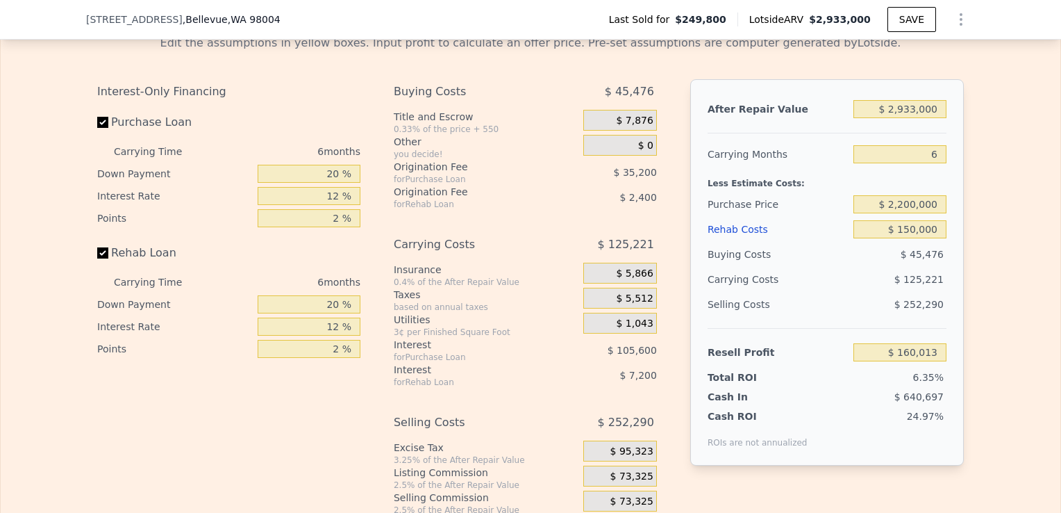
scroll to position [2087, 0]
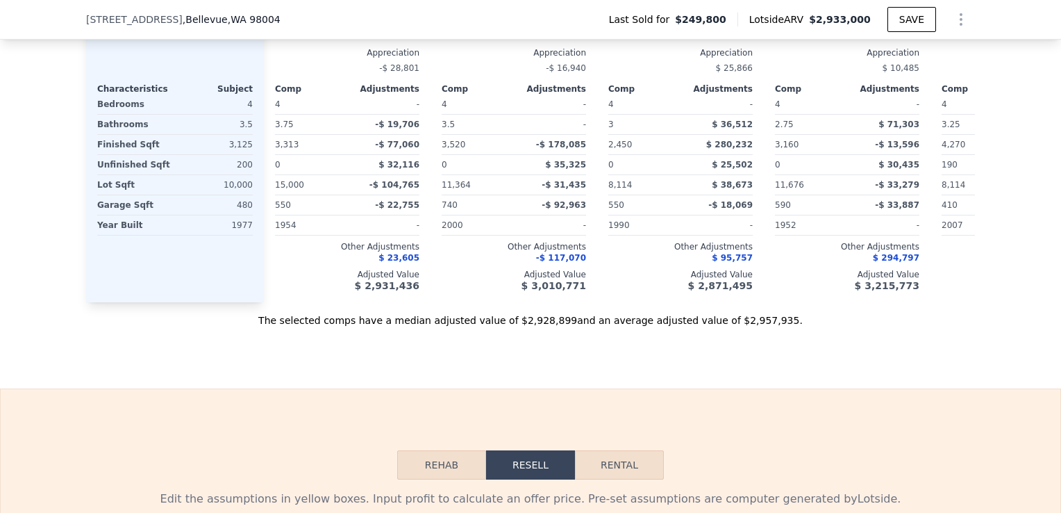
type input "8"
type input "$ 0"
type input "$ 2,392,987"
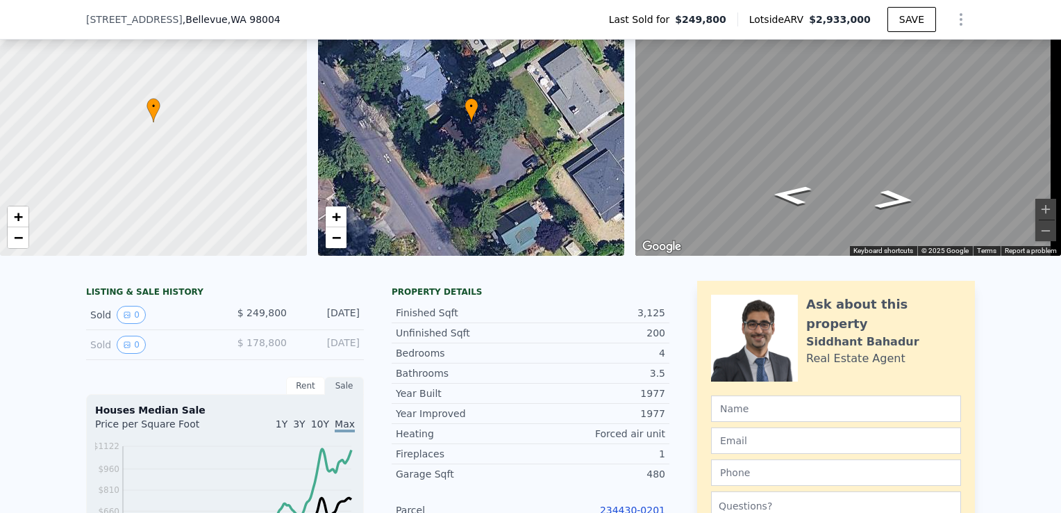
scroll to position [89, 0]
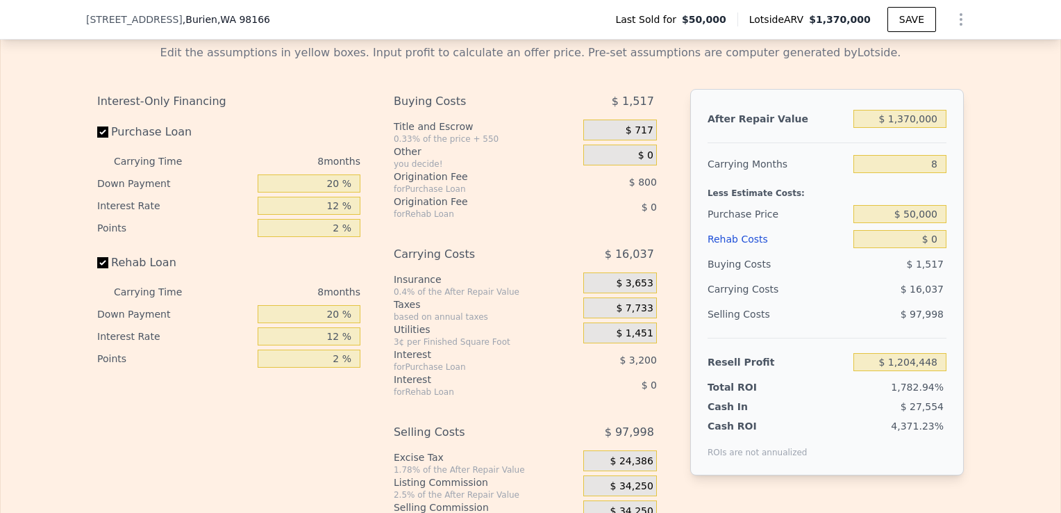
scroll to position [1984, 0]
drag, startPoint x: 929, startPoint y: 137, endPoint x: 907, endPoint y: 140, distance: 21.7
click at [907, 126] on input "$ 1,370,000" at bounding box center [900, 117] width 93 height 18
click at [936, 126] on input "$ 1,370,000" at bounding box center [900, 117] width 93 height 18
type input "$ 1,370"
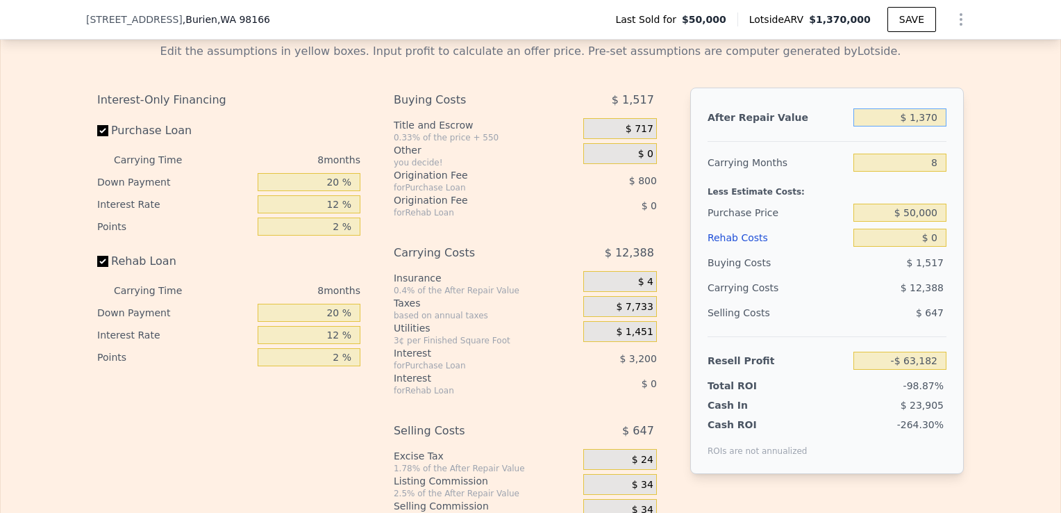
type input "-$ 63,182"
type input "$ 137"
type input "-$ 64,322"
type input "$ 13"
type input "-$ 64,438"
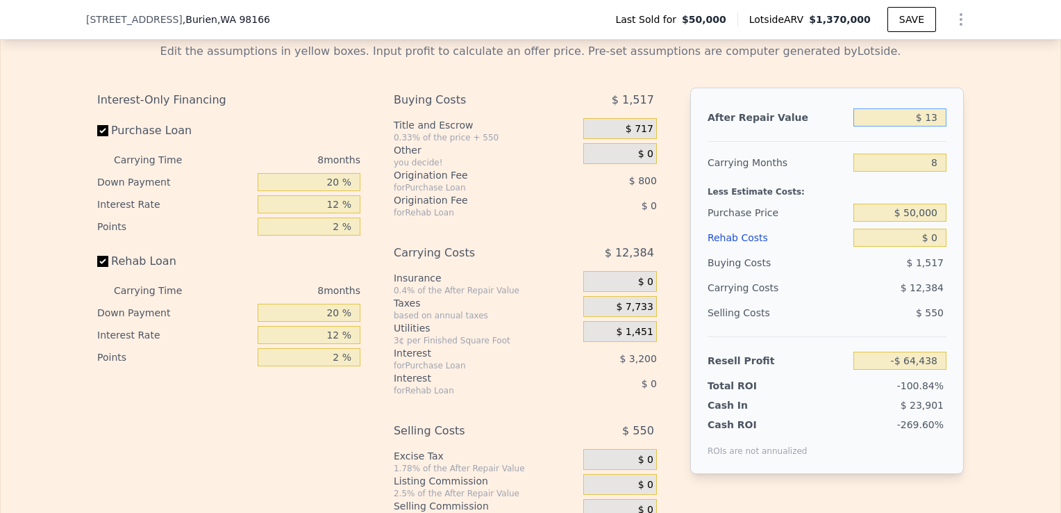
type input "$ 1"
type input "-$ 64,450"
type input "$ 12"
type input "-$ 64,439"
type input "$ 12,000"
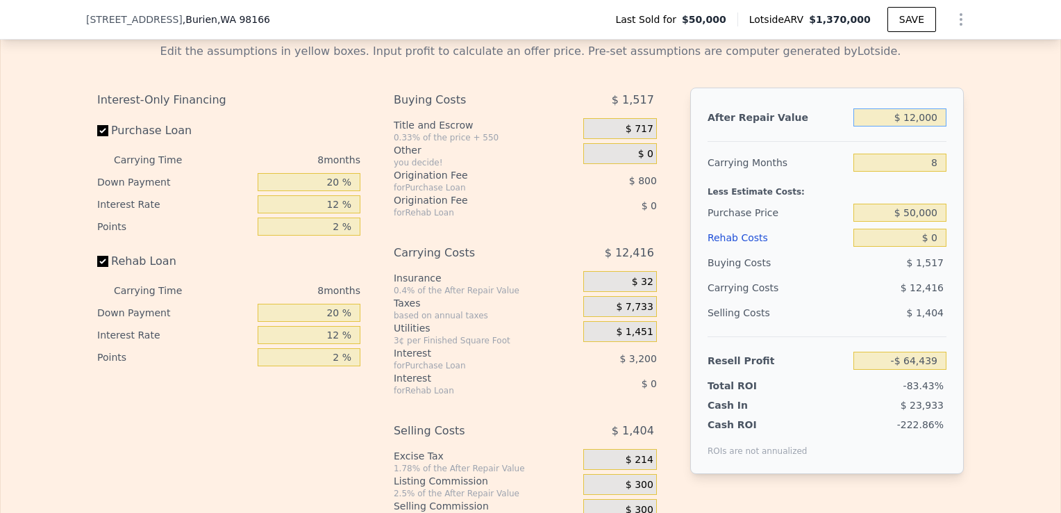
type input "-$ 53,337"
type input "$ 120,000"
type input "$ 46,693"
type input "$ 1,200,000"
type input "$ 1,046,993"
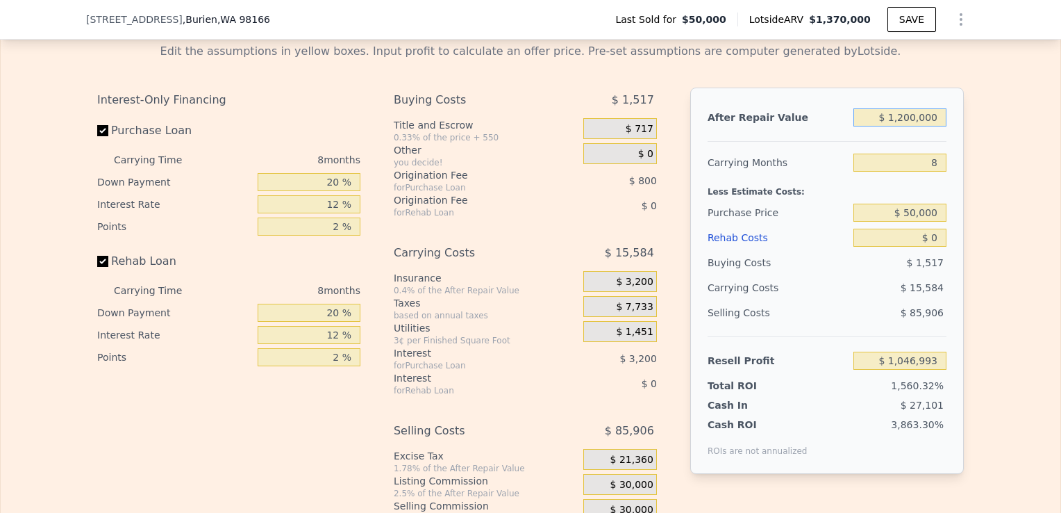
type input "$ 1,200,000"
click at [963, 179] on div "Edit the assumptions in yellow boxes. Input profit to calculate an offer price.…" at bounding box center [530, 290] width 889 height 517
click at [936, 222] on input "$ 50,000" at bounding box center [900, 213] width 93 height 18
type input "$ 800,000"
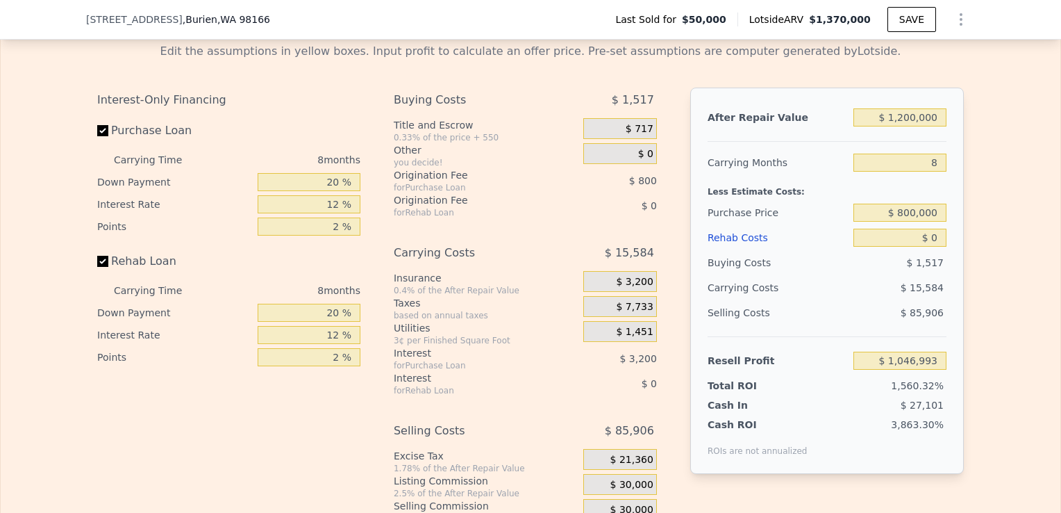
click at [963, 283] on div "Edit the assumptions in yellow boxes. Input profit to calculate an offer price.…" at bounding box center [530, 290] width 889 height 517
type input "$ 234,496"
click at [937, 247] on input "$ 0" at bounding box center [900, 238] width 93 height 18
type input "$ 10,000"
type input "$ 223,696"
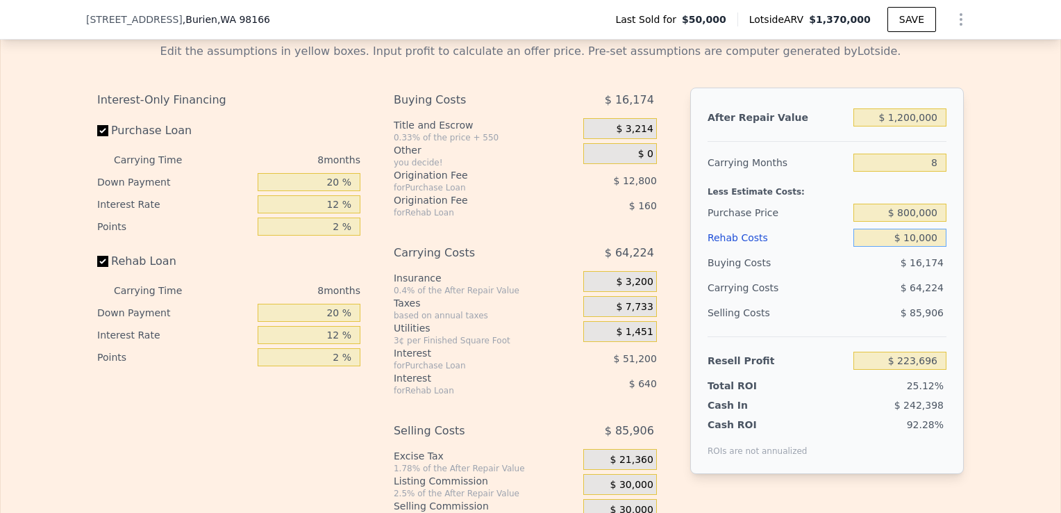
type input "$ 100,000"
type input "$ 126,496"
type input "$ 100,000"
click at [970, 288] on div "Edit the assumptions in yellow boxes. Input profit to calculate an offer price.…" at bounding box center [531, 290] width 1060 height 517
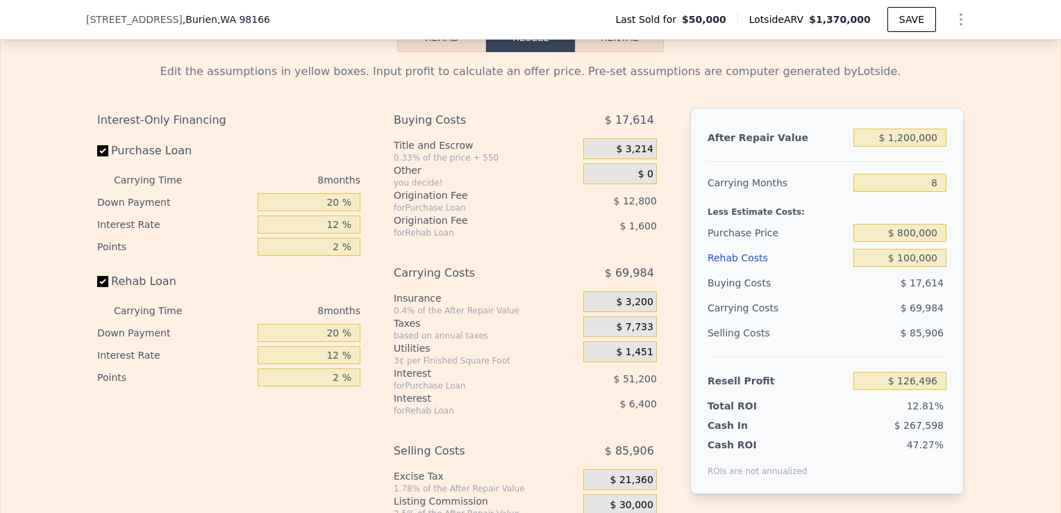
scroll to position [1965, 0]
click at [931, 191] on input "8" at bounding box center [900, 182] width 93 height 18
type input "6"
type input "$ 143,992"
click at [933, 191] on input "6" at bounding box center [900, 182] width 93 height 18
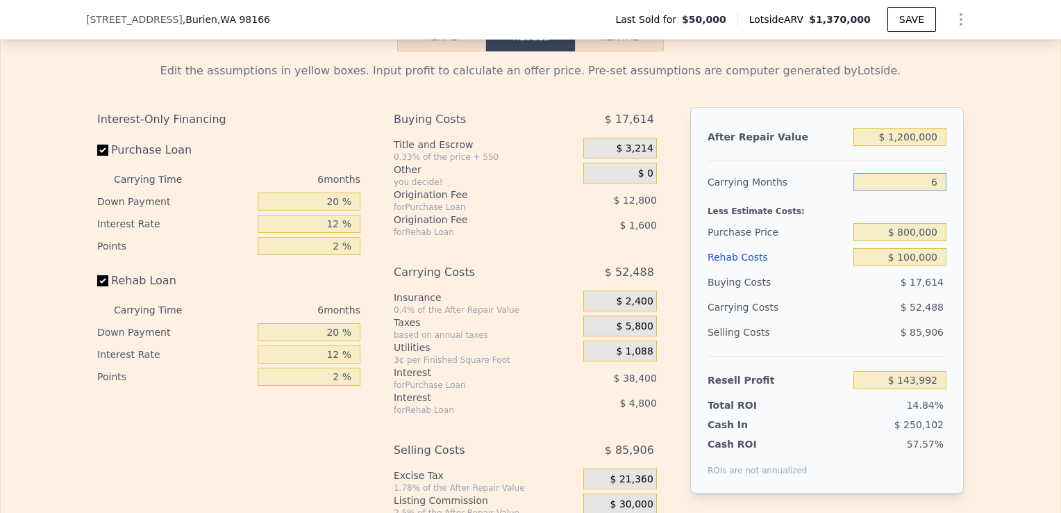
type input "6"
click at [962, 217] on div "Edit the assumptions in yellow boxes. Input profit to calculate an offer price.…" at bounding box center [530, 309] width 889 height 517
click at [101, 286] on input "Rehab Loan" at bounding box center [102, 280] width 11 height 11
checkbox input "false"
type input "$ 150,392"
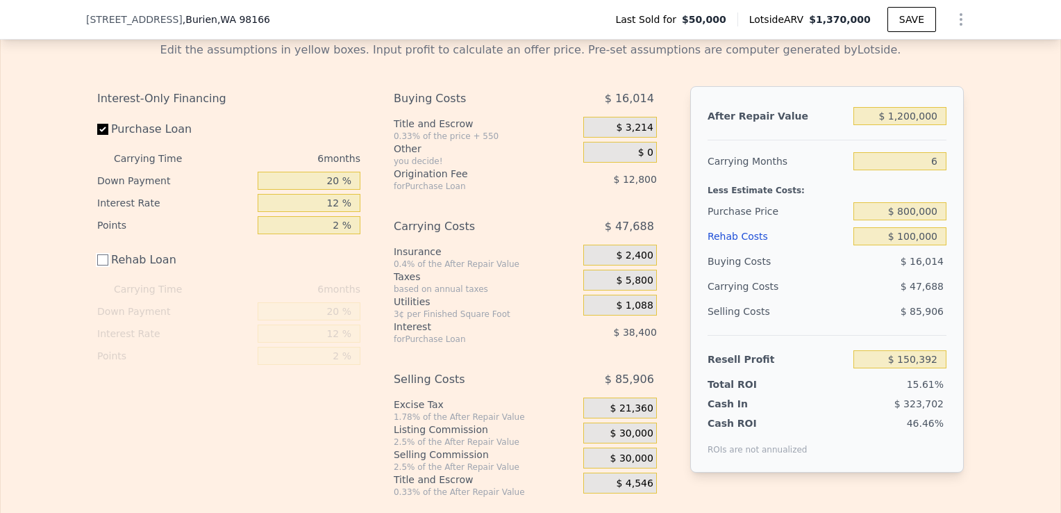
scroll to position [1984, 0]
click at [967, 326] on div "Edit the assumptions in yellow boxes. Input profit to calculate an offer price.…" at bounding box center [530, 265] width 889 height 467
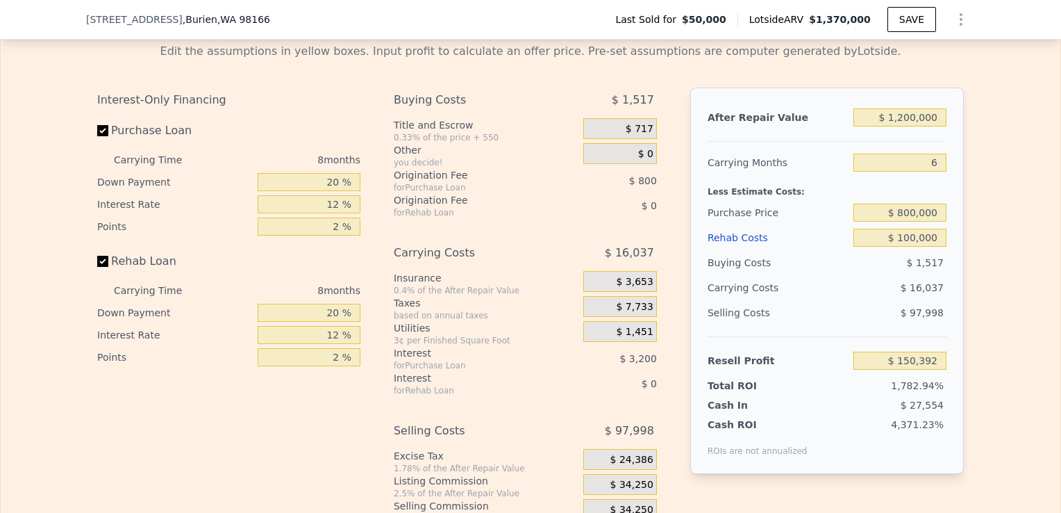
checkbox input "true"
type input "$ 1,370,000"
type input "8"
type input "$ 0"
type input "$ 1,204,448"
